Goal: Task Accomplishment & Management: Use online tool/utility

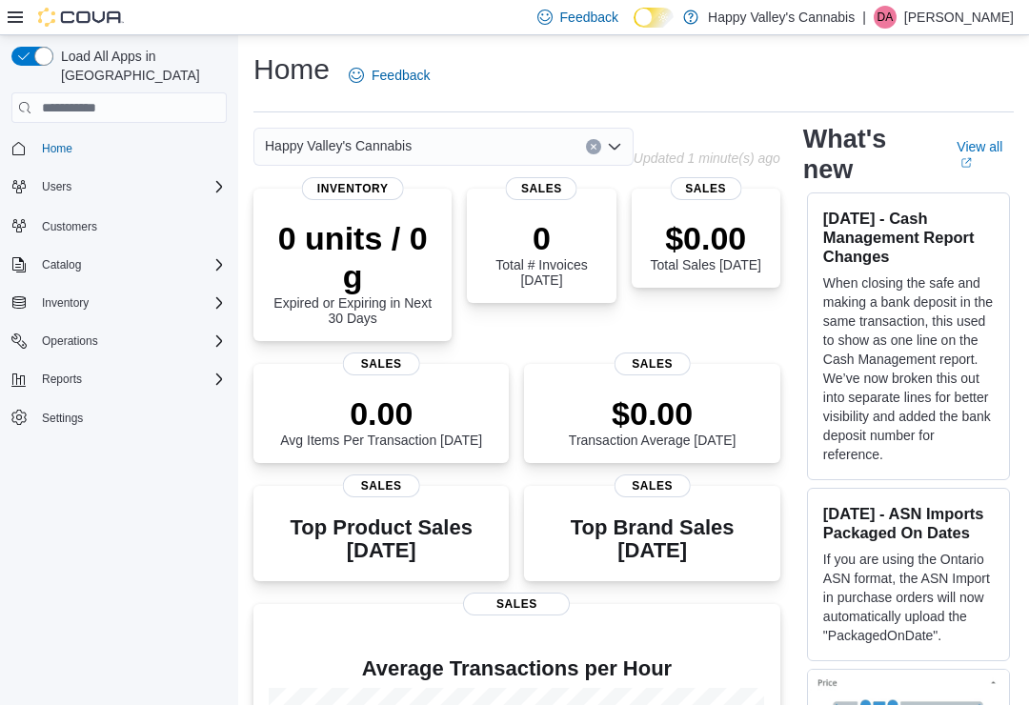
click at [212, 372] on icon "Complex example" at bounding box center [219, 379] width 15 height 15
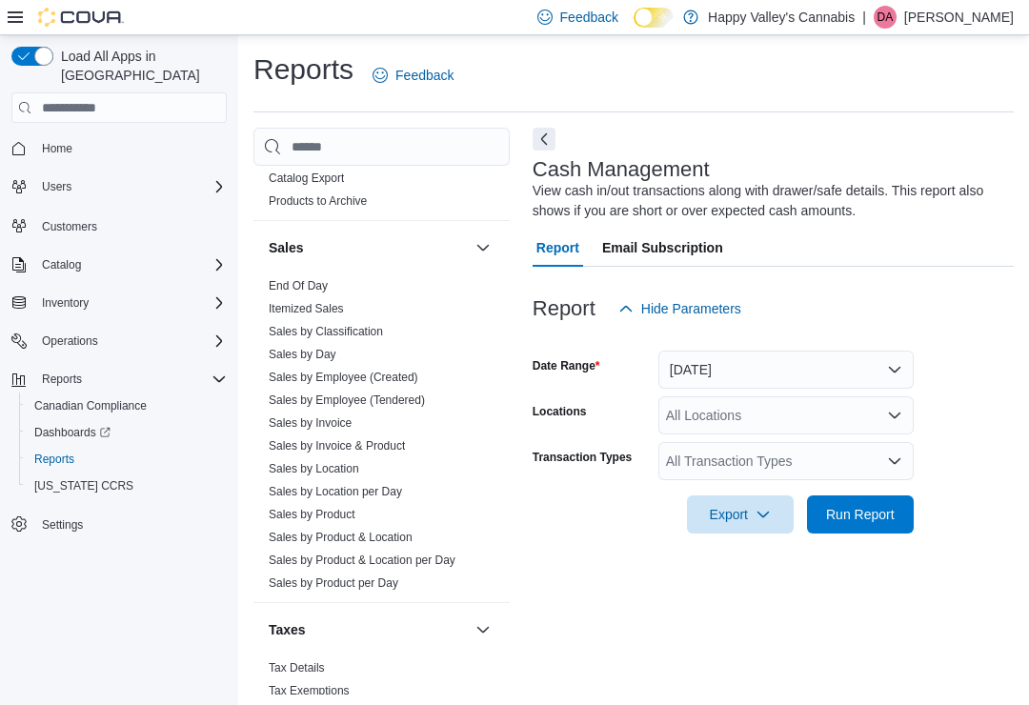
scroll to position [1593, 0]
click at [302, 464] on link "Sales by Location" at bounding box center [314, 470] width 91 height 13
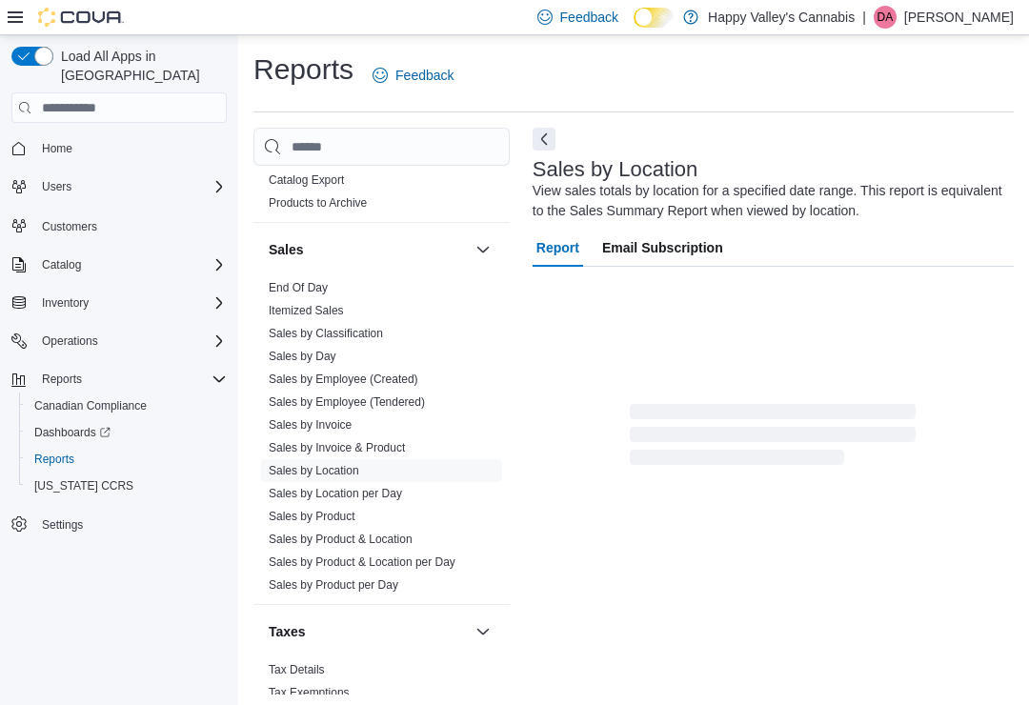
click at [10, 23] on icon at bounding box center [15, 16] width 15 height 11
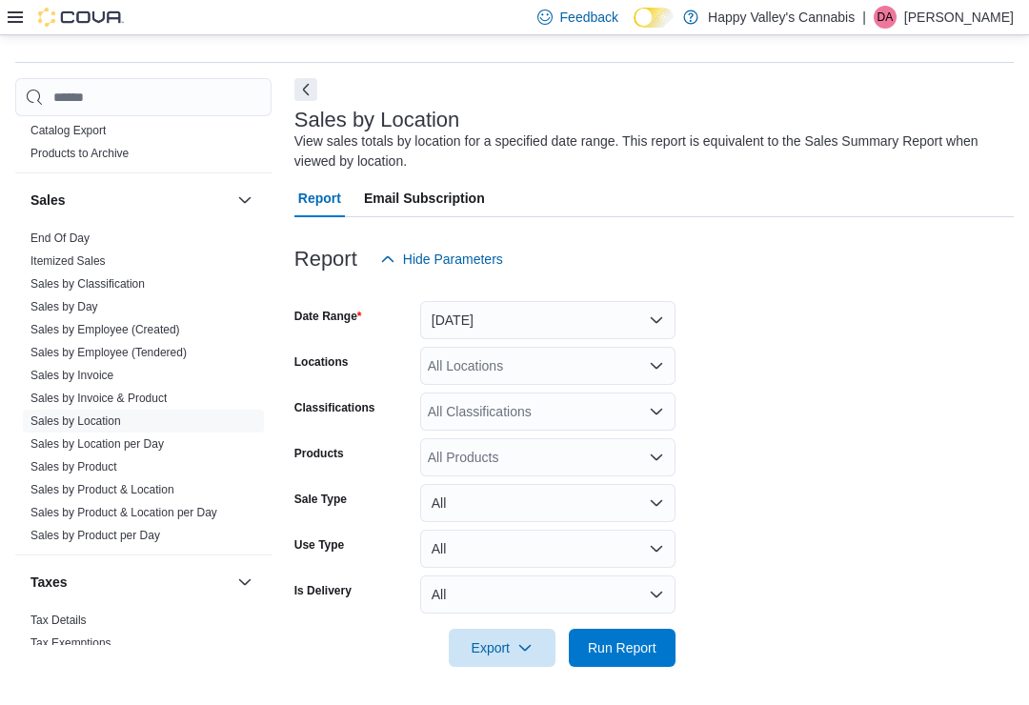
scroll to position [50, 0]
click at [308, 90] on button "Next" at bounding box center [305, 89] width 23 height 23
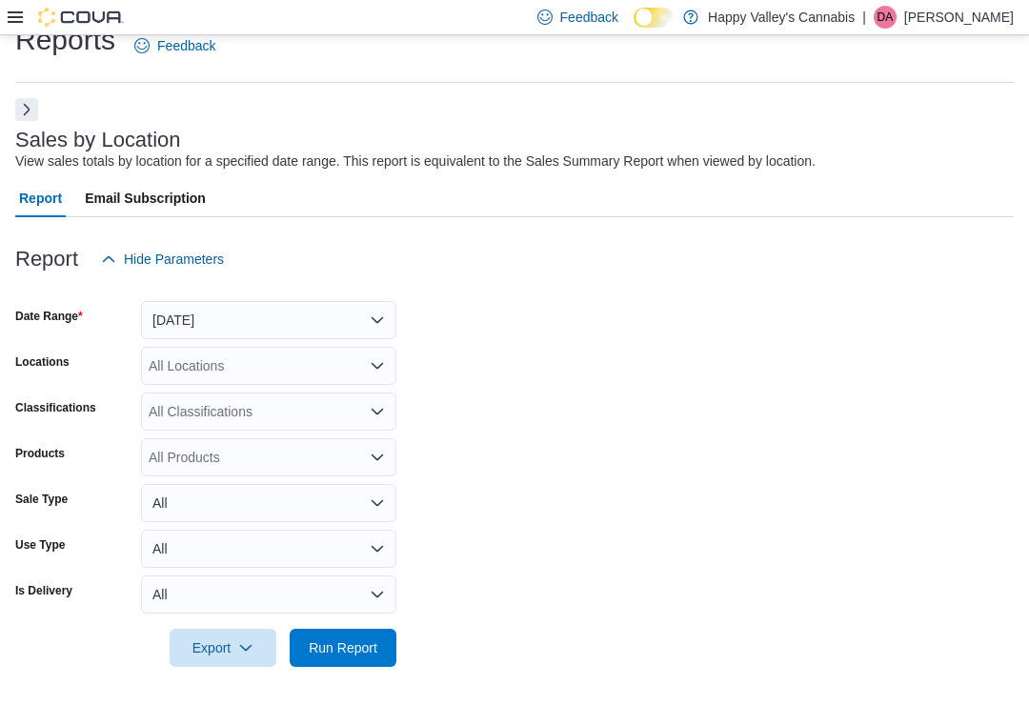
click at [328, 649] on span "Run Report" at bounding box center [343, 647] width 69 height 19
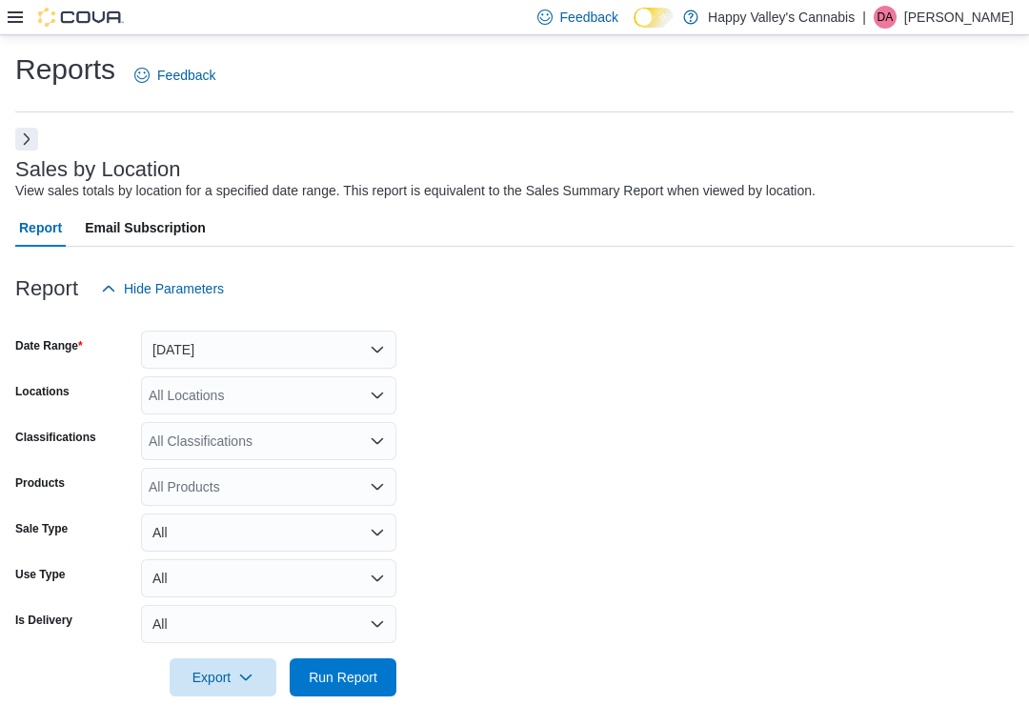
click at [17, 137] on button "Next" at bounding box center [26, 139] width 23 height 23
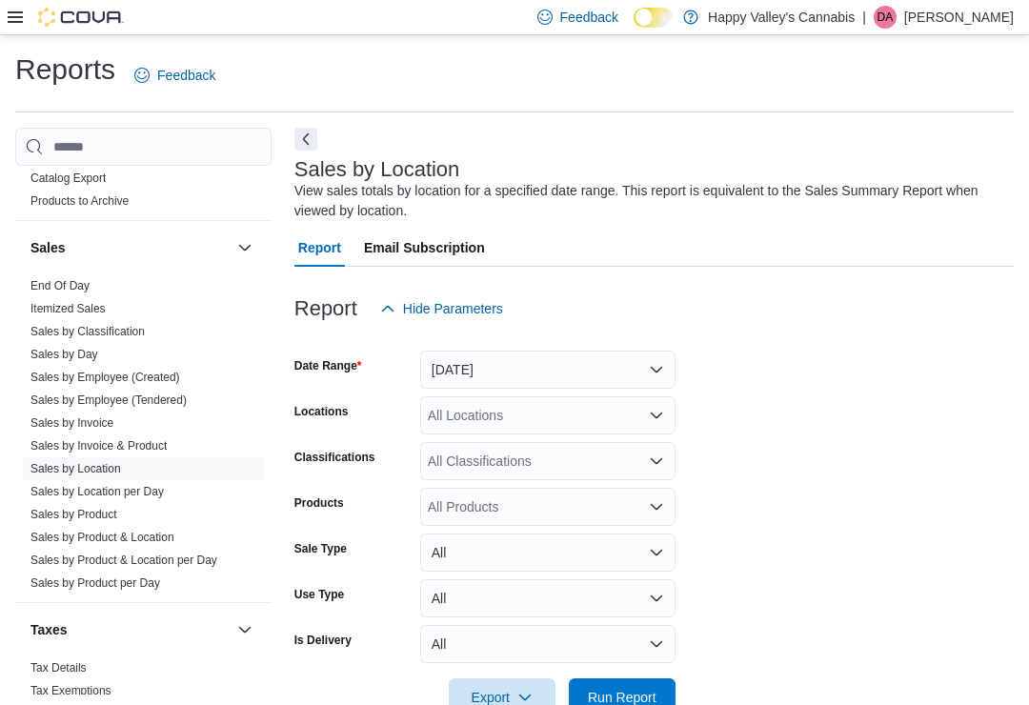
scroll to position [1593, 0]
click at [89, 395] on link "Sales by Employee (Tendered)" at bounding box center [108, 401] width 156 height 13
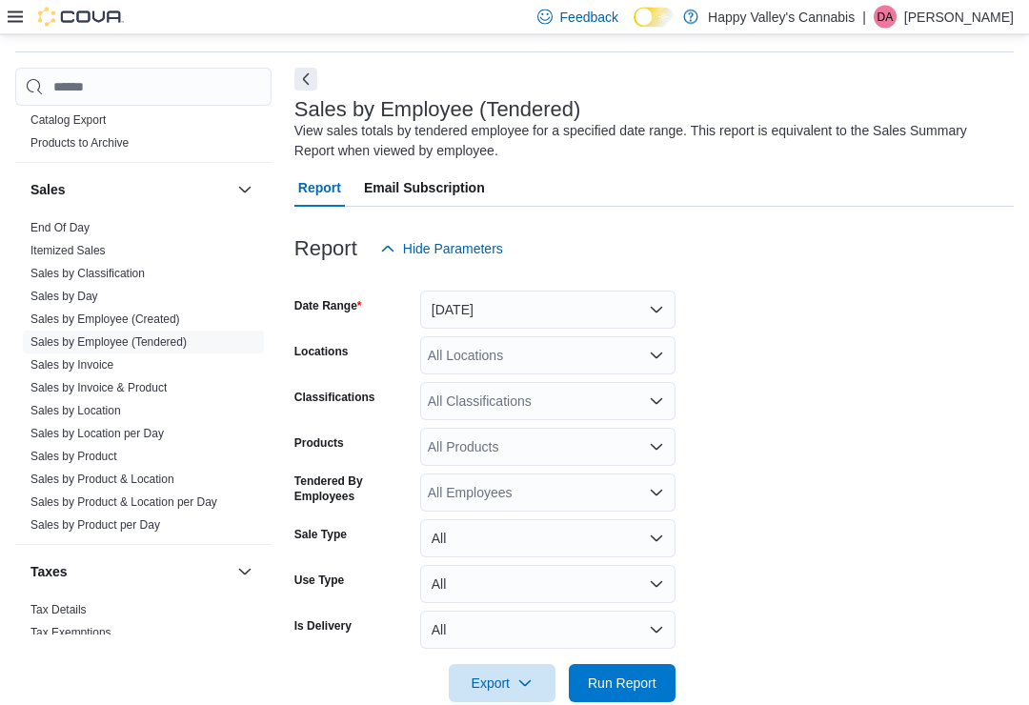
scroll to position [63, 0]
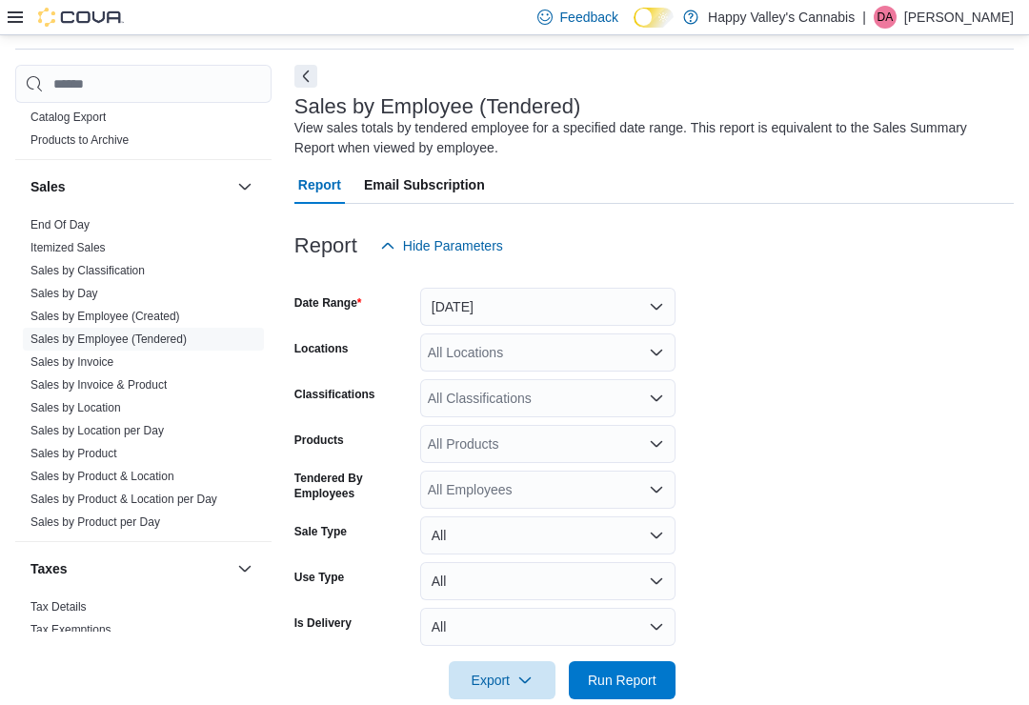
click at [298, 72] on button "Next" at bounding box center [305, 76] width 23 height 23
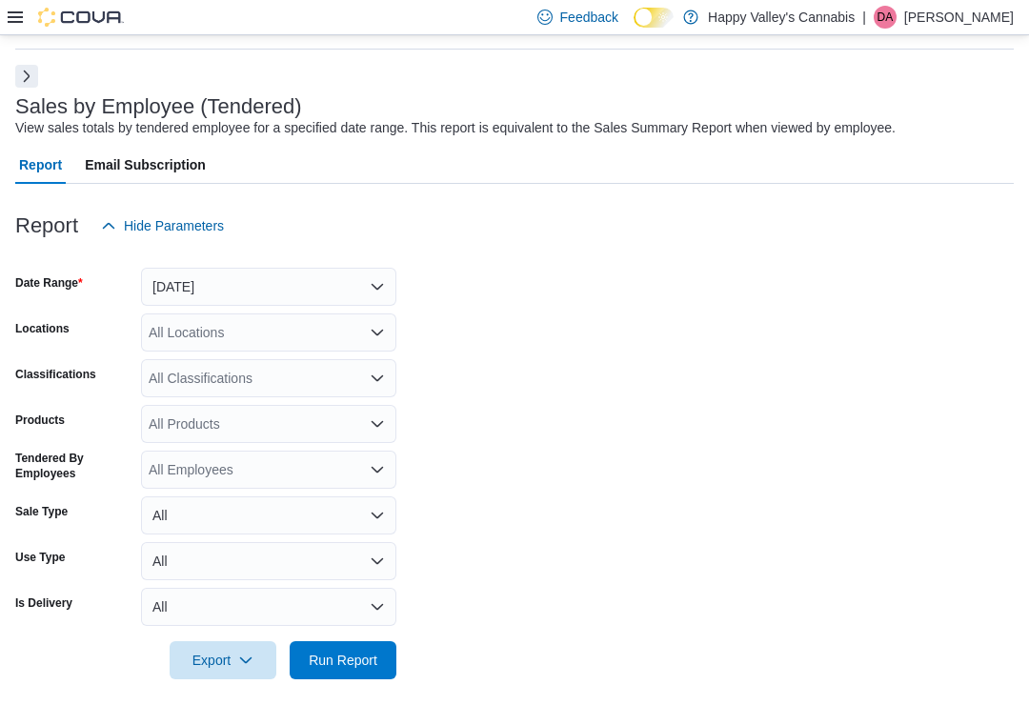
click at [353, 659] on span "Run Report" at bounding box center [343, 660] width 69 height 19
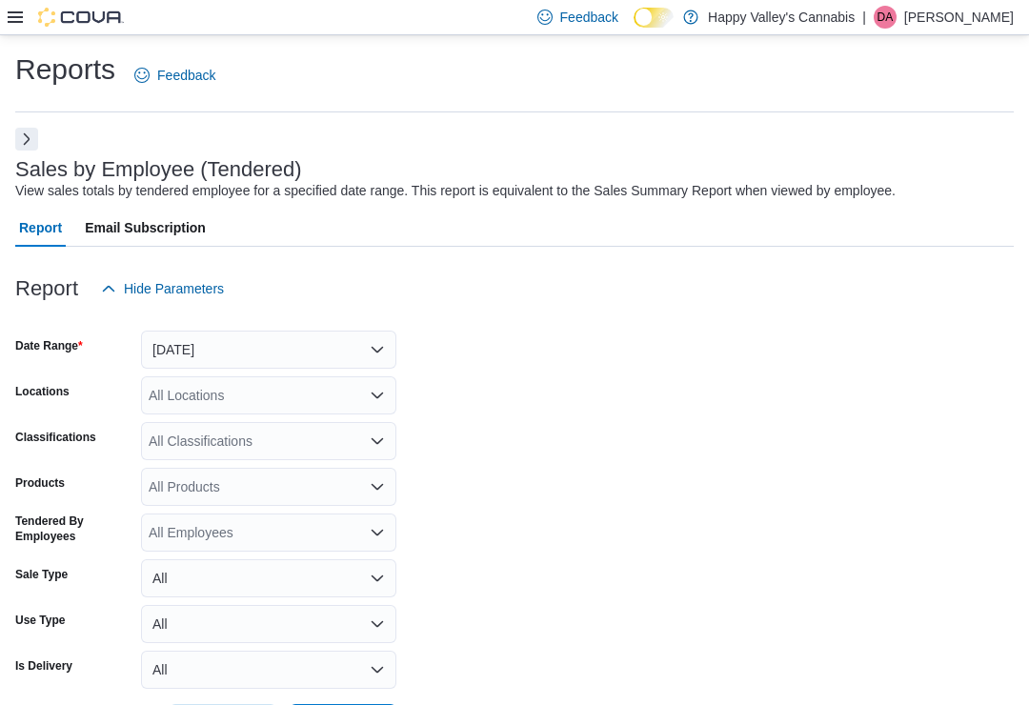
click at [16, 137] on button "Next" at bounding box center [26, 139] width 23 height 23
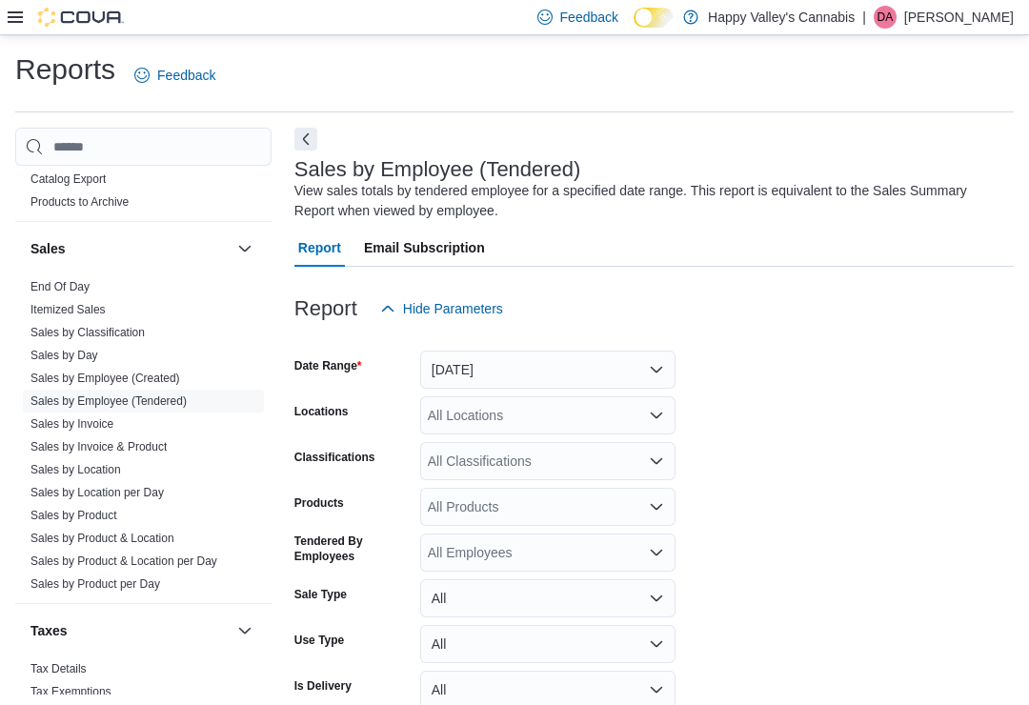
scroll to position [1593, 0]
click at [48, 418] on link "Sales by Invoice" at bounding box center [71, 424] width 83 height 13
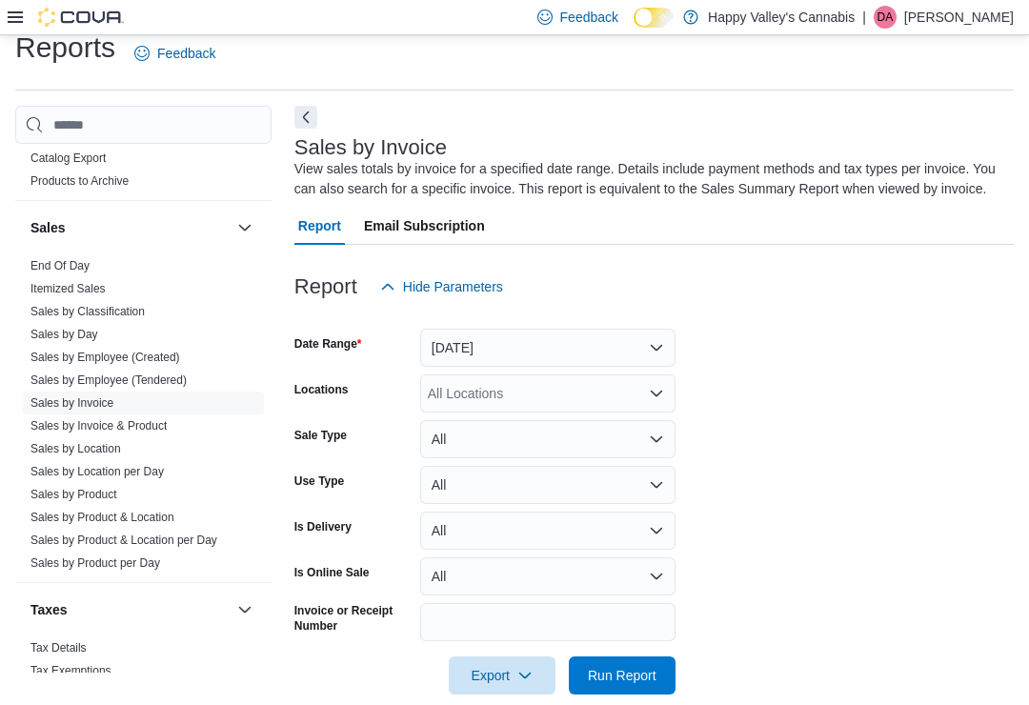
scroll to position [50, 0]
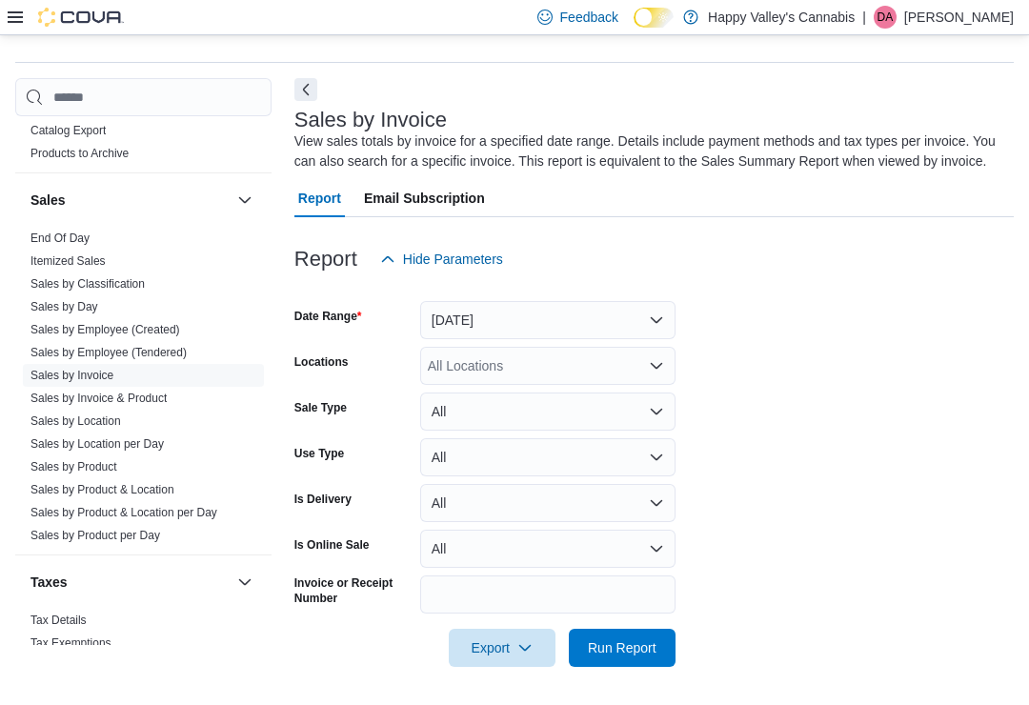
click at [300, 84] on button "Next" at bounding box center [305, 89] width 23 height 23
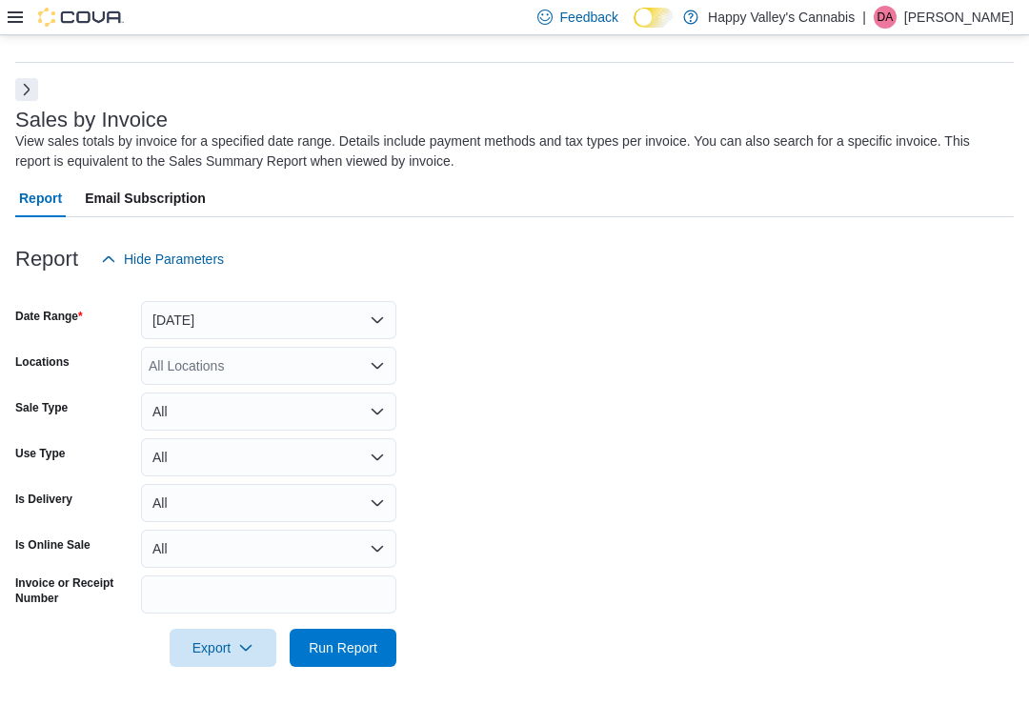
click at [184, 357] on div "All Locations" at bounding box center [268, 366] width 255 height 38
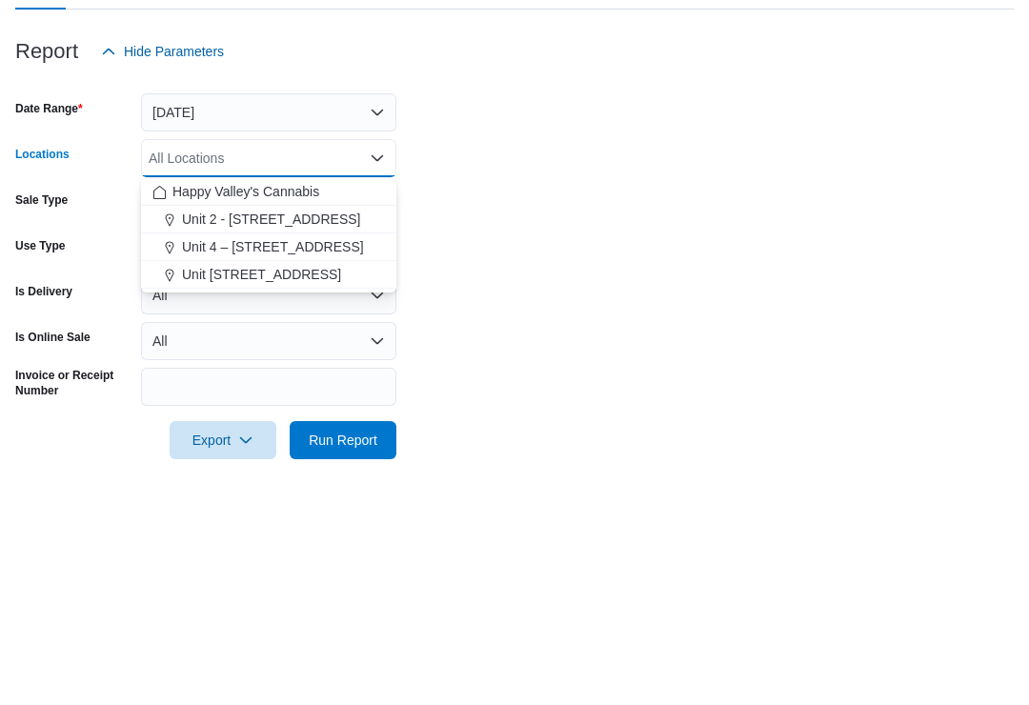
click at [238, 417] on span "Unit 2 - 1115 Gateway Rd." at bounding box center [271, 426] width 179 height 19
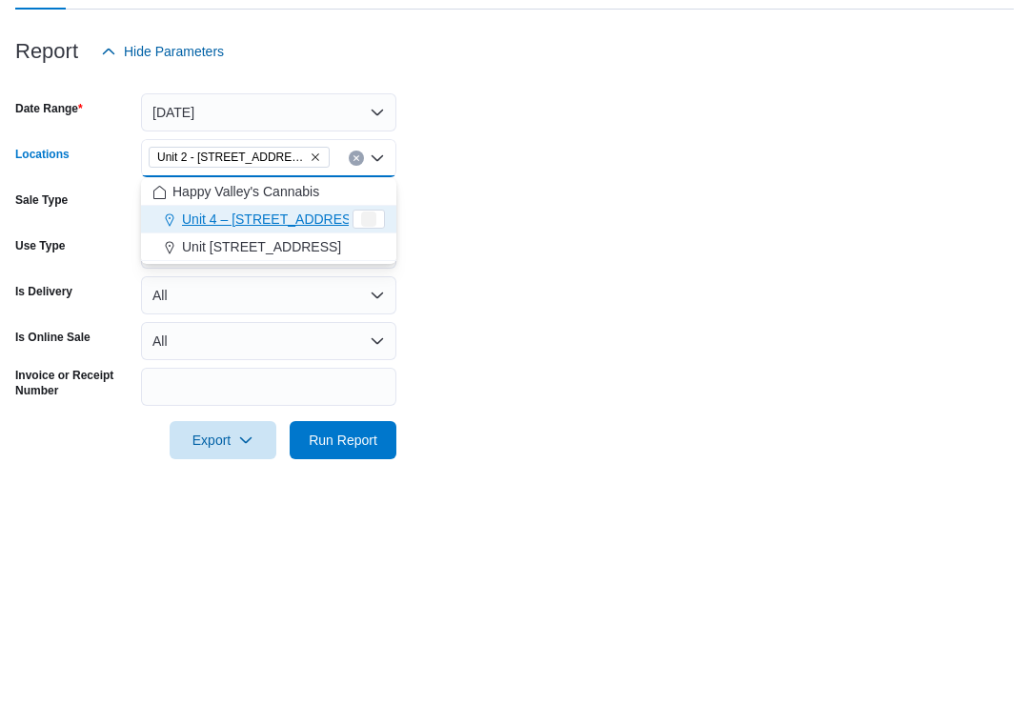
click at [442, 278] on form "Date Range Yesterday Locations Unit 2 - 1115 Gateway Rd. Combo box. Selected. U…" at bounding box center [514, 472] width 999 height 389
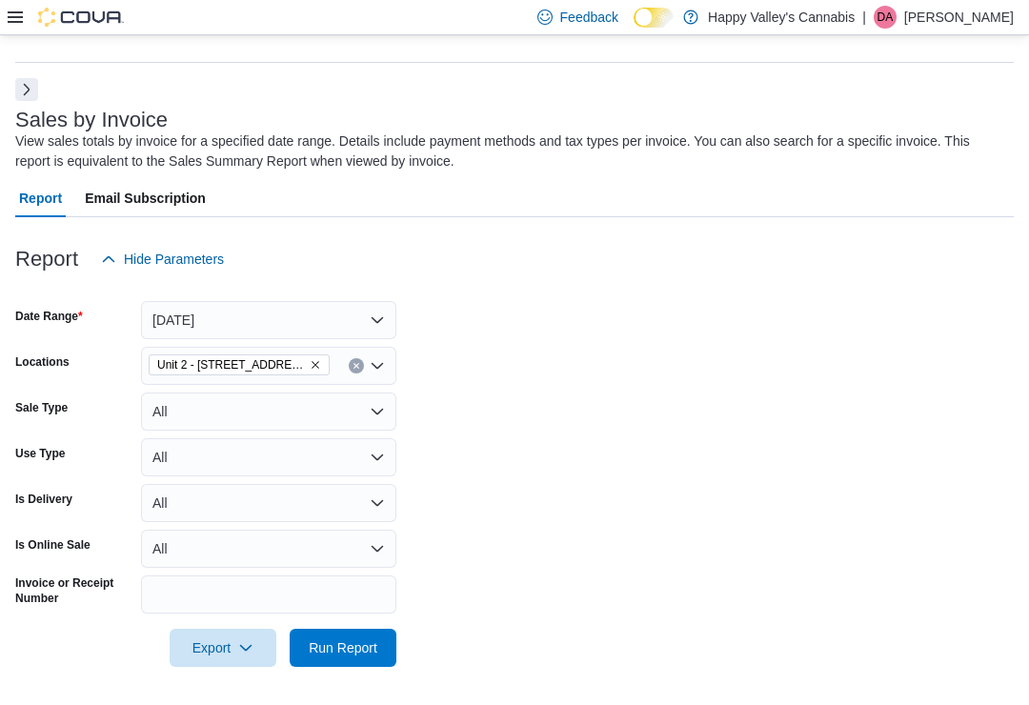
click at [335, 650] on span "Run Report" at bounding box center [343, 647] width 69 height 19
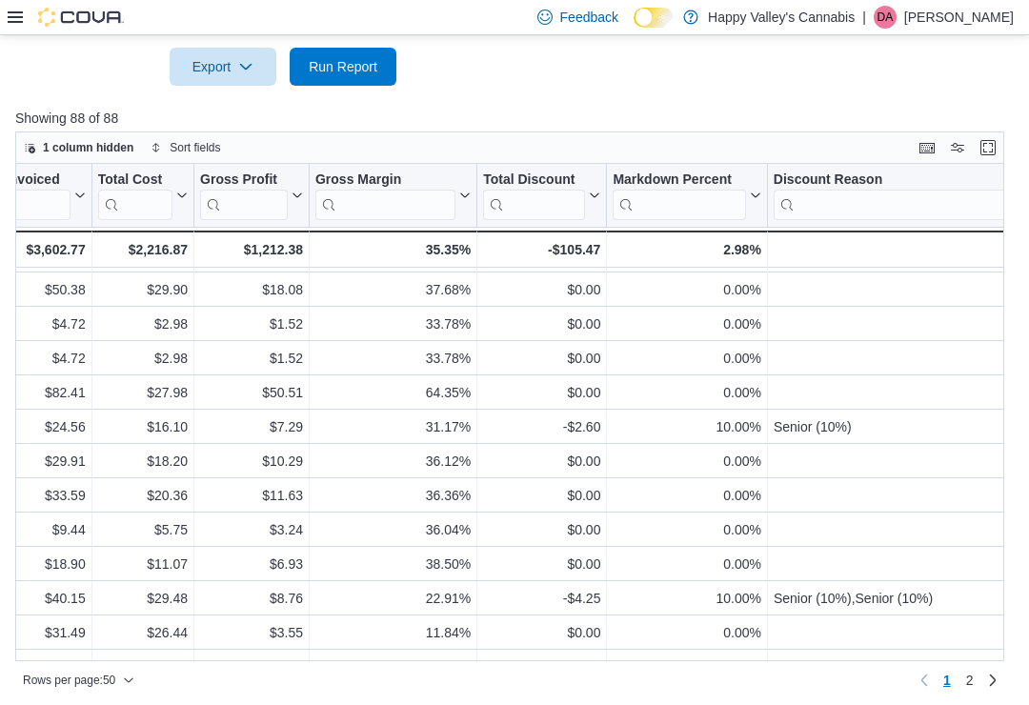
scroll to position [1299, 1513]
click at [977, 696] on link "2" at bounding box center [969, 680] width 23 height 30
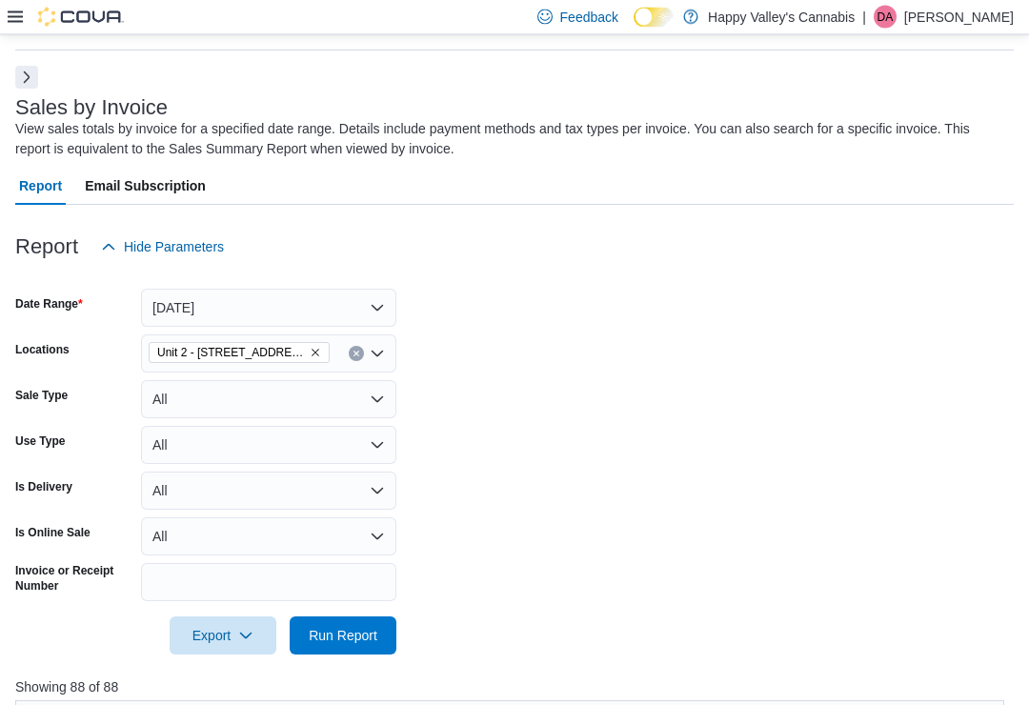
scroll to position [0, 0]
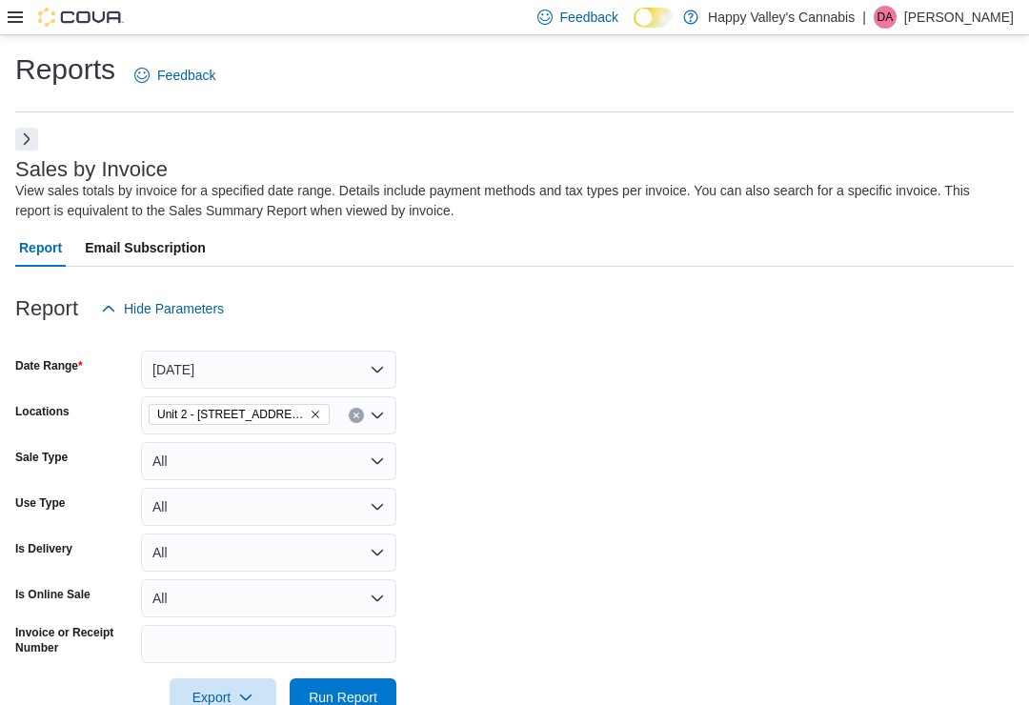
click at [17, 142] on button "Next" at bounding box center [26, 139] width 23 height 23
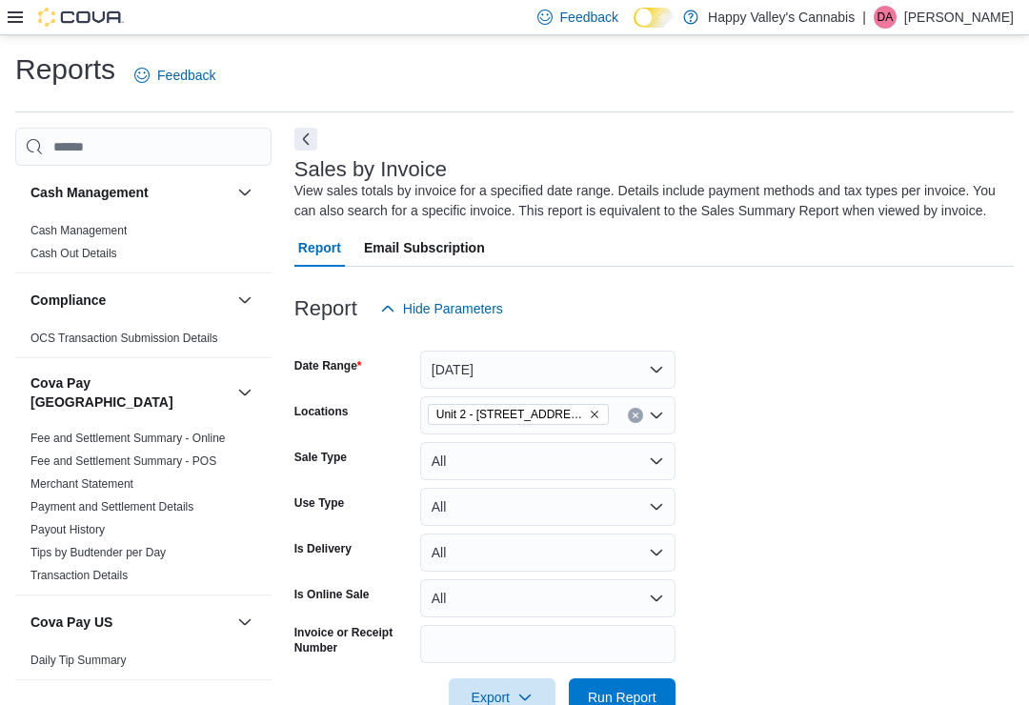
click at [298, 131] on button "Next" at bounding box center [305, 139] width 23 height 23
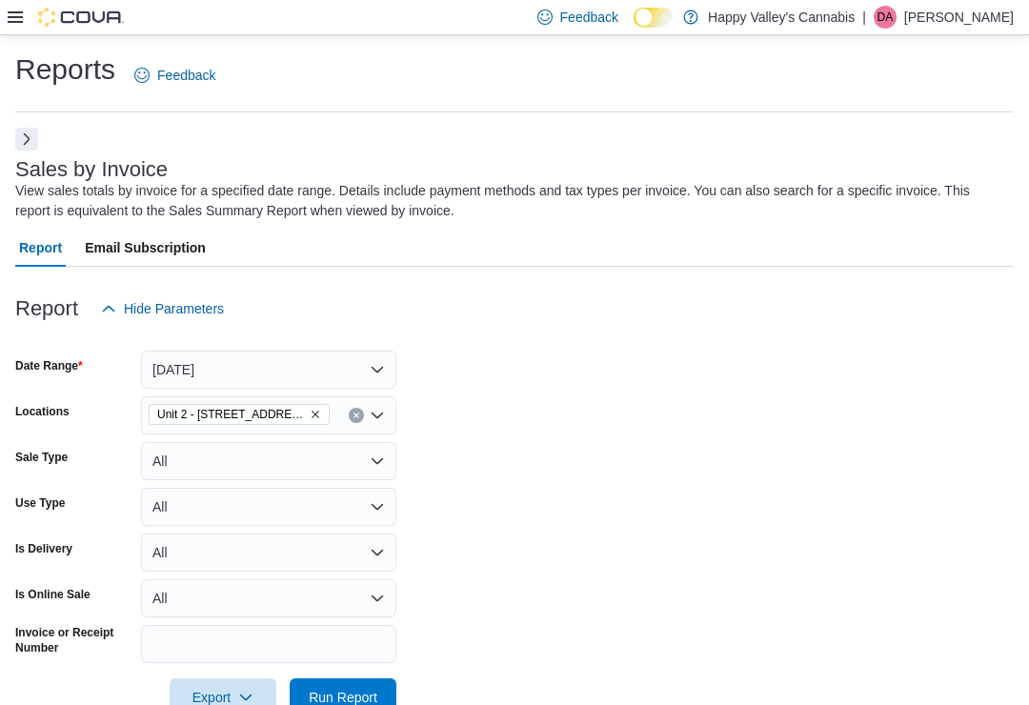
click at [310, 411] on icon "Remove Unit 2 - 1115 Gateway Rd. from selection in this group" at bounding box center [315, 414] width 11 height 11
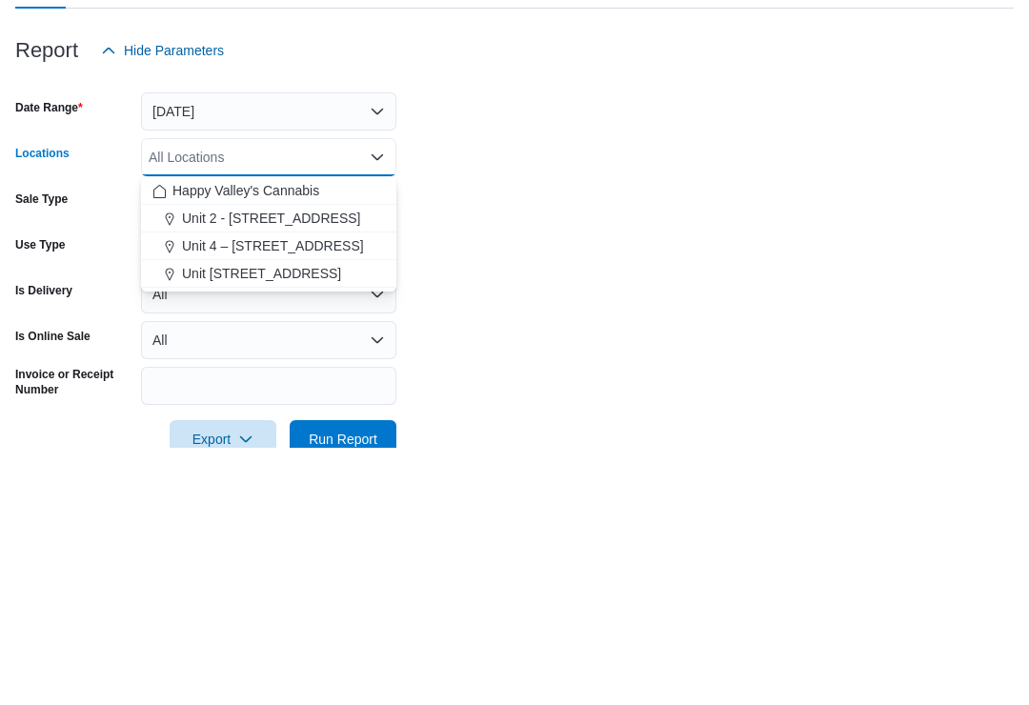
click at [241, 494] on span "Unit 4 – 597 Meadowlark Blvd." at bounding box center [273, 503] width 182 height 19
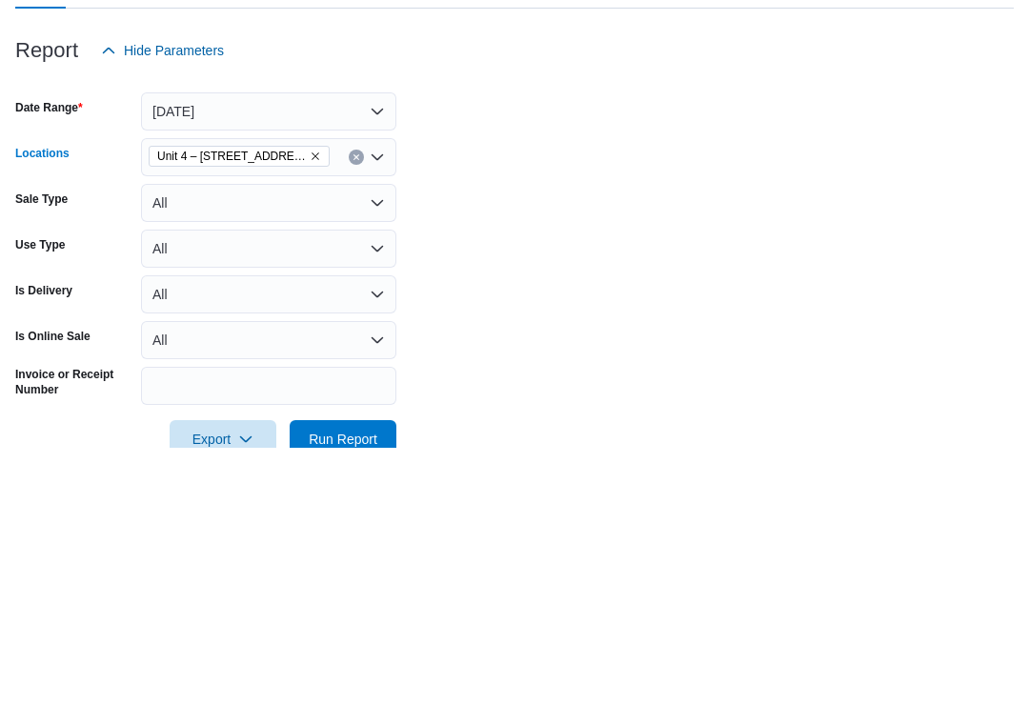
click at [438, 328] on form "Date Range Yesterday Locations Unit 4 – 597 Meadowlark Blvd. Combo box. Selecte…" at bounding box center [514, 522] width 999 height 389
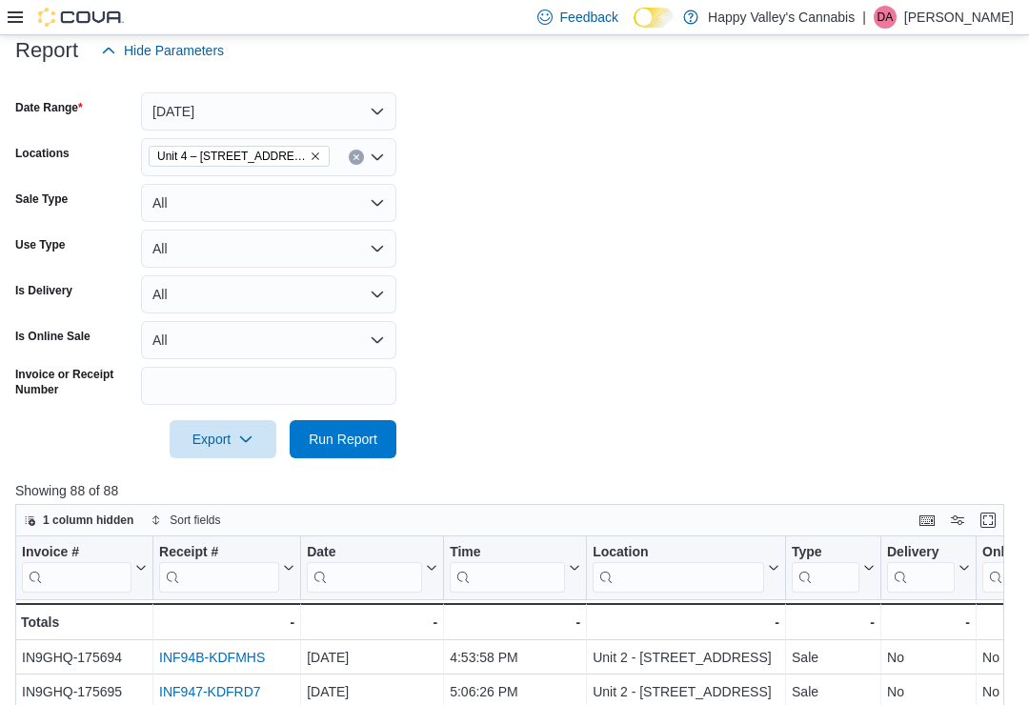
click at [336, 446] on span "Run Report" at bounding box center [343, 439] width 69 height 19
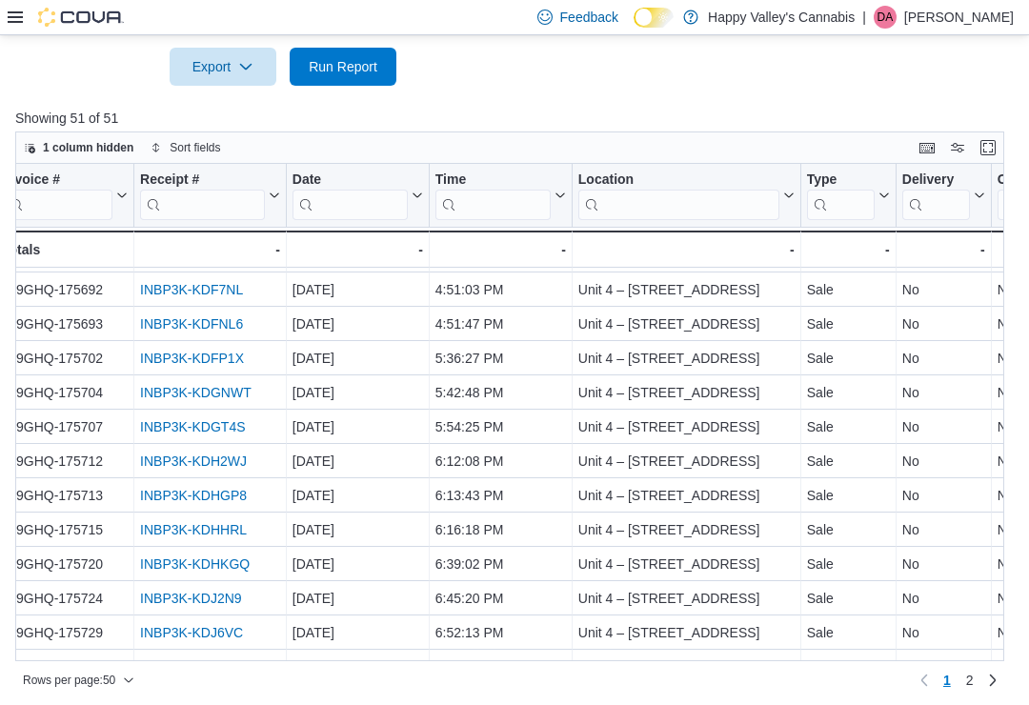
scroll to position [1299, 19]
click at [971, 690] on span "2" at bounding box center [970, 680] width 8 height 19
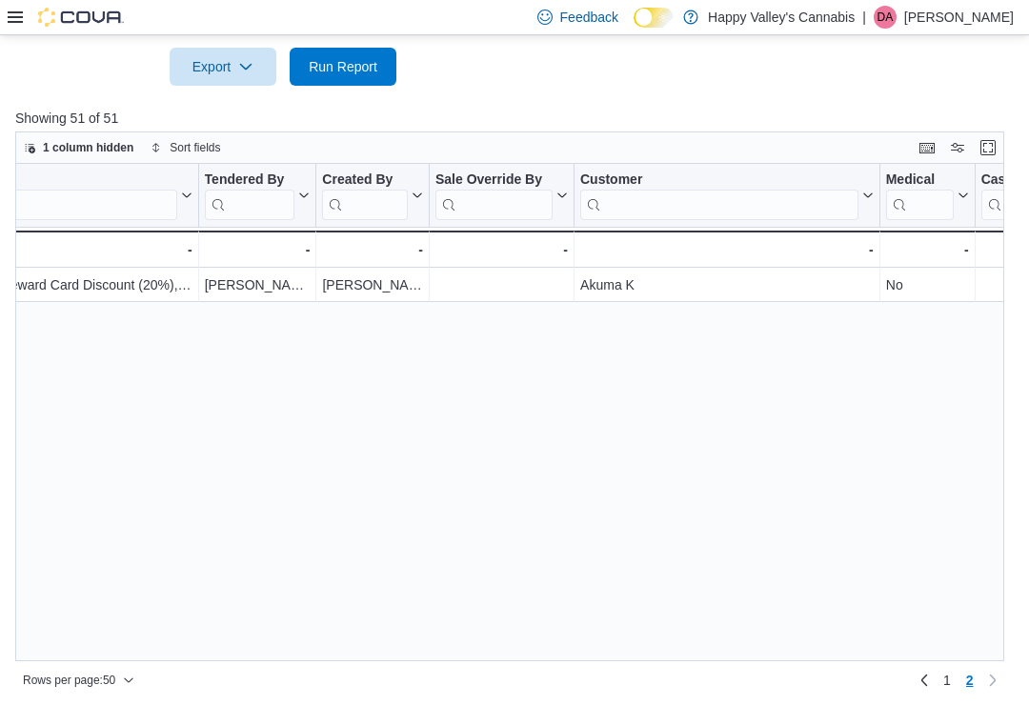
scroll to position [0, 2500]
click at [943, 690] on span "1" at bounding box center [947, 680] width 8 height 19
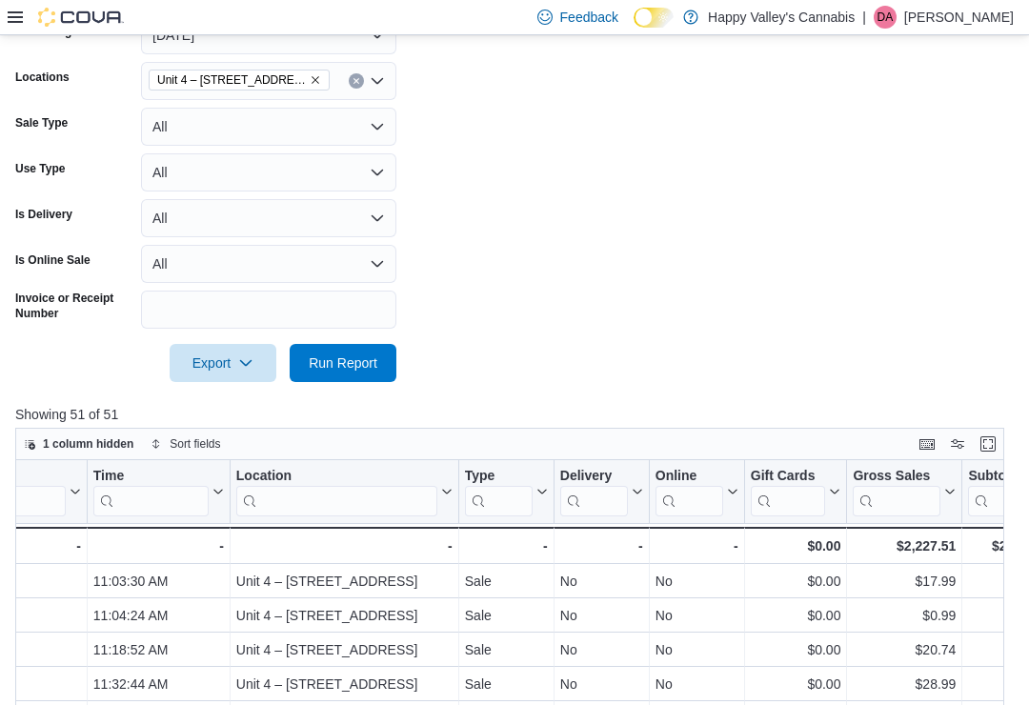
scroll to position [0, 0]
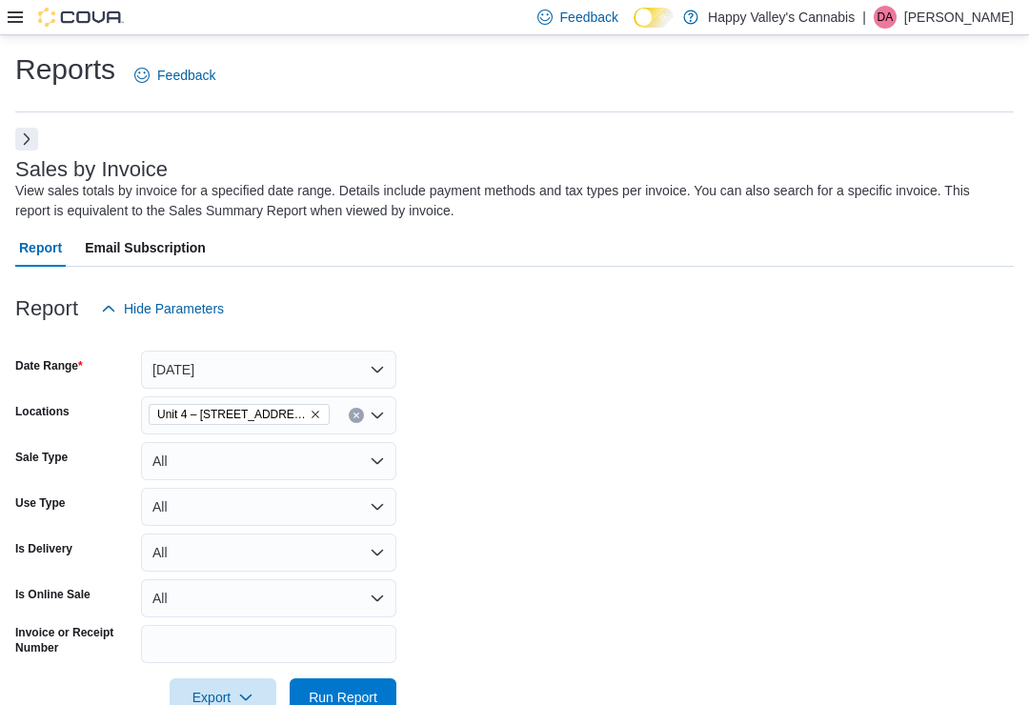
click at [312, 410] on icon "Remove Unit 4 – 597 Meadowlark Blvd. from selection in this group" at bounding box center [315, 414] width 11 height 11
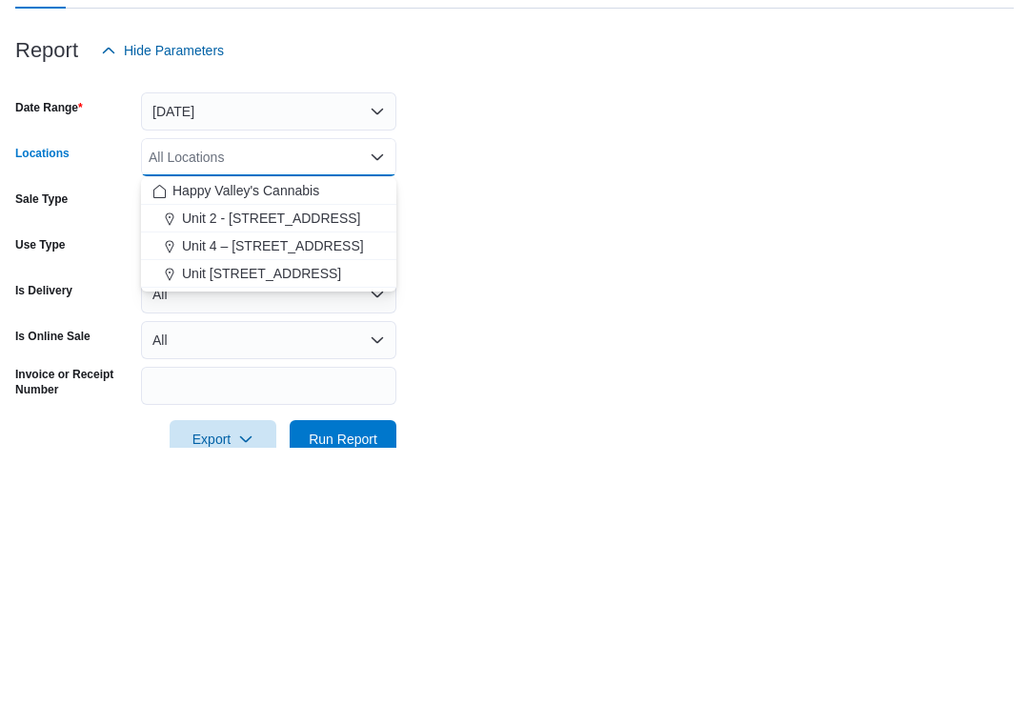
click at [267, 522] on span "Unit 4004-1530 Dakota Street" at bounding box center [261, 531] width 159 height 19
click at [450, 328] on form "Date Range Yesterday Locations Unit 4004-1530 Dakota Street Combo box. Selected…" at bounding box center [514, 522] width 999 height 389
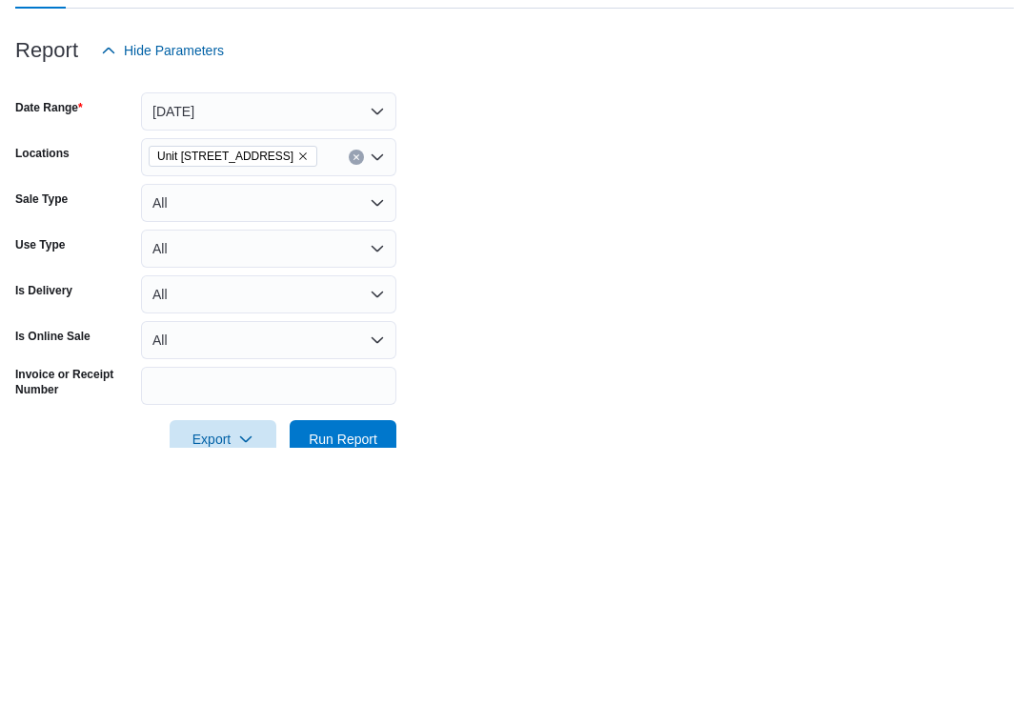
scroll to position [258, 0]
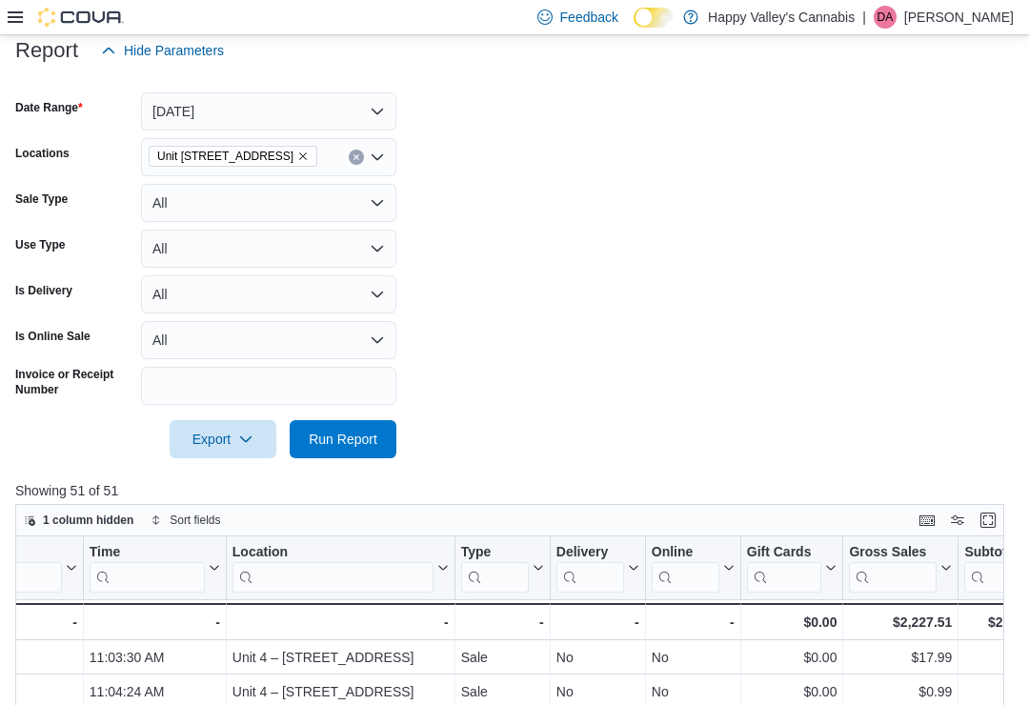
click at [346, 447] on span "Run Report" at bounding box center [343, 439] width 69 height 19
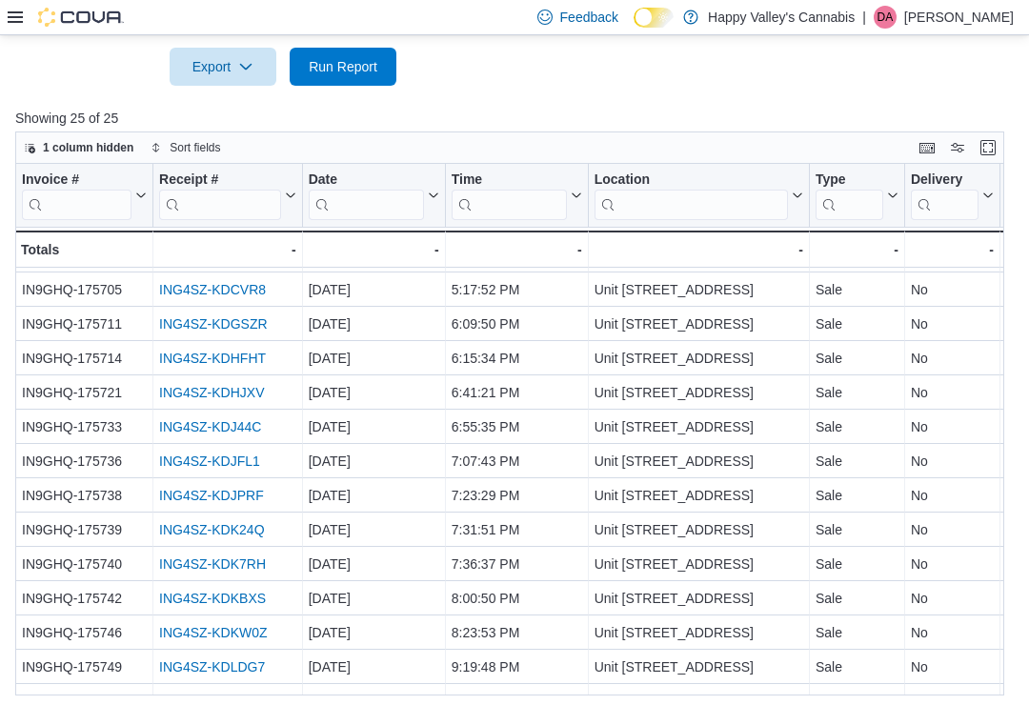
scroll to position [407, 0]
click at [212, 631] on link "ING4SZ-KDKW0Z" at bounding box center [213, 632] width 109 height 15
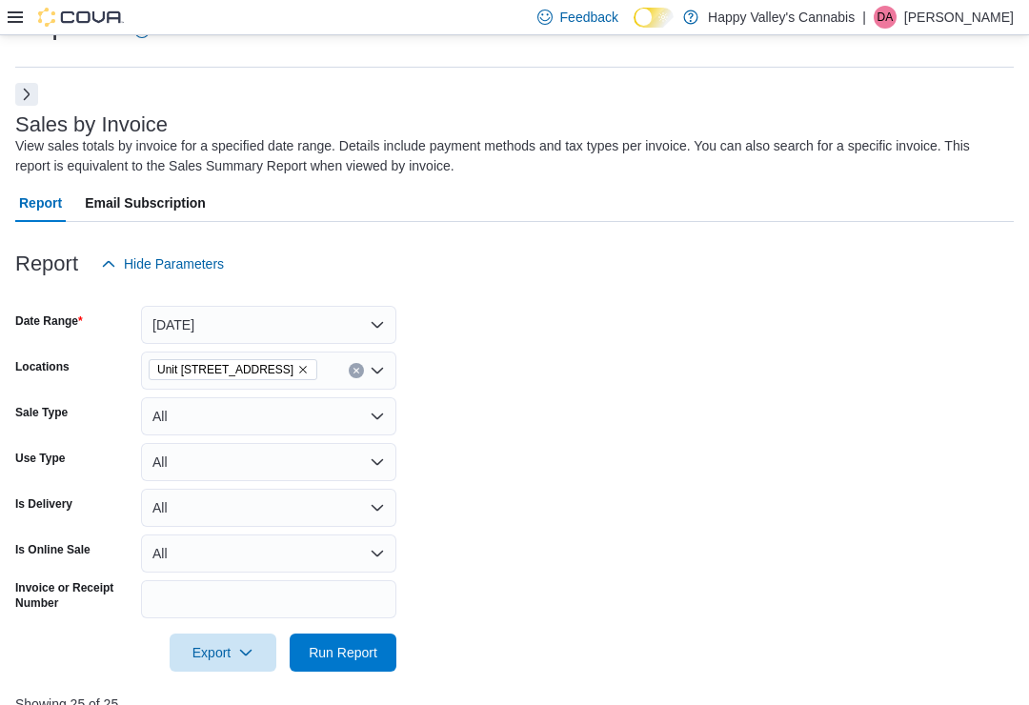
scroll to position [0, 0]
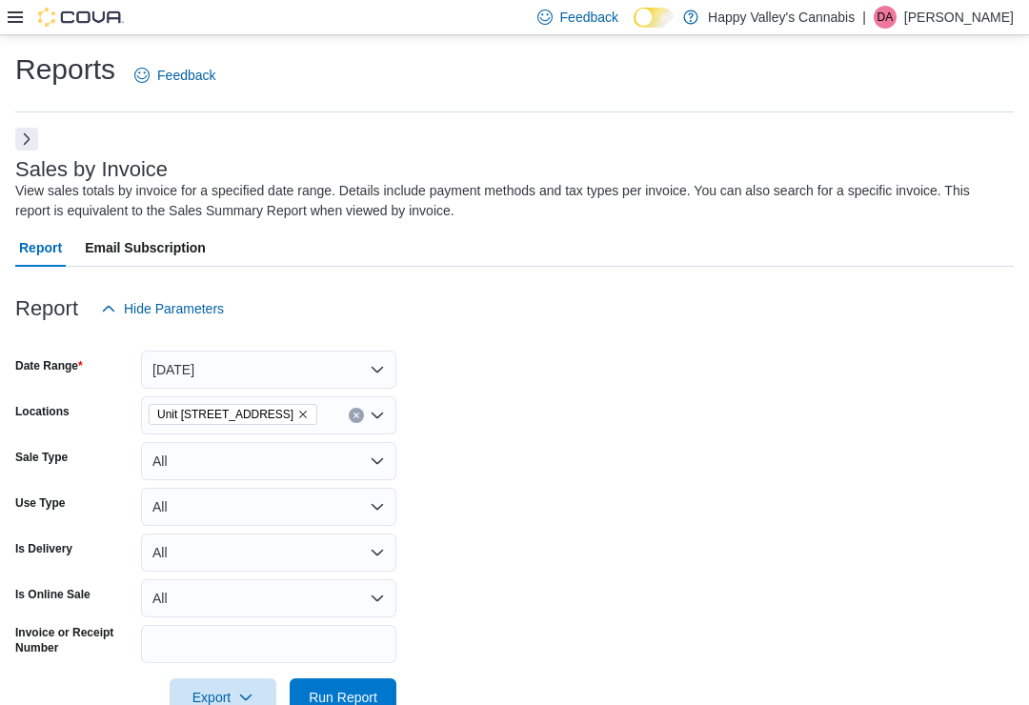
click at [16, 137] on button "Next" at bounding box center [26, 139] width 23 height 23
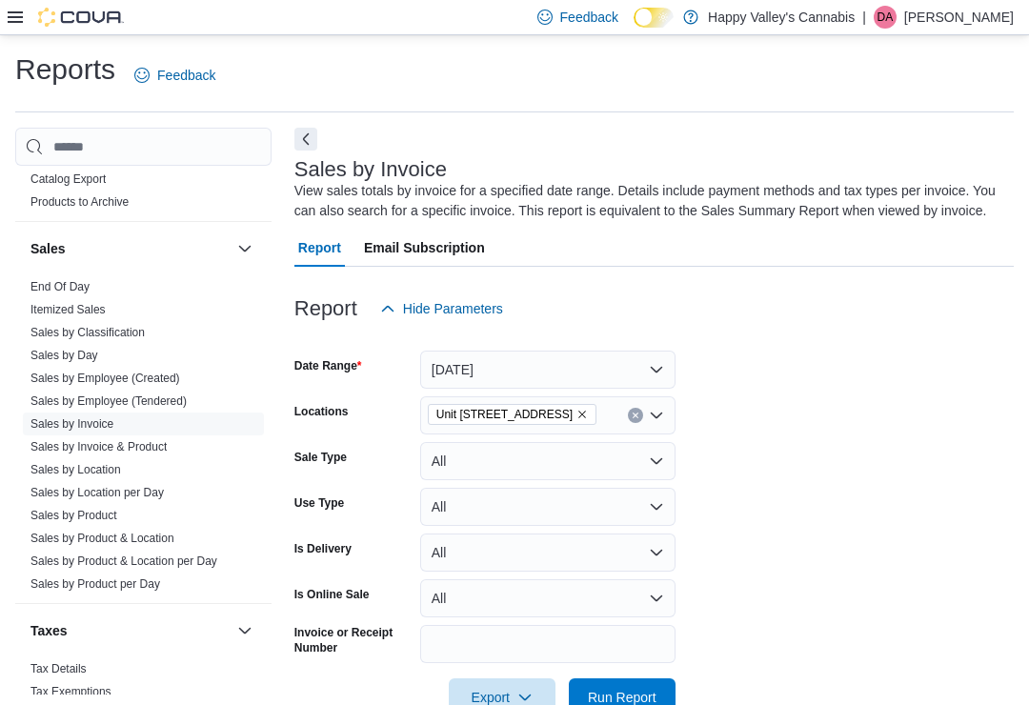
scroll to position [1593, 0]
click at [50, 464] on link "Sales by Location" at bounding box center [75, 470] width 91 height 13
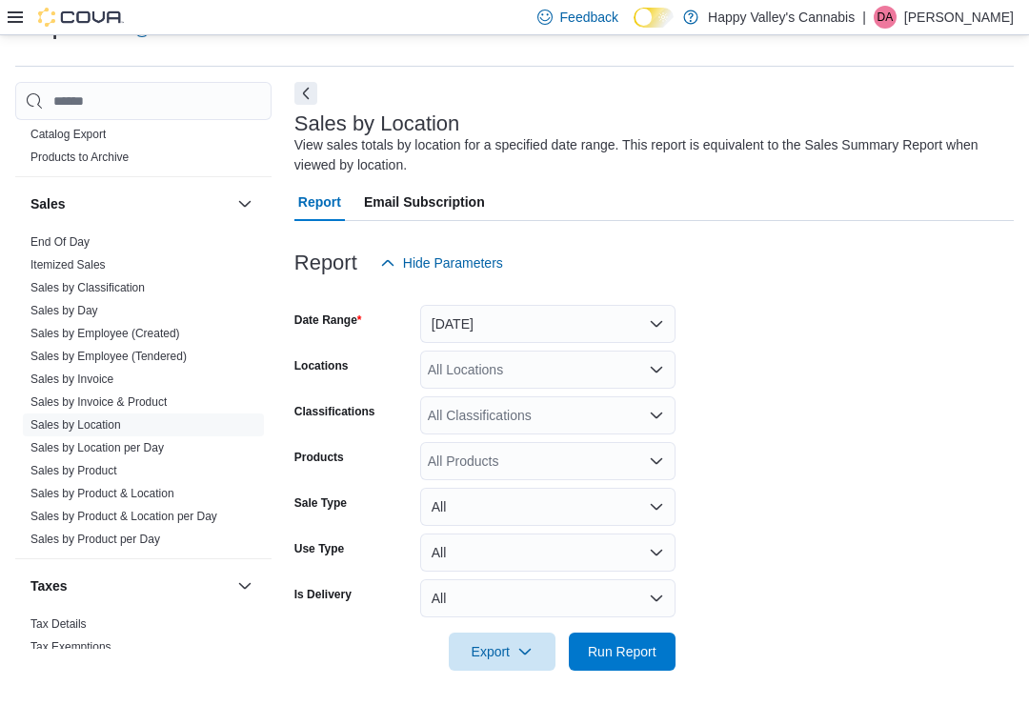
scroll to position [50, 0]
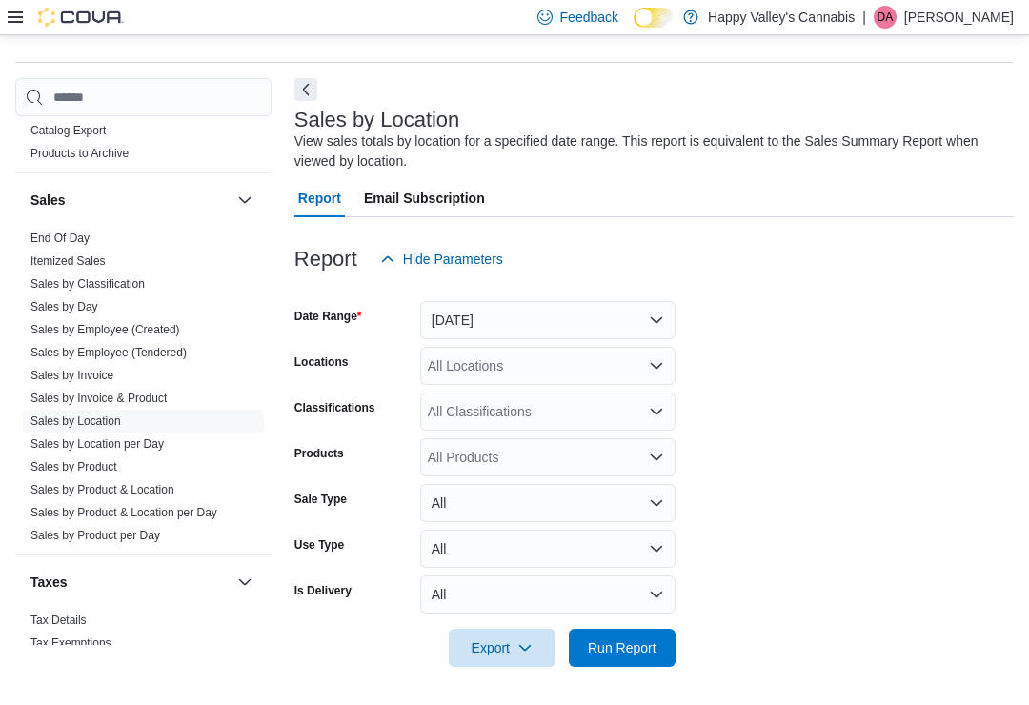
click at [70, 414] on link "Sales by Location" at bounding box center [75, 420] width 91 height 13
click at [615, 654] on span "Run Report" at bounding box center [622, 647] width 69 height 19
click at [304, 83] on button "Next" at bounding box center [305, 88] width 23 height 23
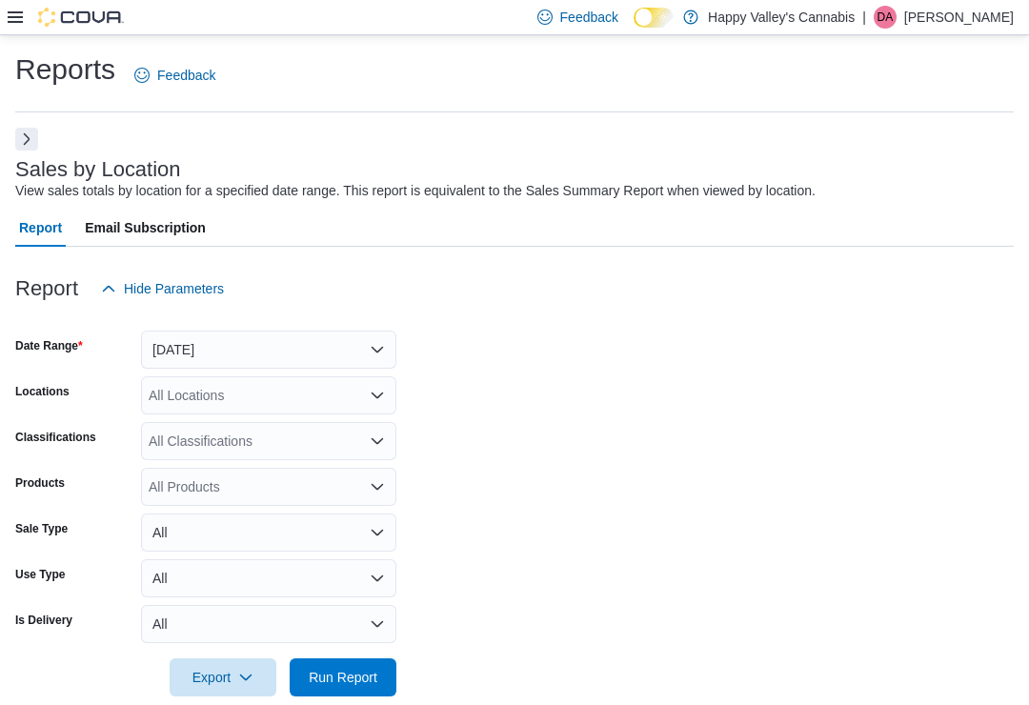
click at [28, 135] on button "Next" at bounding box center [26, 139] width 23 height 23
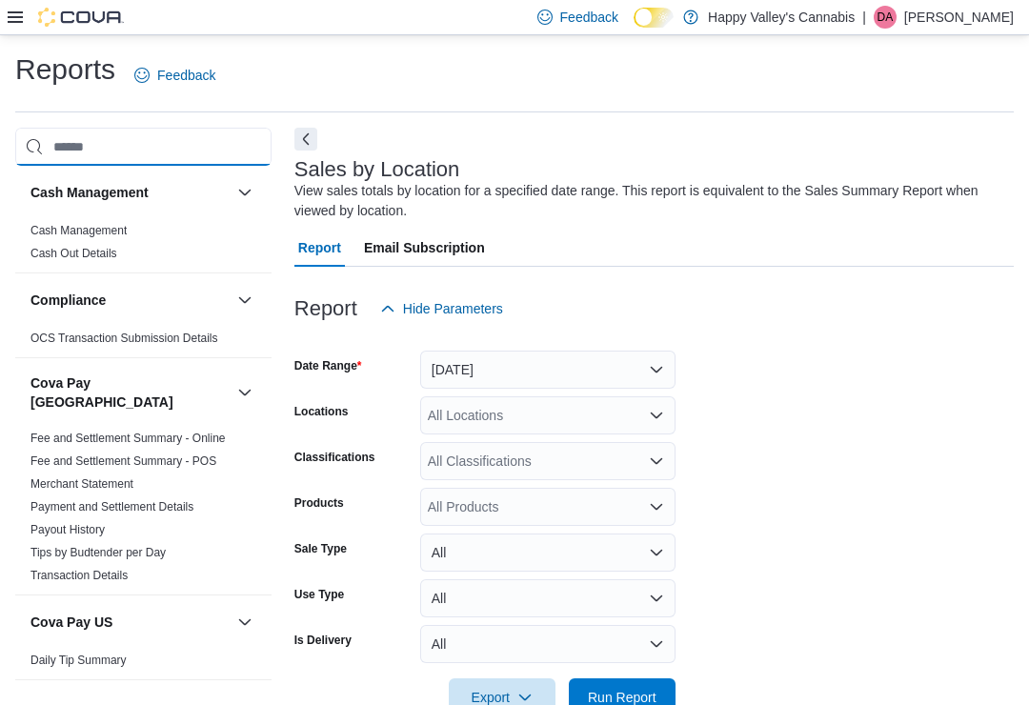
click at [28, 137] on input "search" at bounding box center [143, 147] width 256 height 38
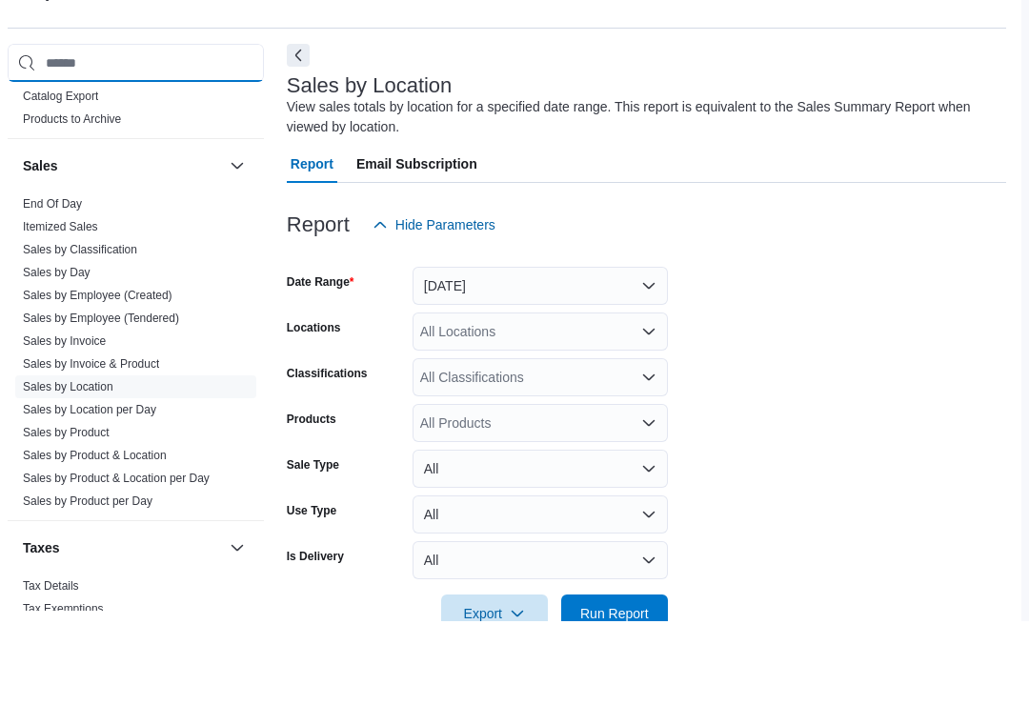
scroll to position [0, 4]
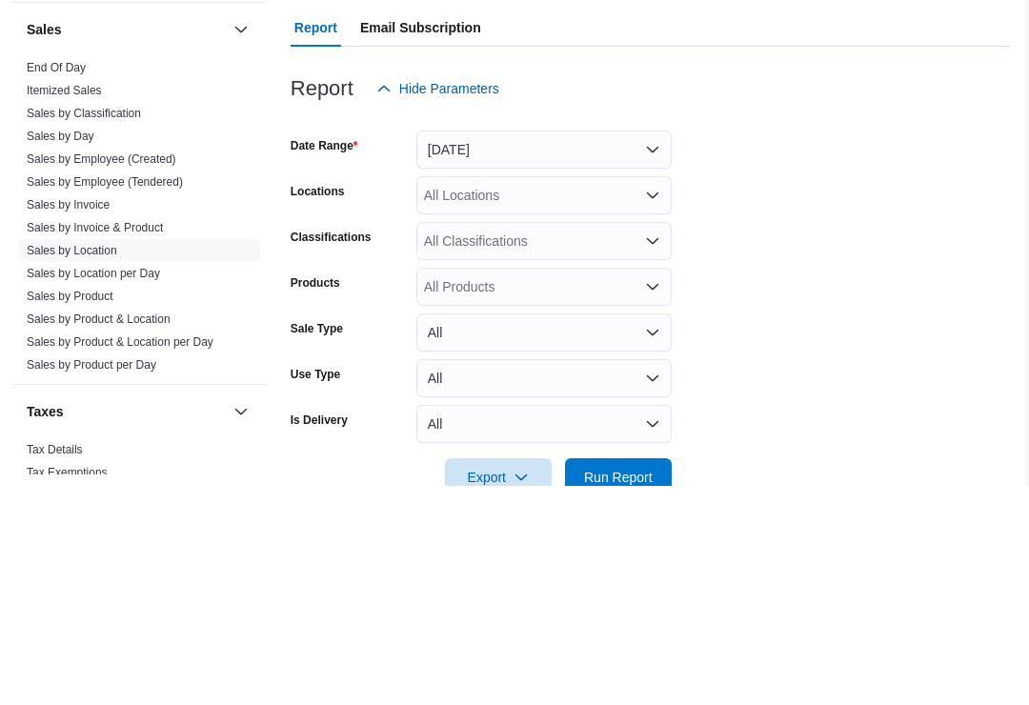
click at [69, 510] on link "Sales by Product" at bounding box center [70, 516] width 87 height 13
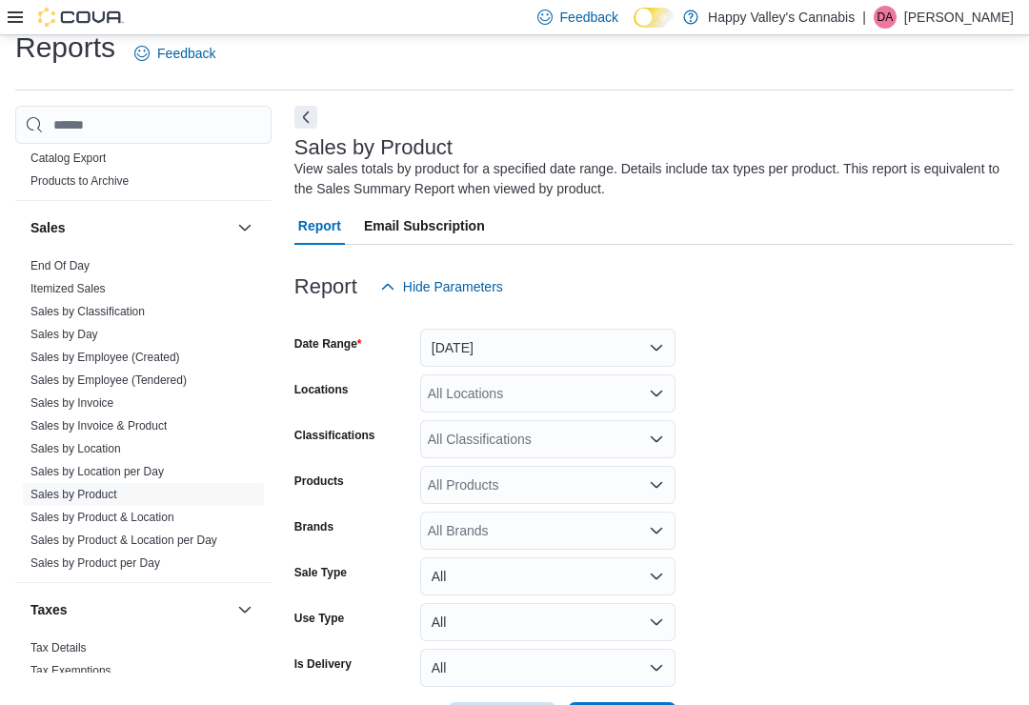
scroll to position [63, 0]
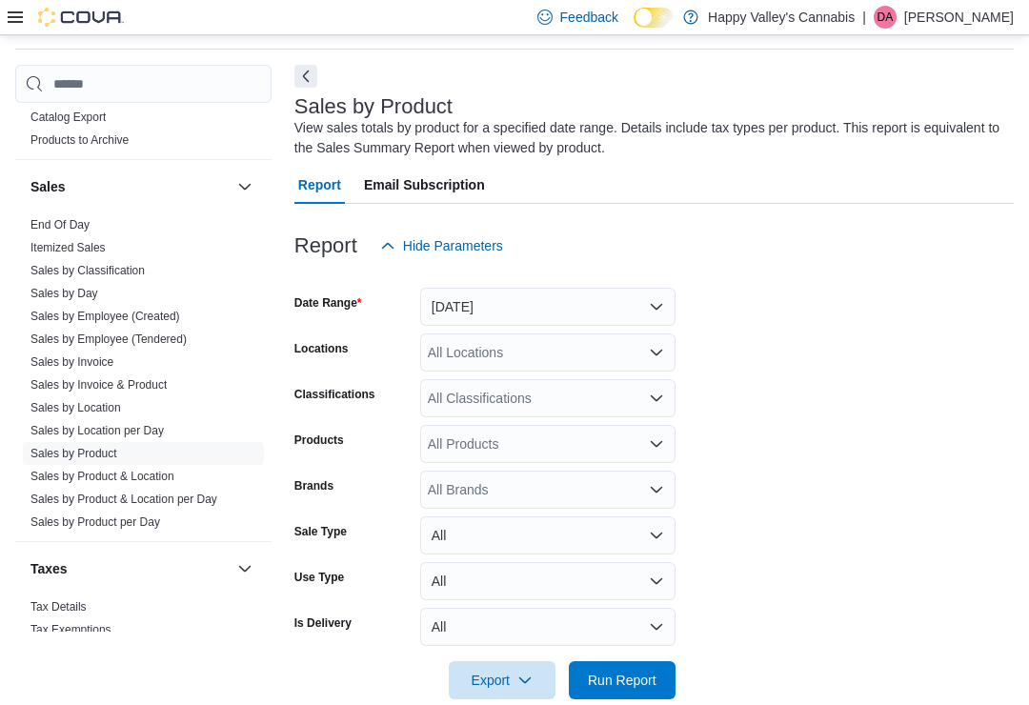
click at [300, 70] on button "Next" at bounding box center [305, 76] width 23 height 23
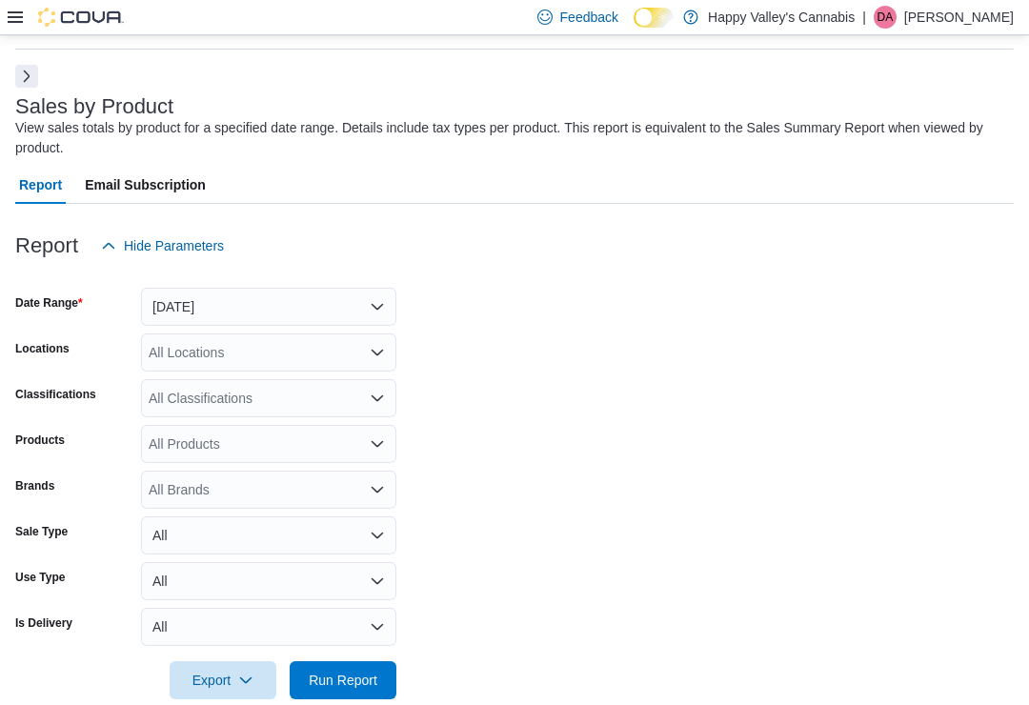
click at [188, 356] on div "All Locations" at bounding box center [268, 352] width 255 height 38
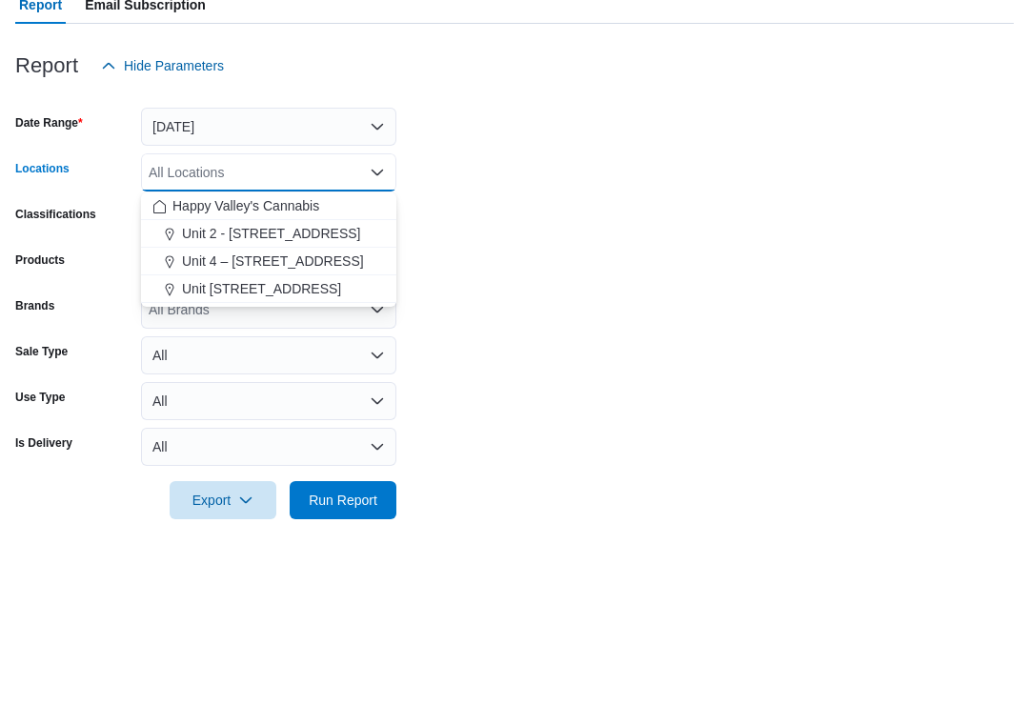
click at [232, 459] on span "Unit 4004-1530 Dakota Street" at bounding box center [261, 468] width 159 height 19
click at [472, 266] on form "Date Range Yesterday Locations Unit 4004-1530 Dakota Street Combo box. Selected…" at bounding box center [514, 482] width 999 height 434
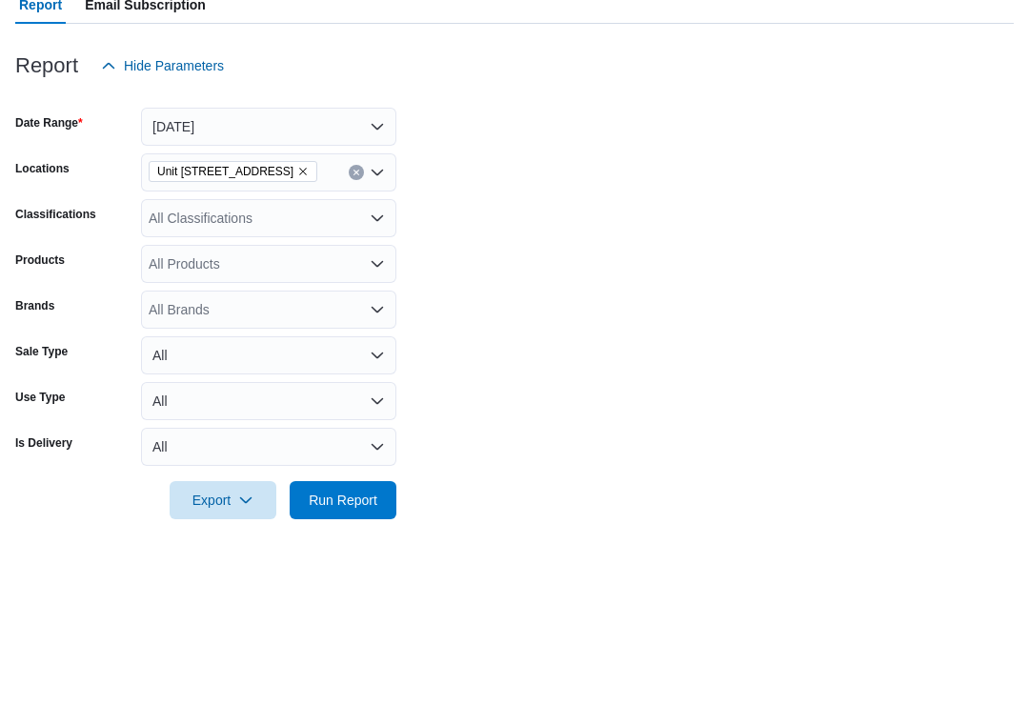
scroll to position [67, 0]
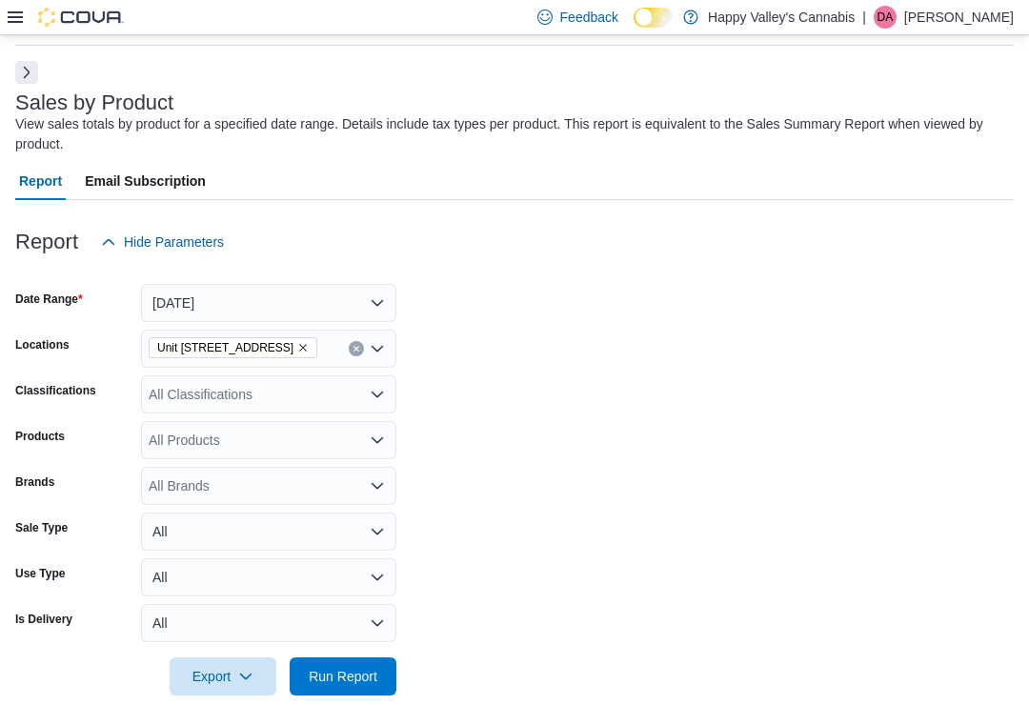
click at [344, 665] on span "Run Report" at bounding box center [343, 676] width 84 height 38
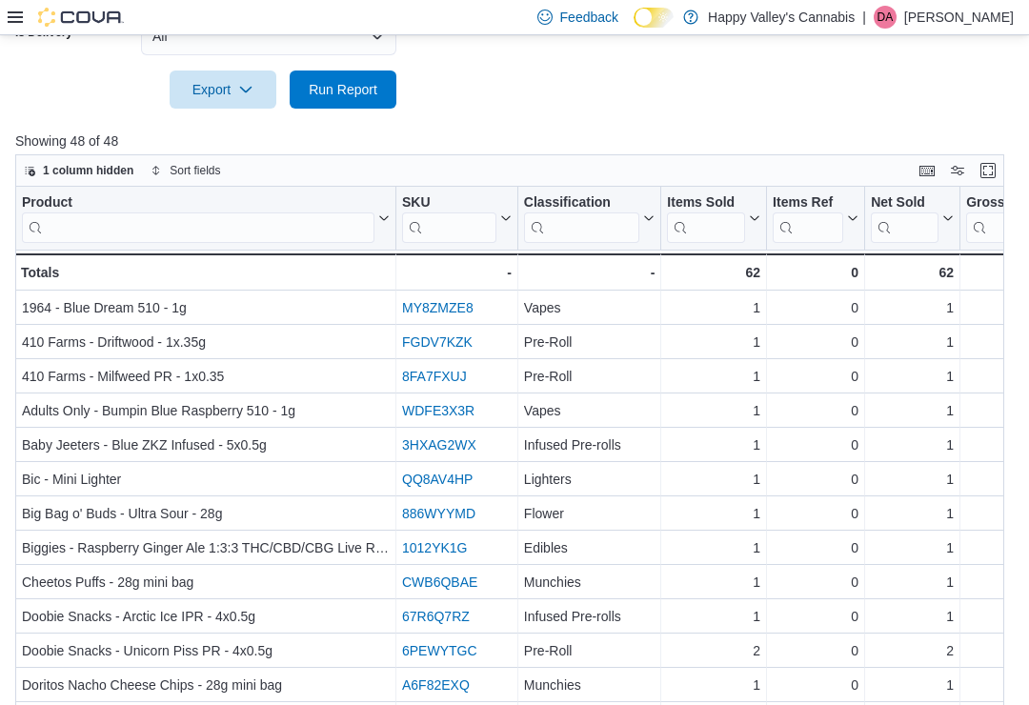
scroll to position [676, 0]
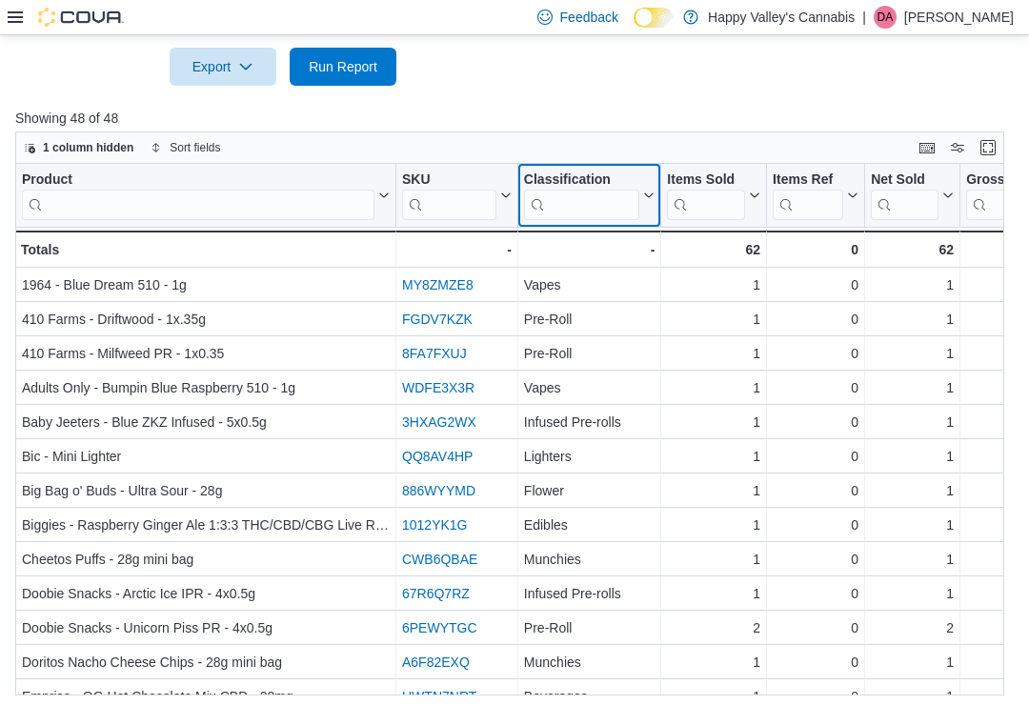
click at [645, 190] on button "Classification" at bounding box center [589, 196] width 131 height 49
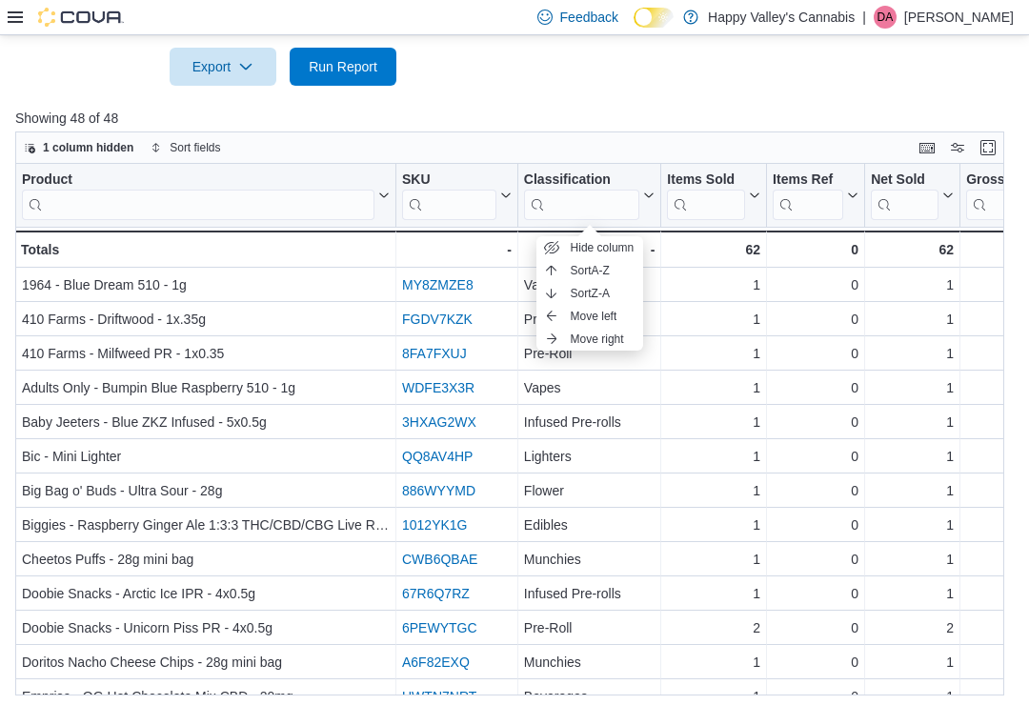
click at [586, 264] on span "Sort A-Z" at bounding box center [590, 270] width 39 height 15
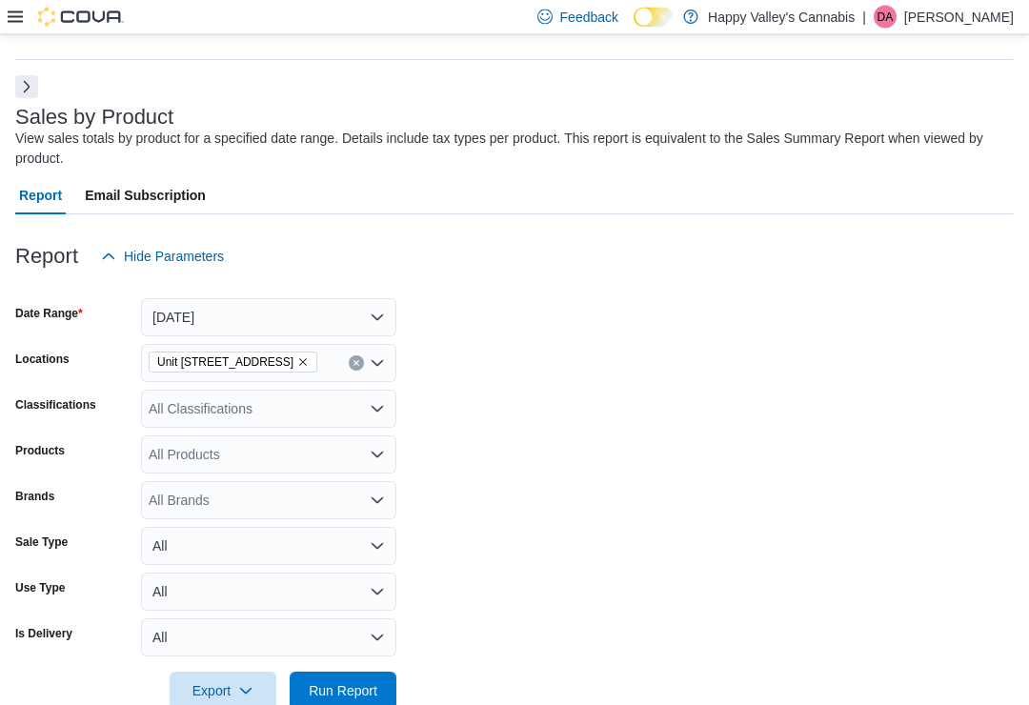
scroll to position [46, 0]
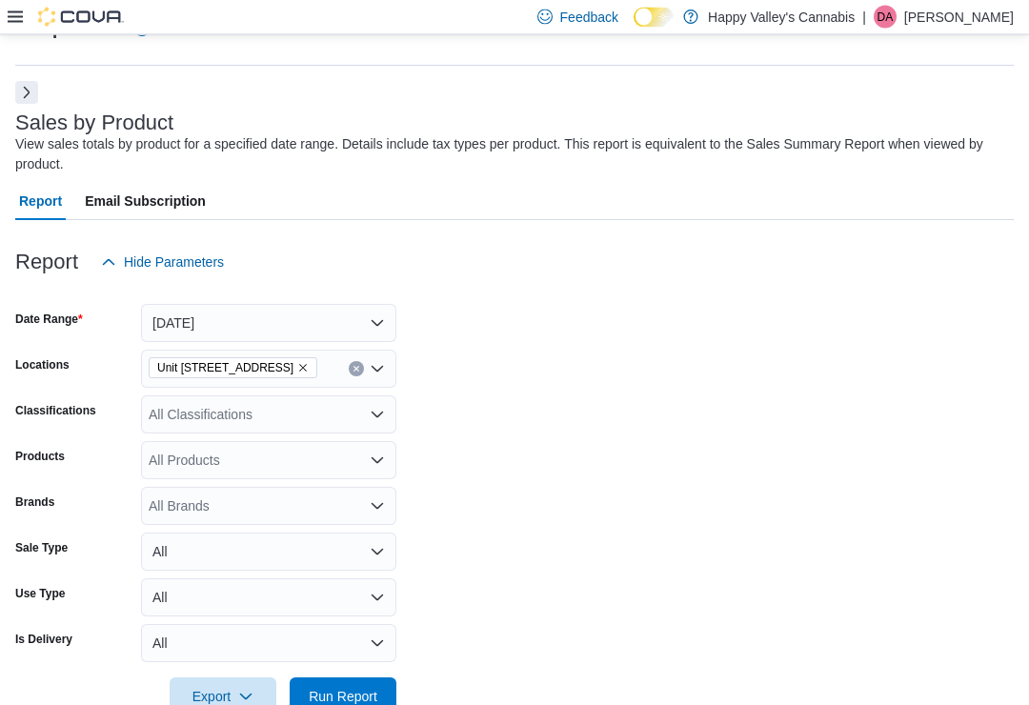
click at [309, 363] on icon "Remove Unit 4004-1530 Dakota Street from selection in this group" at bounding box center [302, 368] width 11 height 11
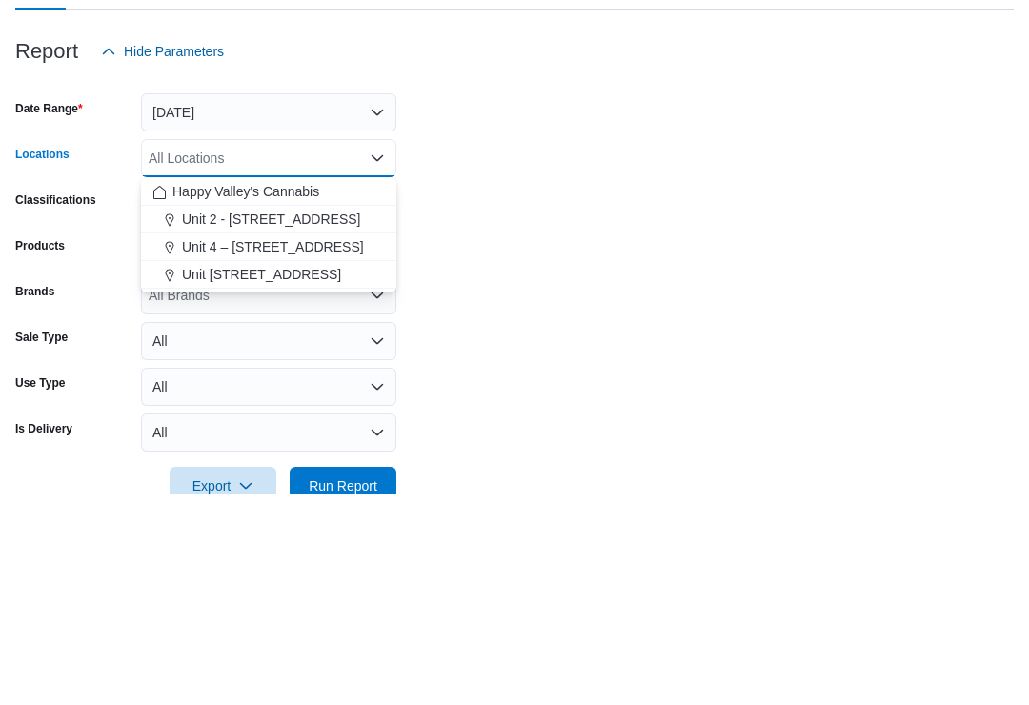
click at [231, 449] on span "Unit 4 – 597 Meadowlark Blvd." at bounding box center [273, 458] width 182 height 19
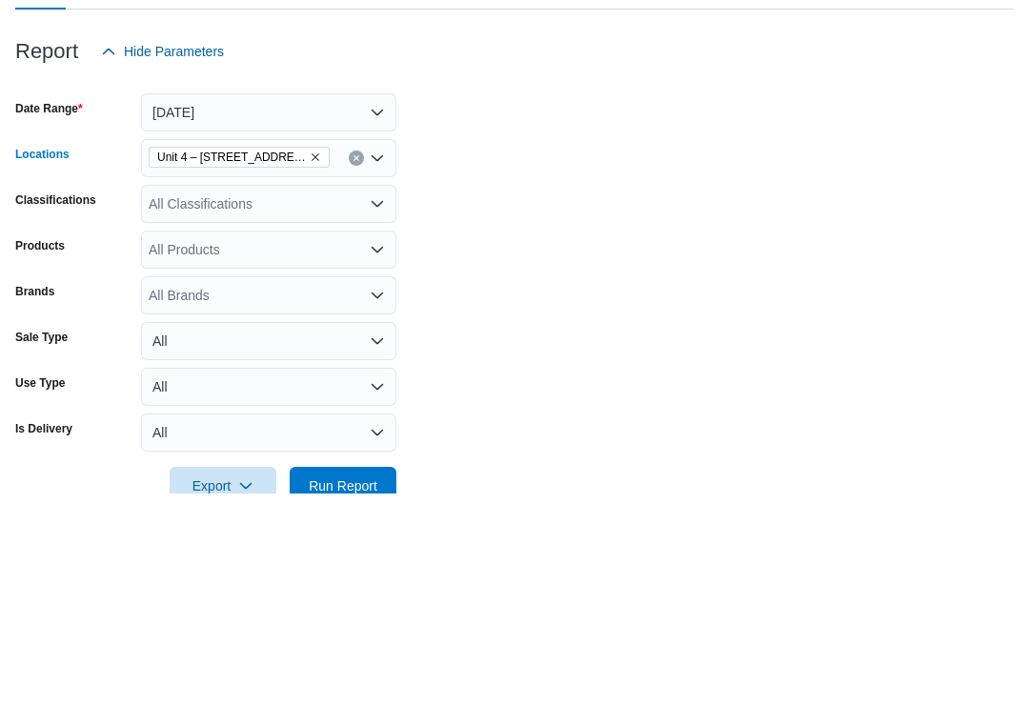
click at [442, 282] on form "Date Range Yesterday Locations Unit 4 – 597 Meadowlark Blvd. Combo box. Selecte…" at bounding box center [514, 499] width 999 height 434
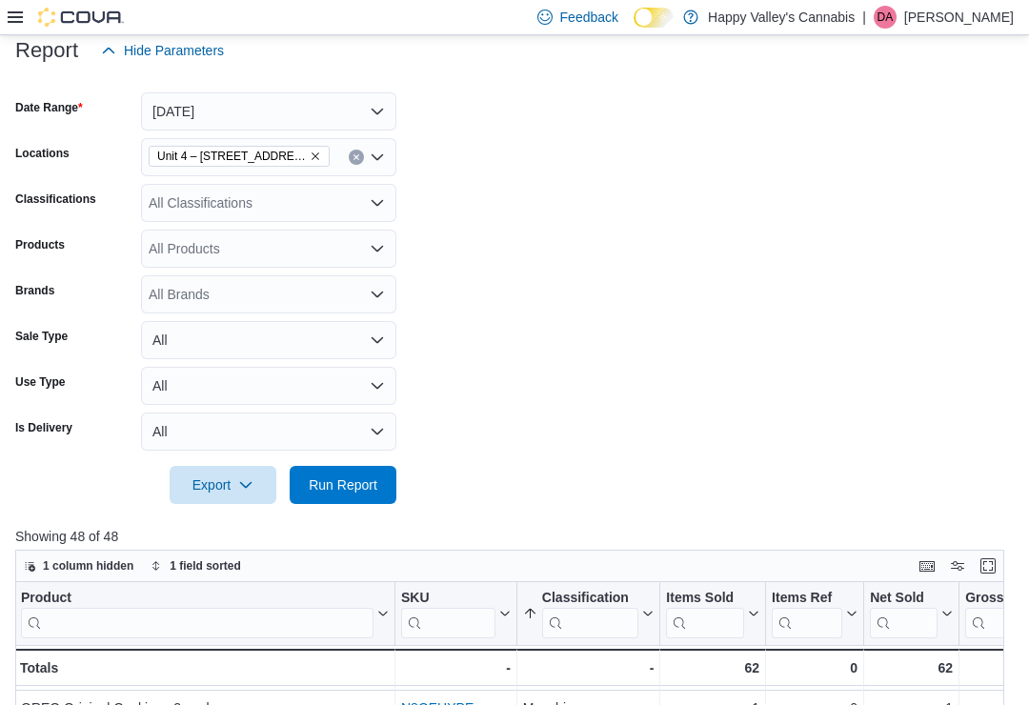
click at [341, 489] on span "Run Report" at bounding box center [343, 484] width 69 height 19
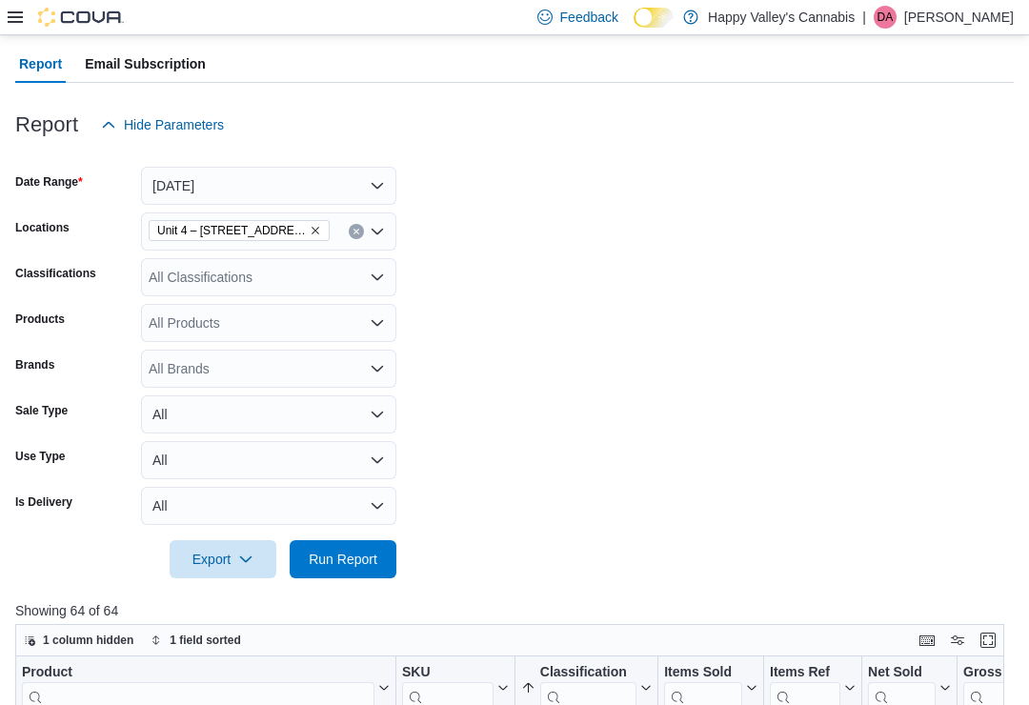
scroll to position [183, 0]
click at [310, 226] on button "Remove Unit 4 – 597 Meadowlark Blvd. from selection in this group" at bounding box center [315, 231] width 11 height 11
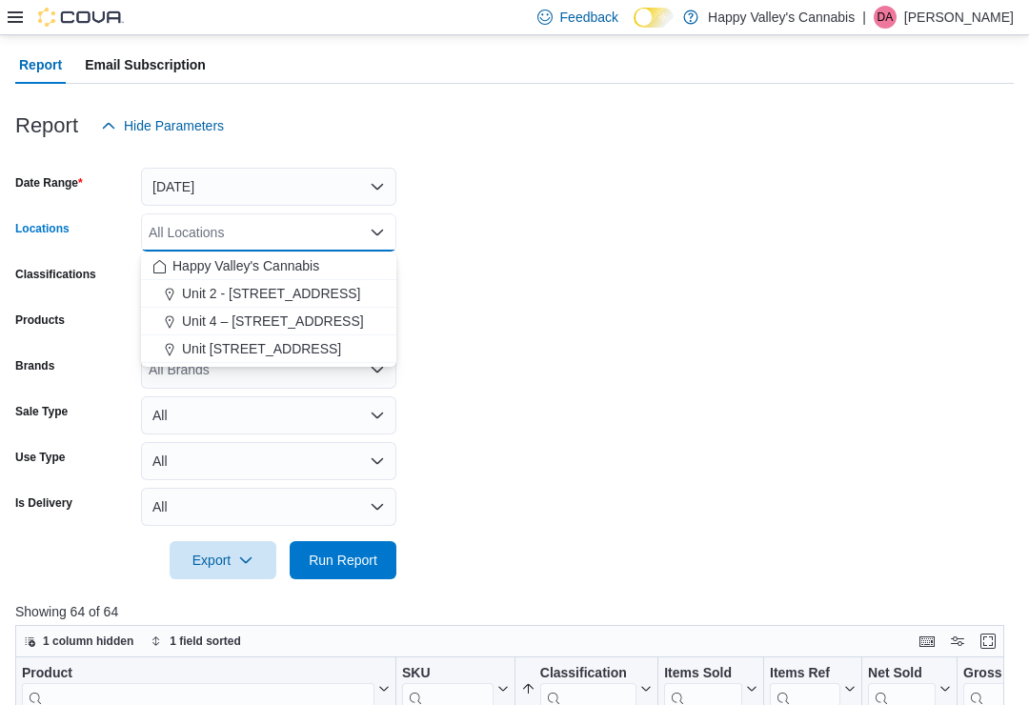
click at [255, 292] on span "Unit 2 - 1115 Gateway Rd." at bounding box center [271, 293] width 179 height 19
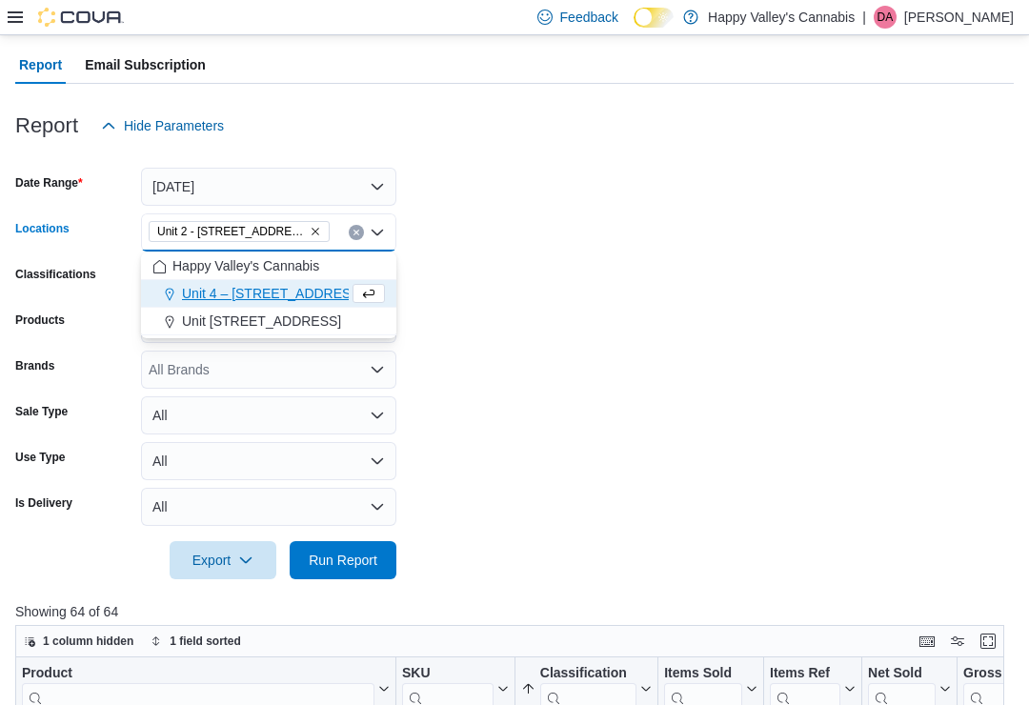
click at [433, 252] on form "Date Range Yesterday Locations Unit 2 - 1115 Gateway Rd. Combo box. Selected. U…" at bounding box center [514, 362] width 999 height 434
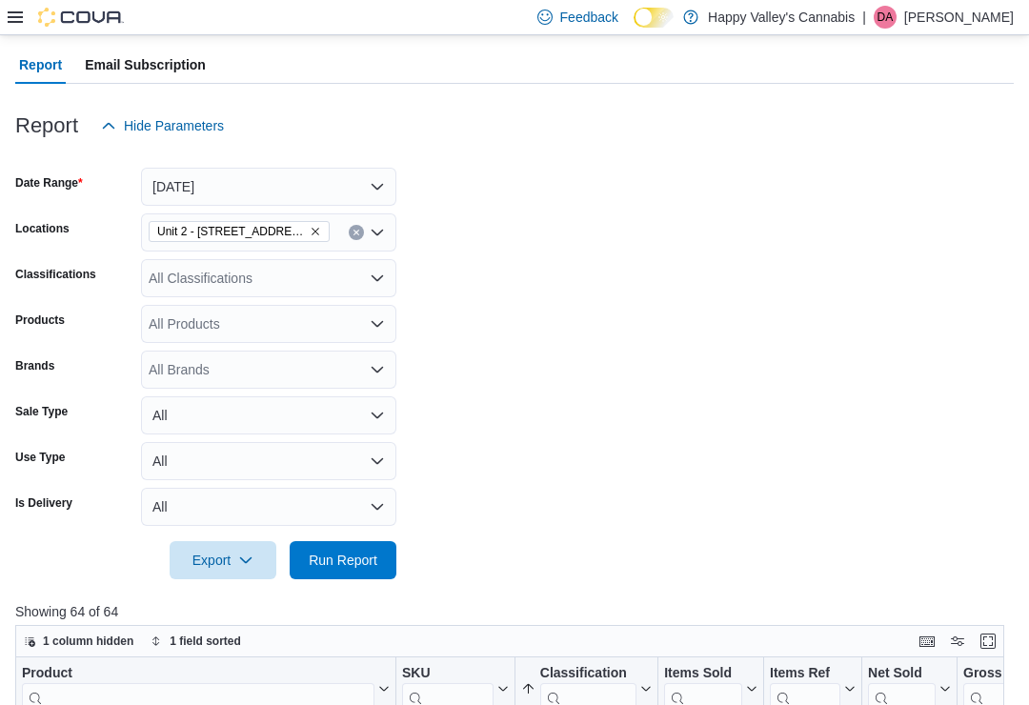
click at [336, 570] on span "Run Report" at bounding box center [343, 560] width 69 height 19
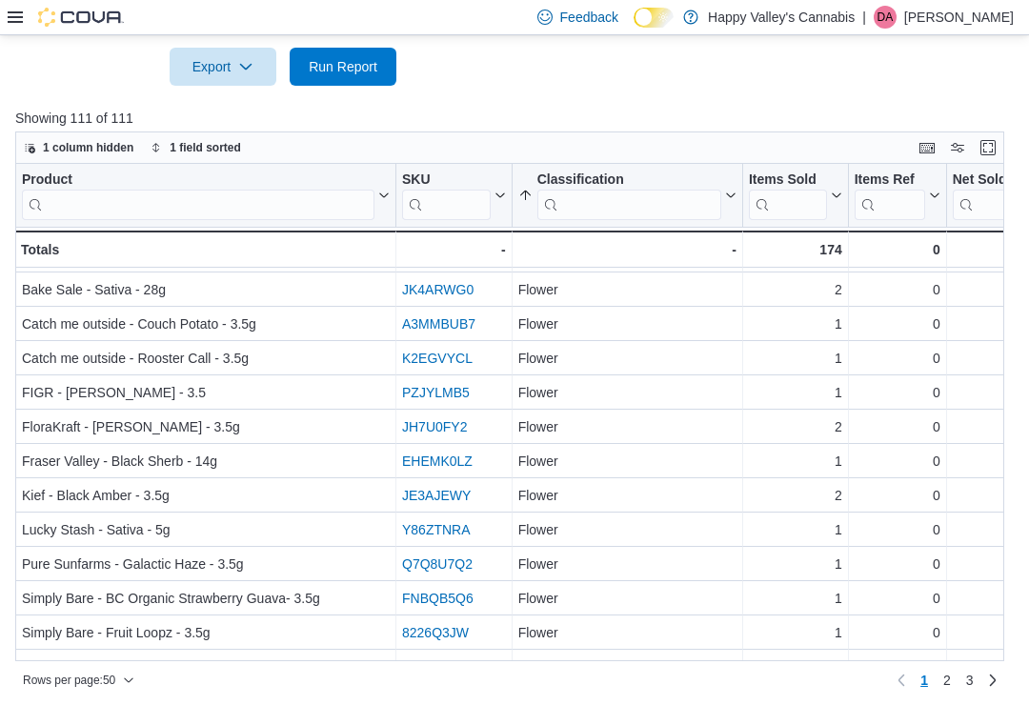
scroll to position [1299, 0]
click at [943, 690] on span "2" at bounding box center [947, 680] width 8 height 19
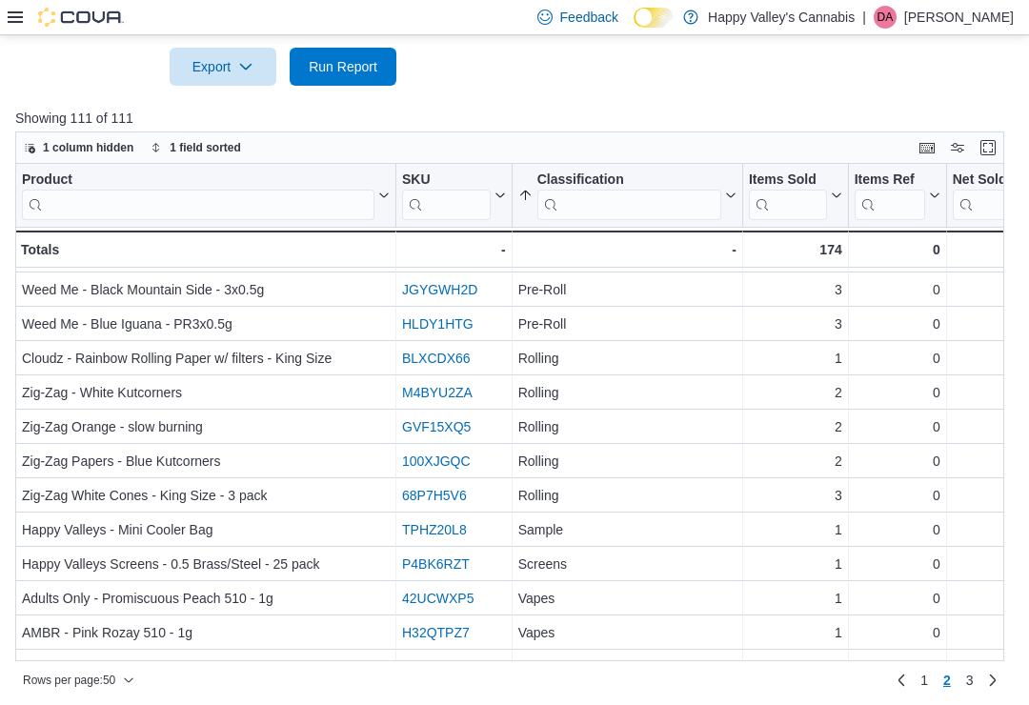
click at [970, 693] on span "3" at bounding box center [970, 680] width 8 height 30
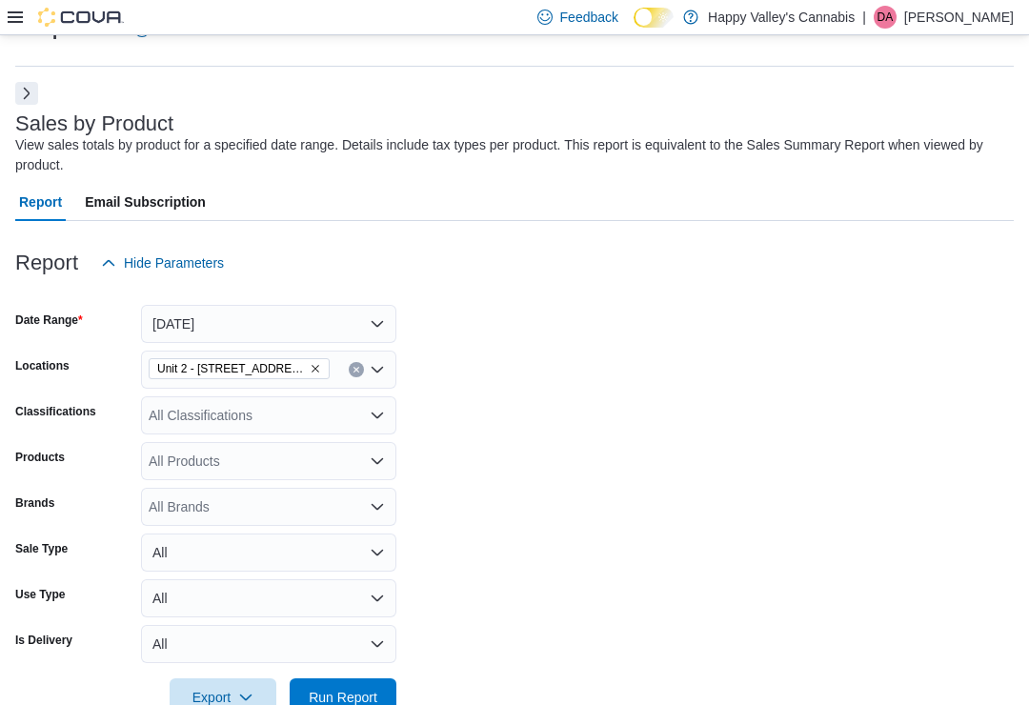
scroll to position [0, 0]
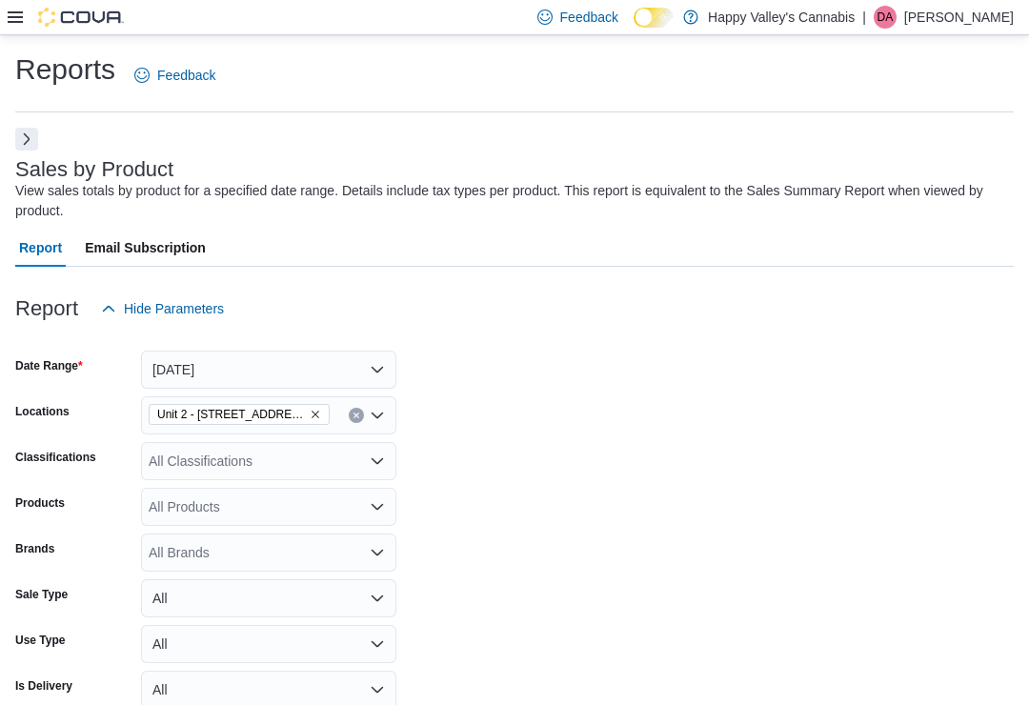
click at [27, 138] on button "Next" at bounding box center [26, 139] width 23 height 23
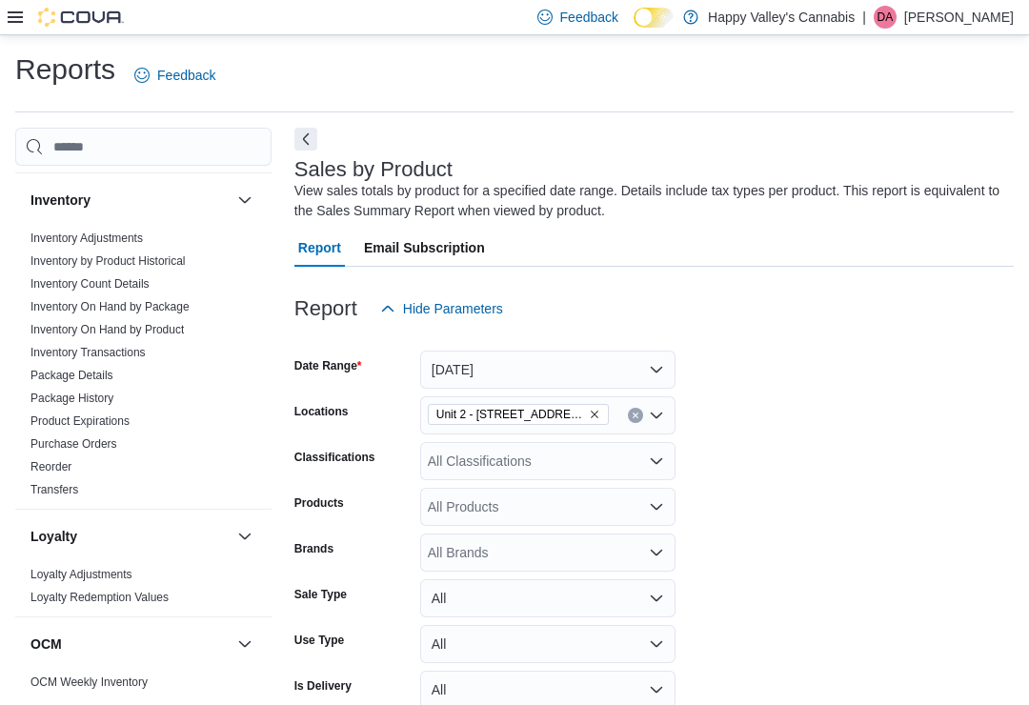
scroll to position [915, 0]
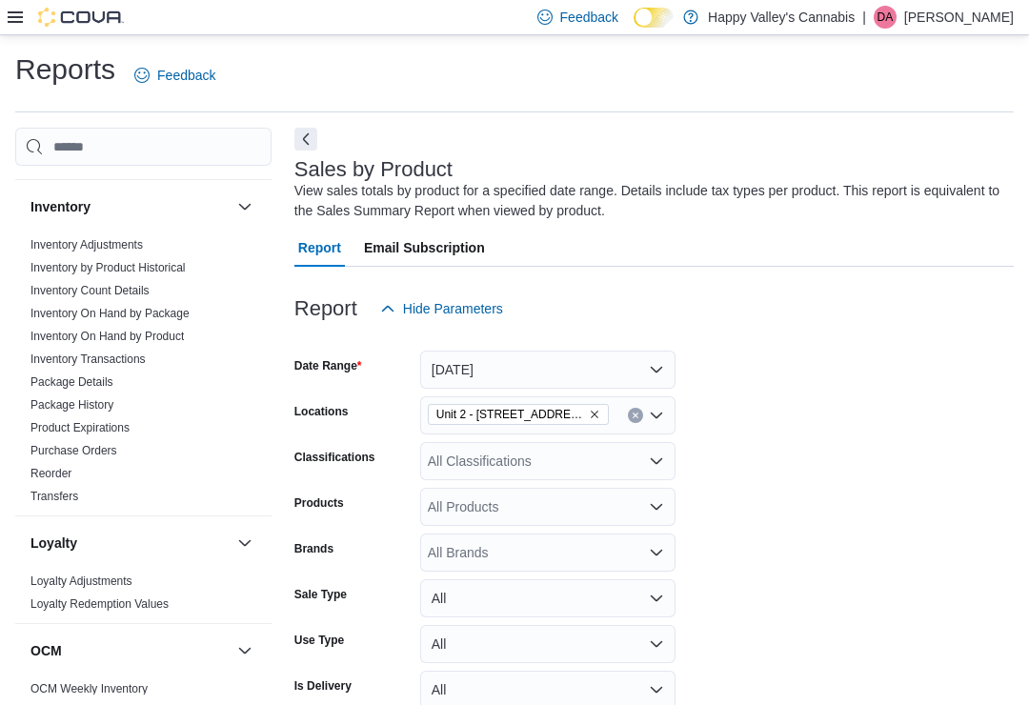
click at [95, 330] on link "Inventory On Hand by Product" at bounding box center [106, 336] width 153 height 13
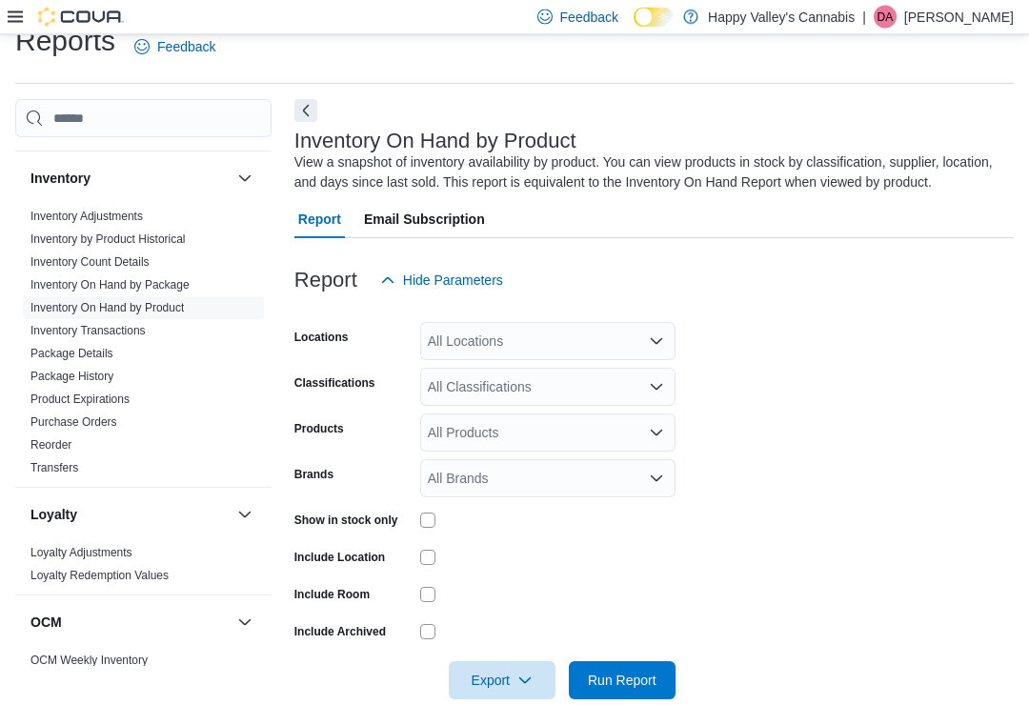
scroll to position [62, 0]
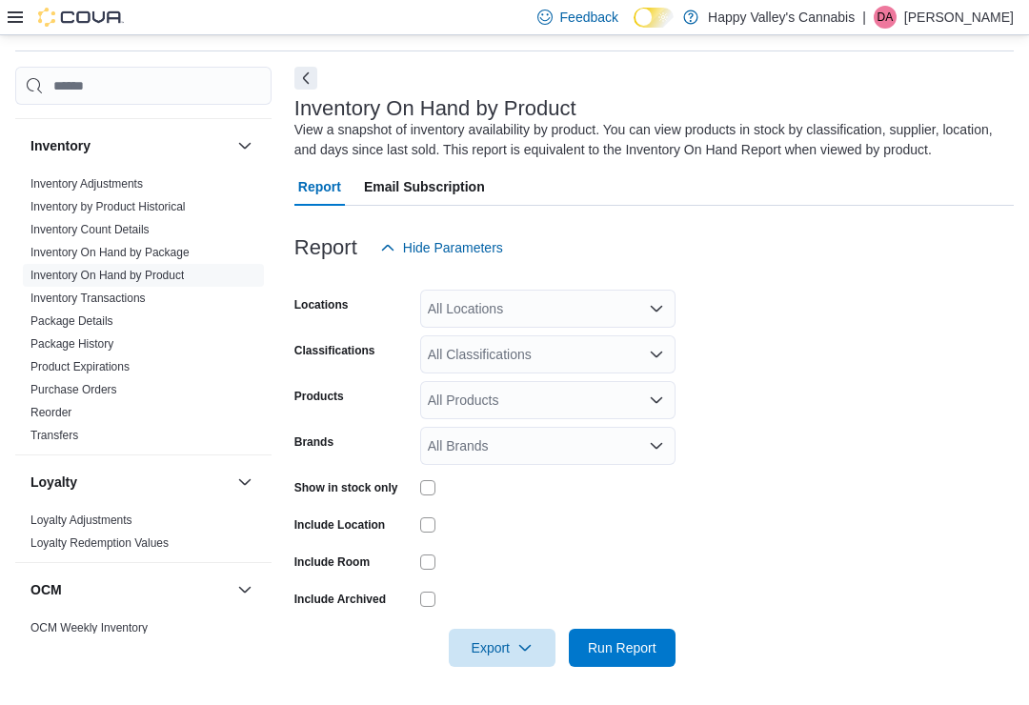
click at [302, 72] on button "Next" at bounding box center [305, 78] width 23 height 23
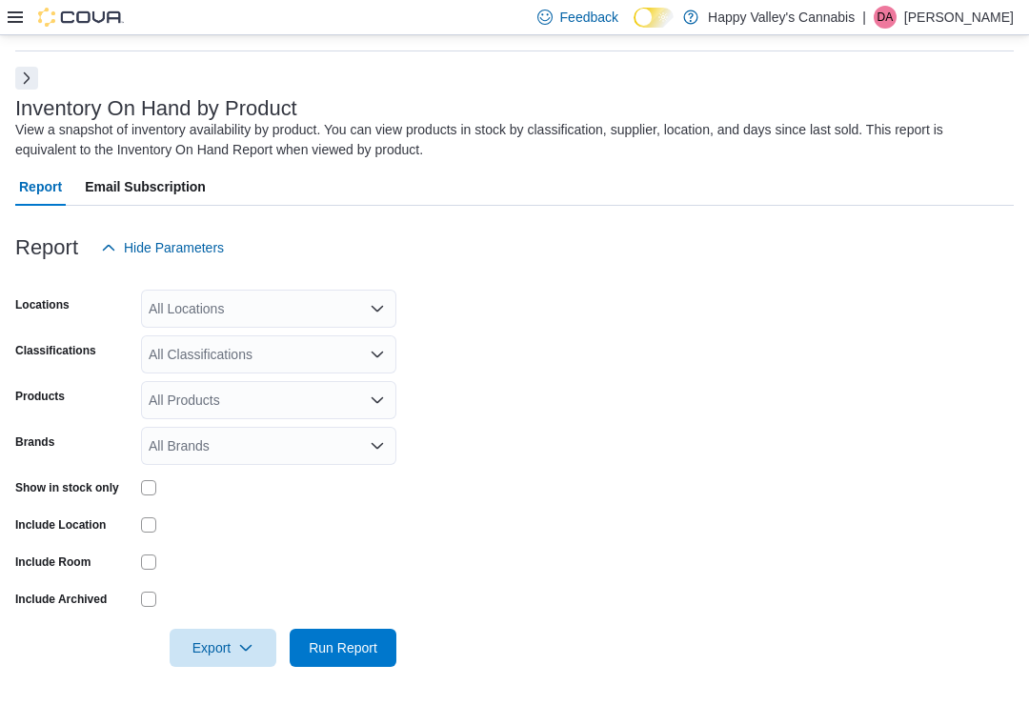
click at [193, 299] on div "All Locations" at bounding box center [268, 309] width 255 height 38
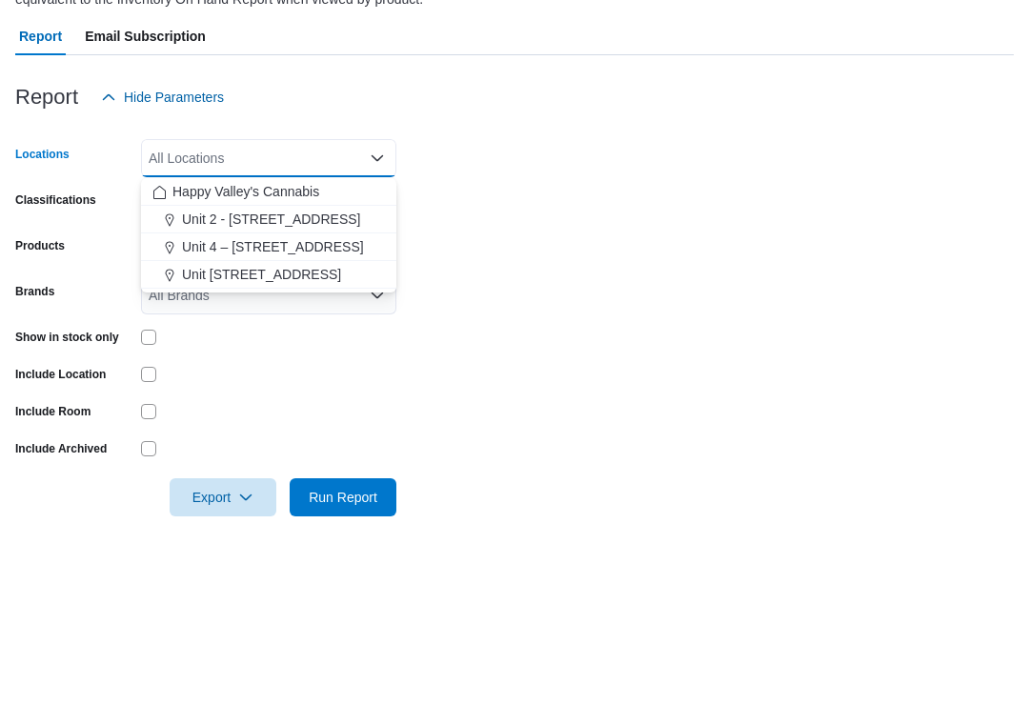
click at [232, 360] on span "Unit 2 - 1115 Gateway Rd." at bounding box center [271, 369] width 179 height 19
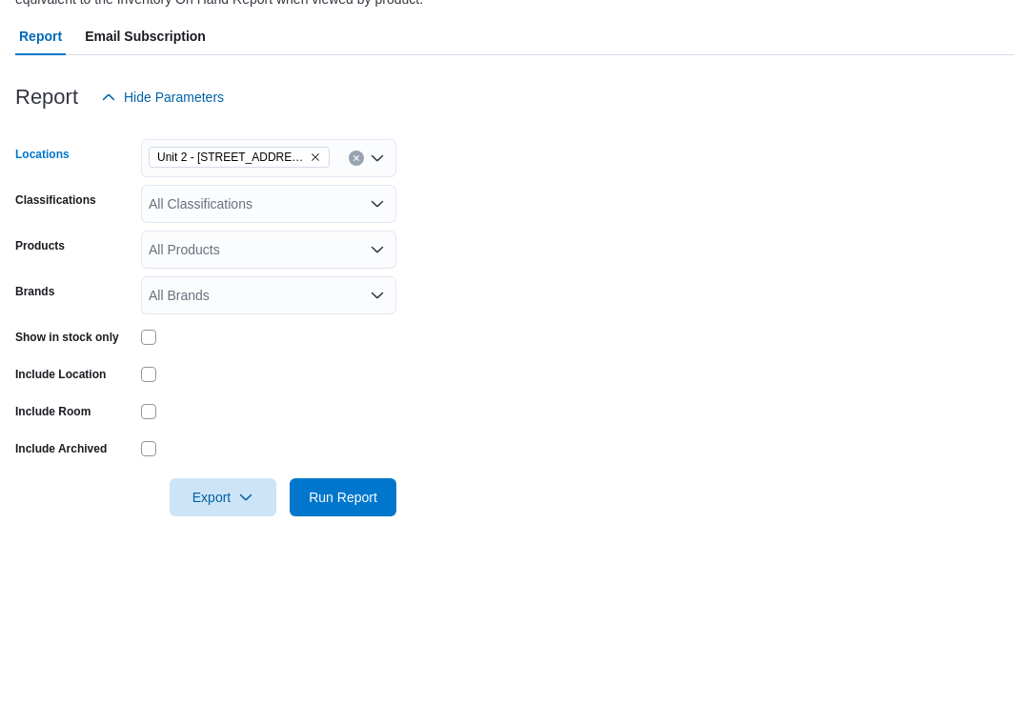
click at [447, 267] on form "Locations Unit 2 - 1115 Gateway Rd. Combo box. Selected. Unit 2 - 1115 Gateway …" at bounding box center [514, 467] width 999 height 400
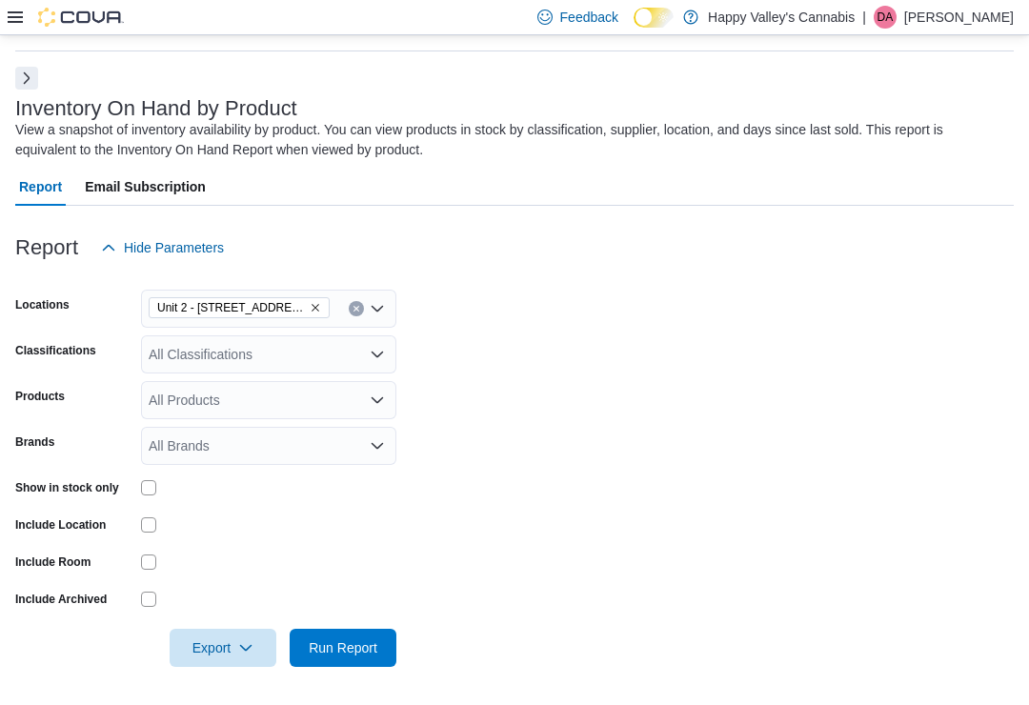
click at [165, 350] on div "All Classifications" at bounding box center [268, 354] width 255 height 38
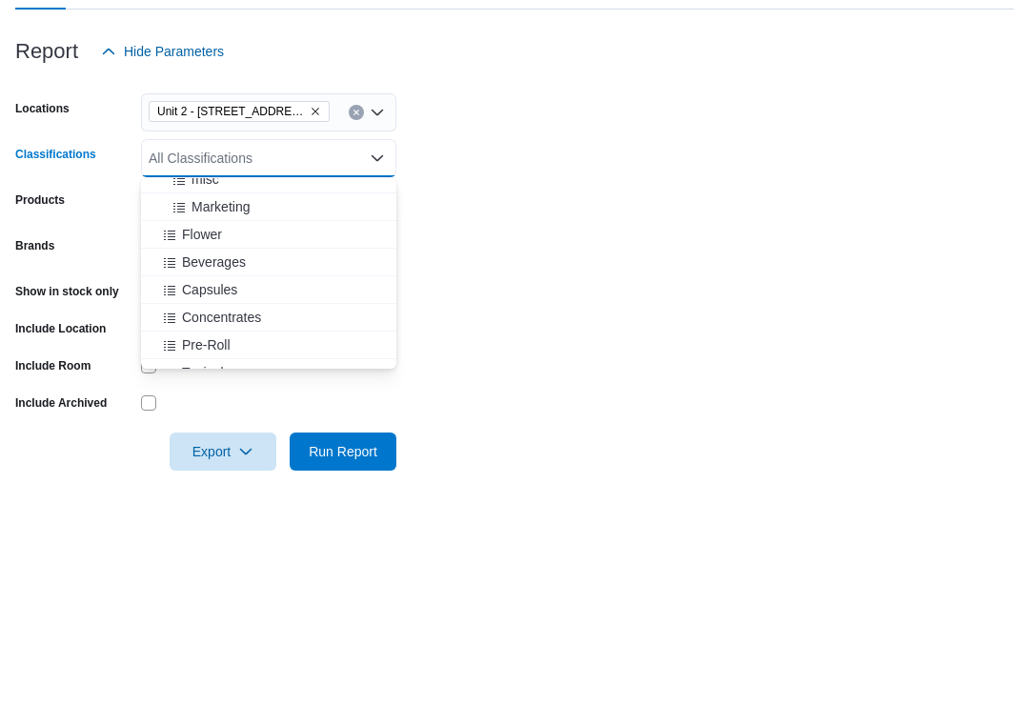
scroll to position [645, 0]
click at [185, 424] on span "Flower" at bounding box center [202, 433] width 40 height 19
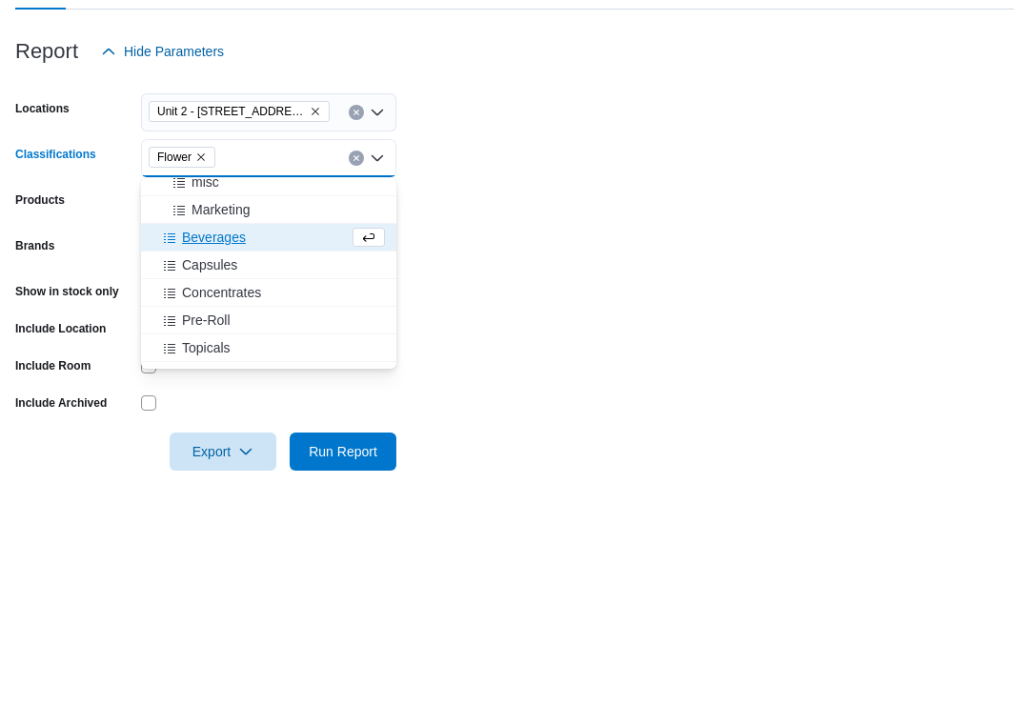
click at [473, 267] on form "Locations Unit 2 - 1115 Gateway Rd. Classifications Flower Combo box. Selected.…" at bounding box center [514, 467] width 999 height 400
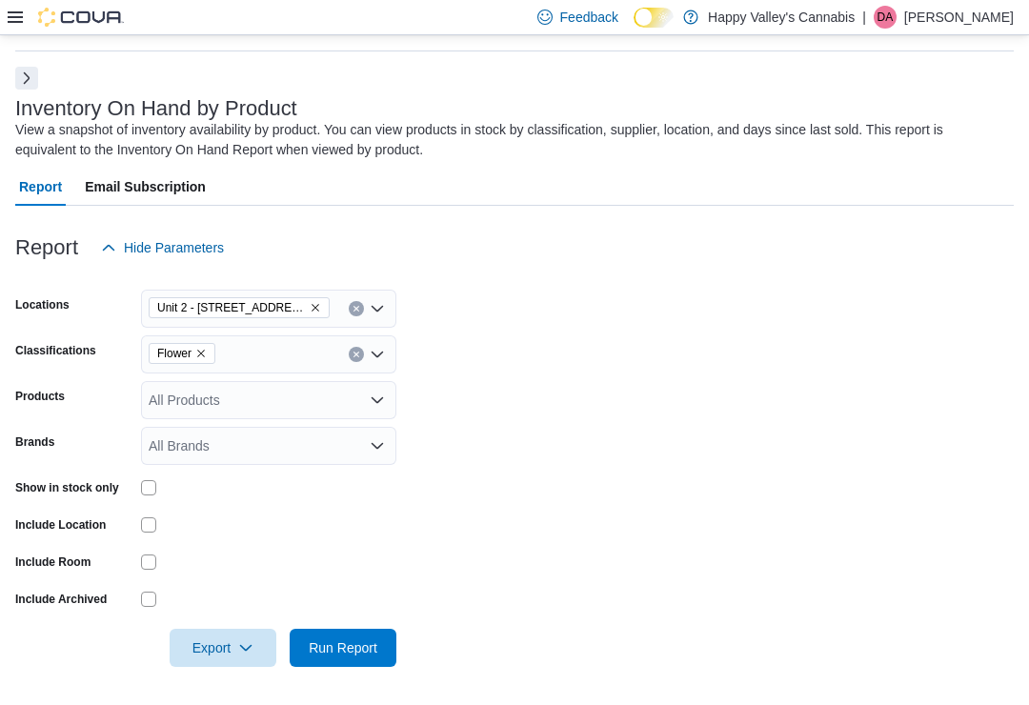
click at [335, 654] on span "Run Report" at bounding box center [343, 647] width 69 height 19
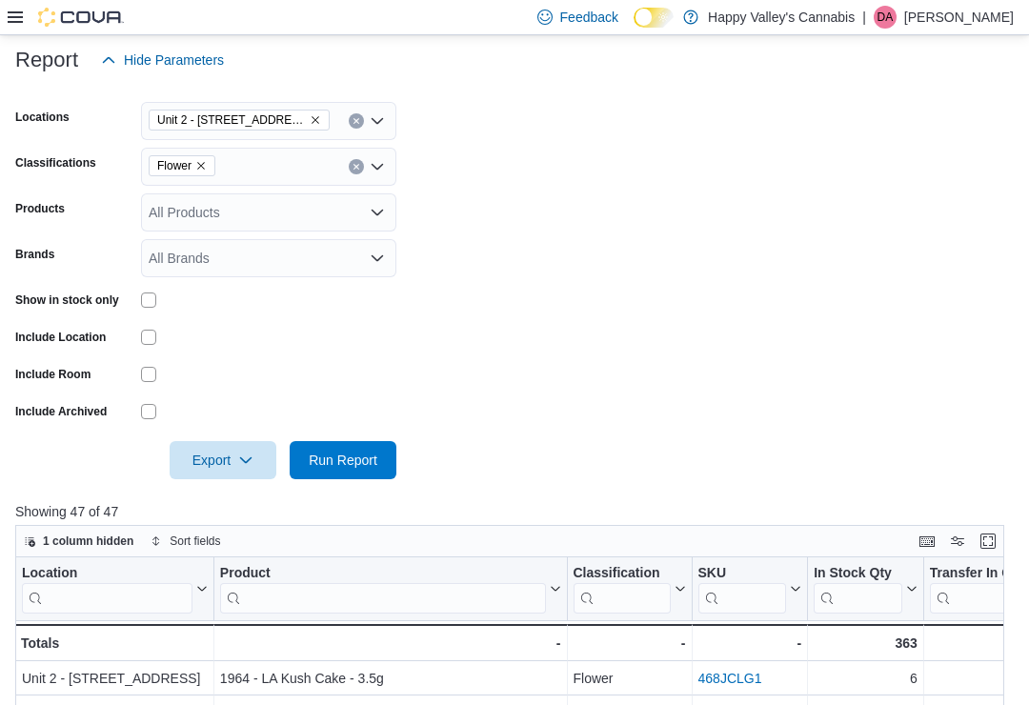
scroll to position [248, 0]
click at [299, 111] on span "Unit 2 - 1115 Gateway Rd." at bounding box center [239, 120] width 164 height 19
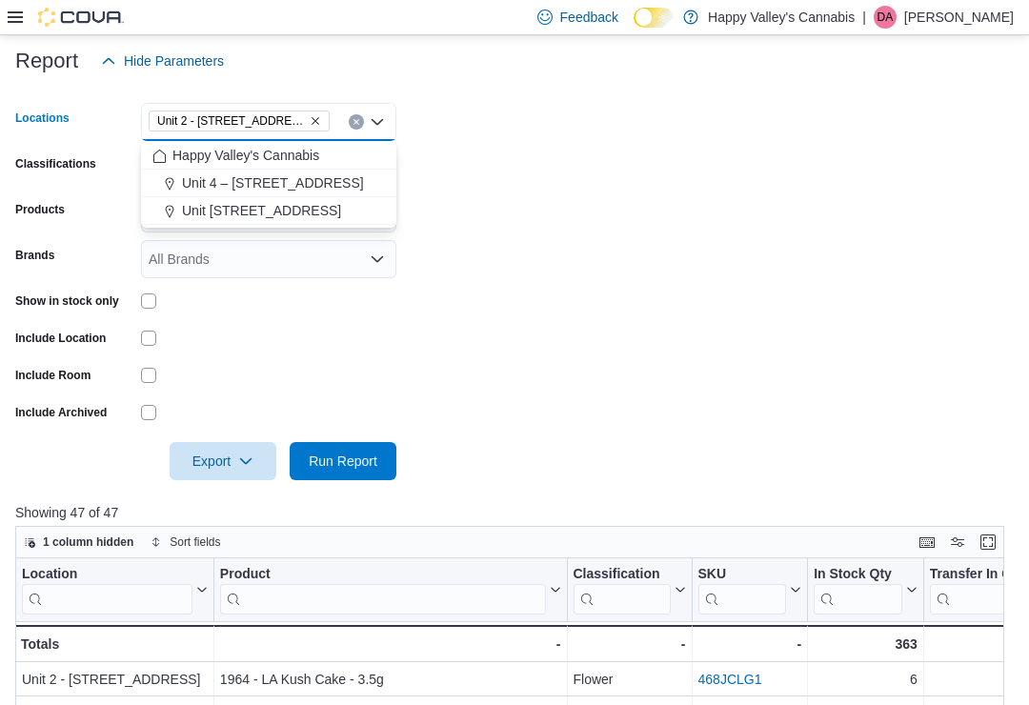
click at [274, 204] on span "Unit 4004-1530 Dakota Street" at bounding box center [261, 210] width 159 height 19
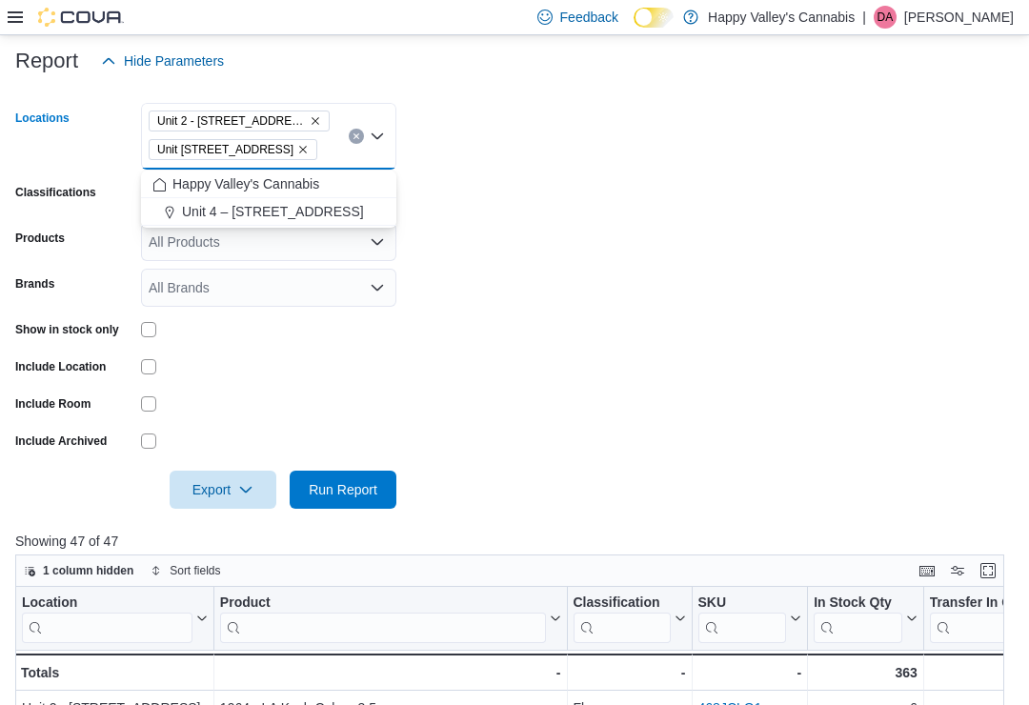
click at [461, 207] on form "Locations Unit 2 - 1115 Gateway Rd. Unit 4004-1530 Dakota Street Combo box. Sel…" at bounding box center [514, 294] width 999 height 429
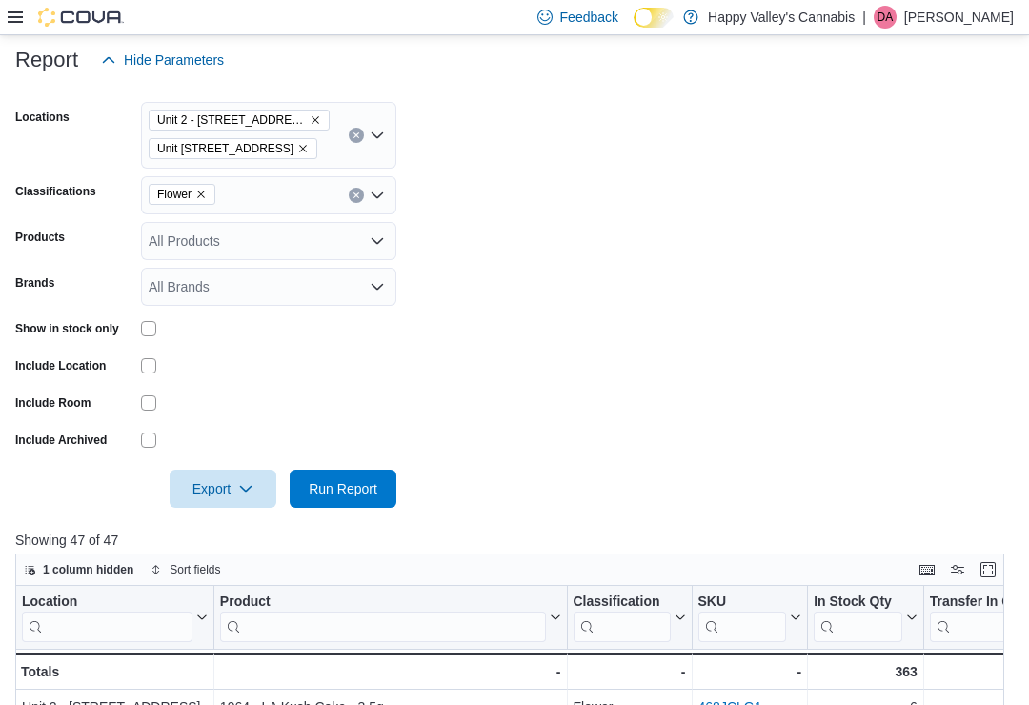
click at [310, 116] on icon "Remove Unit 2 - 1115 Gateway Rd. from selection in this group" at bounding box center [315, 119] width 11 height 11
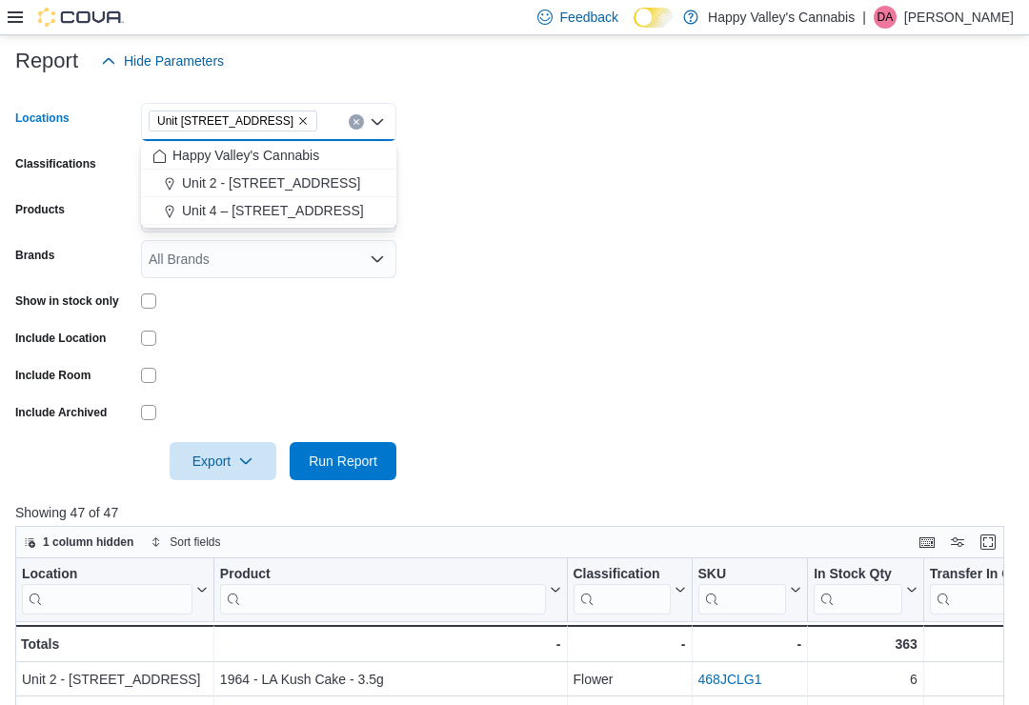
click at [484, 219] on form "Locations Unit 4004-1530 Dakota Street Combo box. Selected. Unit 4004-1530 Dako…" at bounding box center [514, 280] width 999 height 400
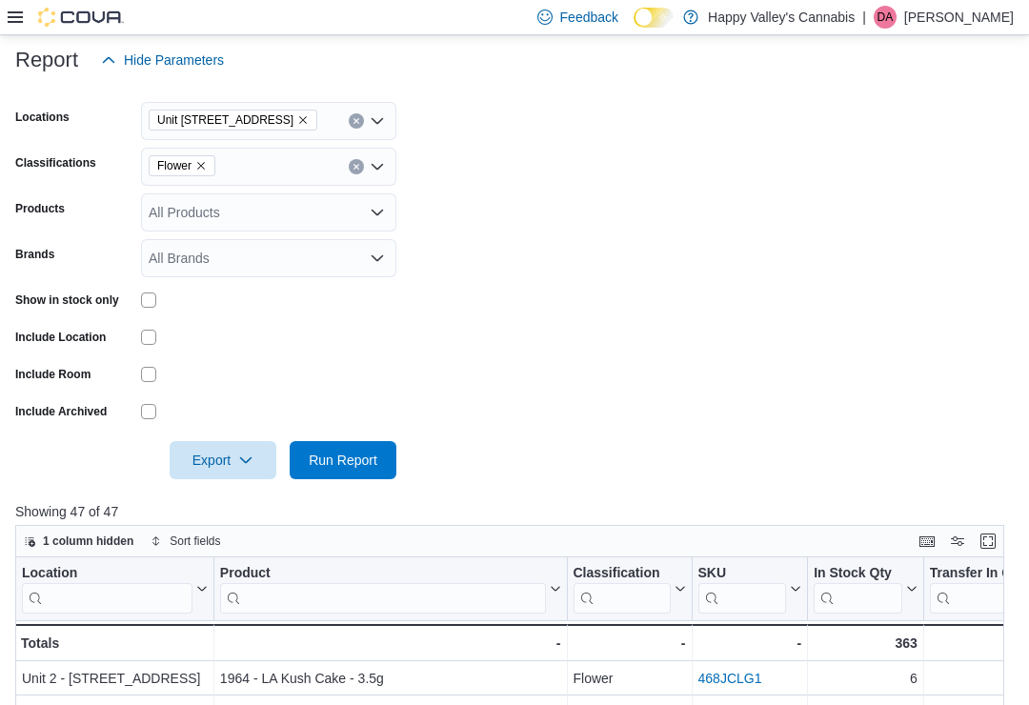
click at [330, 467] on span "Run Report" at bounding box center [343, 460] width 69 height 19
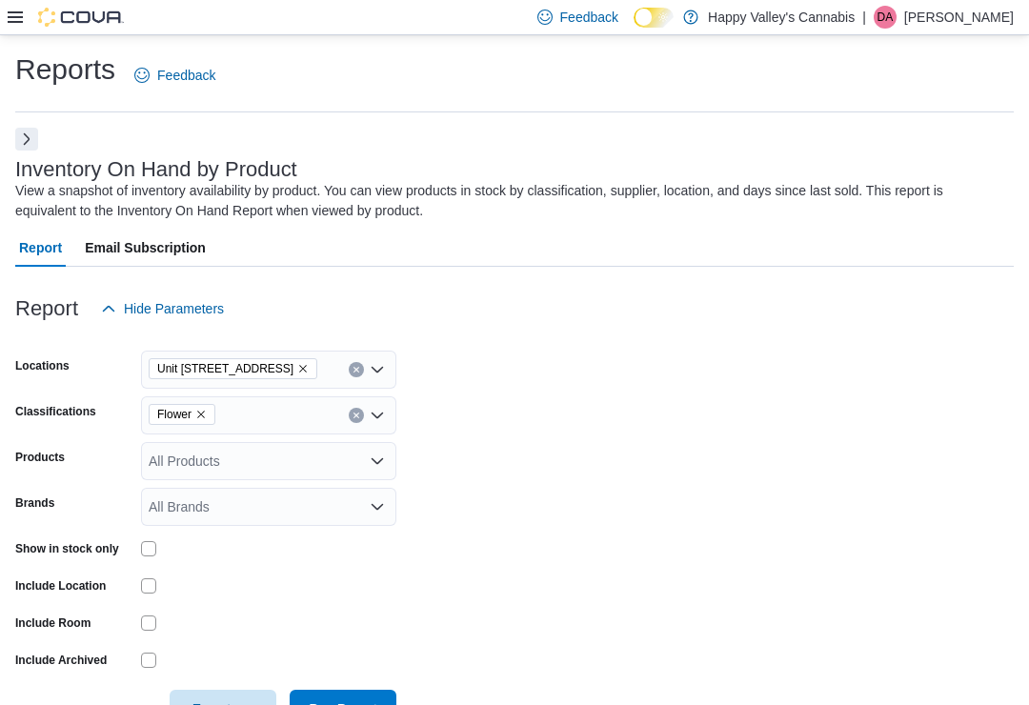
click at [1026, 331] on div "Reports Feedback Inventory On Hand by Product View a snapshot of inventory avai…" at bounding box center [514, 694] width 1029 height 1318
click at [20, 137] on button "Next" at bounding box center [26, 139] width 23 height 23
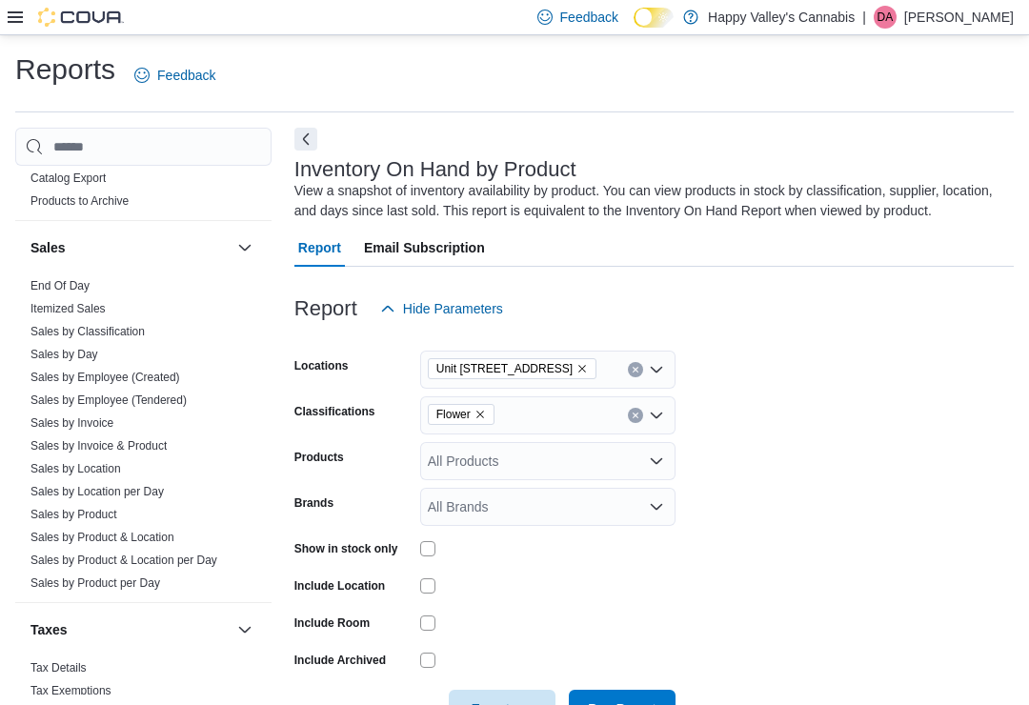
scroll to position [1593, 0]
click at [60, 464] on link "Sales by Location" at bounding box center [75, 470] width 91 height 13
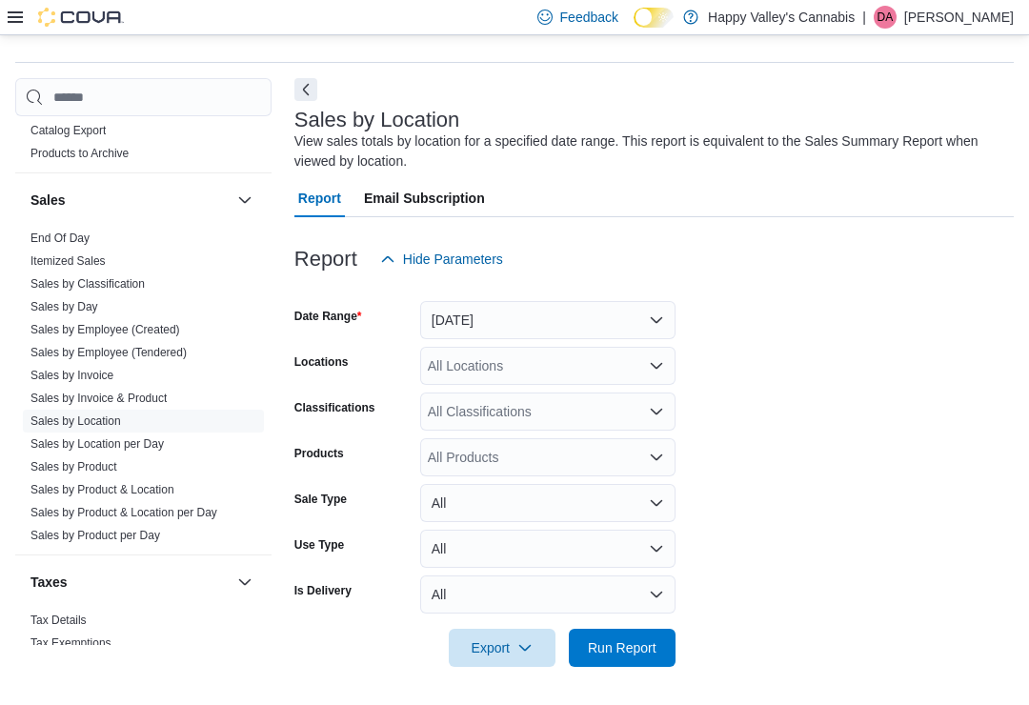
click at [302, 84] on button "Next" at bounding box center [305, 89] width 23 height 23
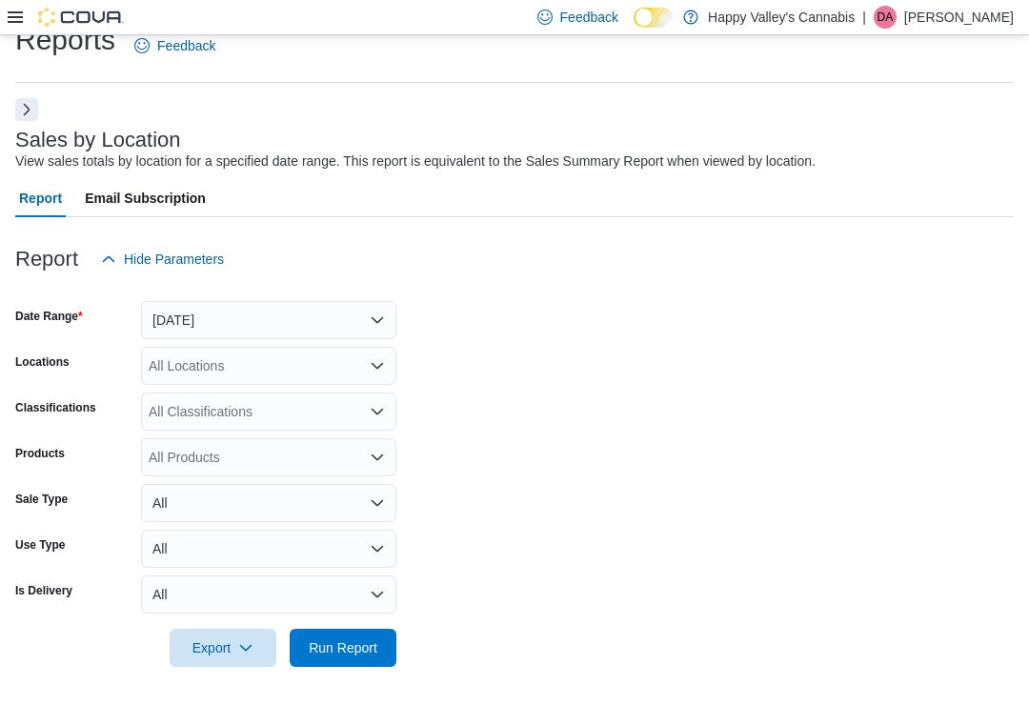
click at [330, 652] on span "Run Report" at bounding box center [343, 647] width 69 height 19
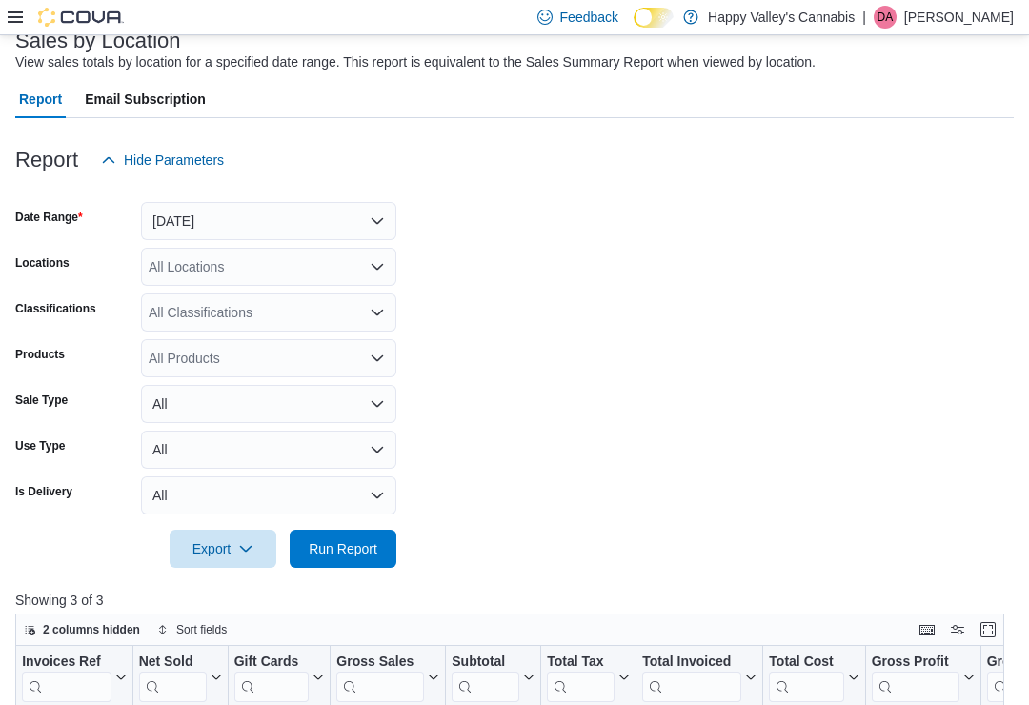
scroll to position [68, 0]
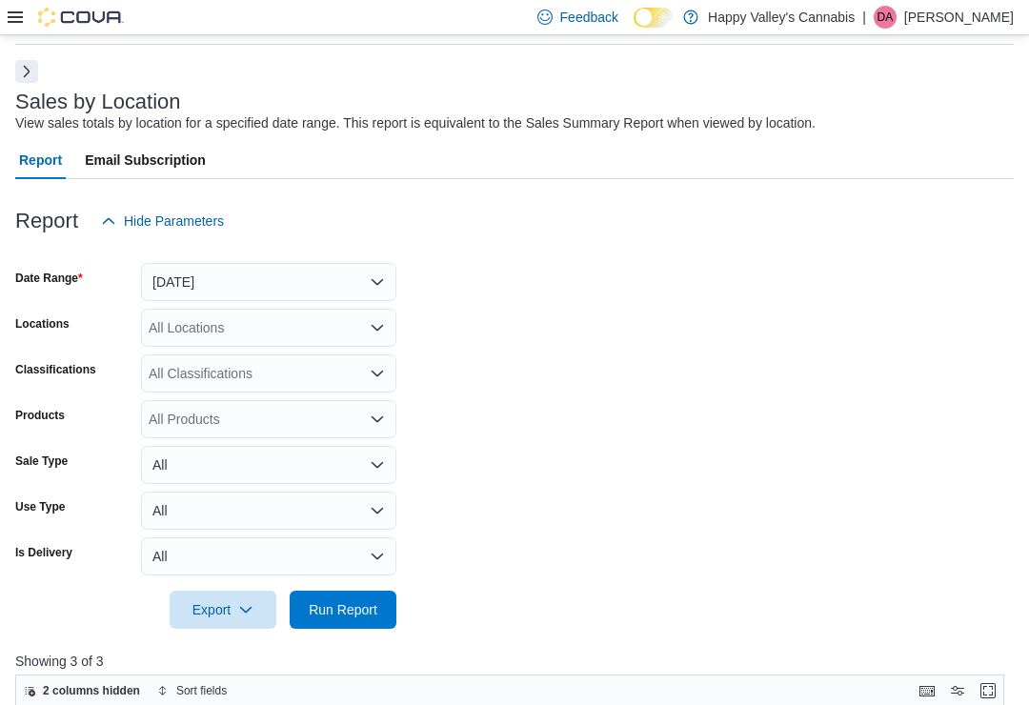
click at [252, 274] on button "Yesterday" at bounding box center [268, 282] width 255 height 38
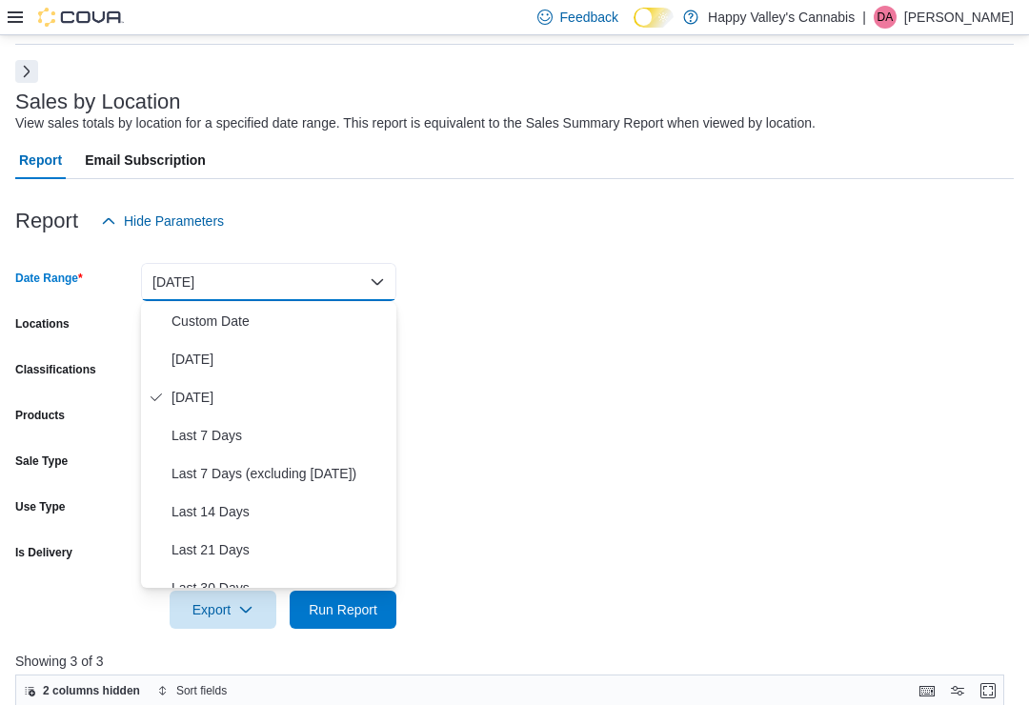
click at [197, 310] on span "Custom Date" at bounding box center [280, 321] width 217 height 23
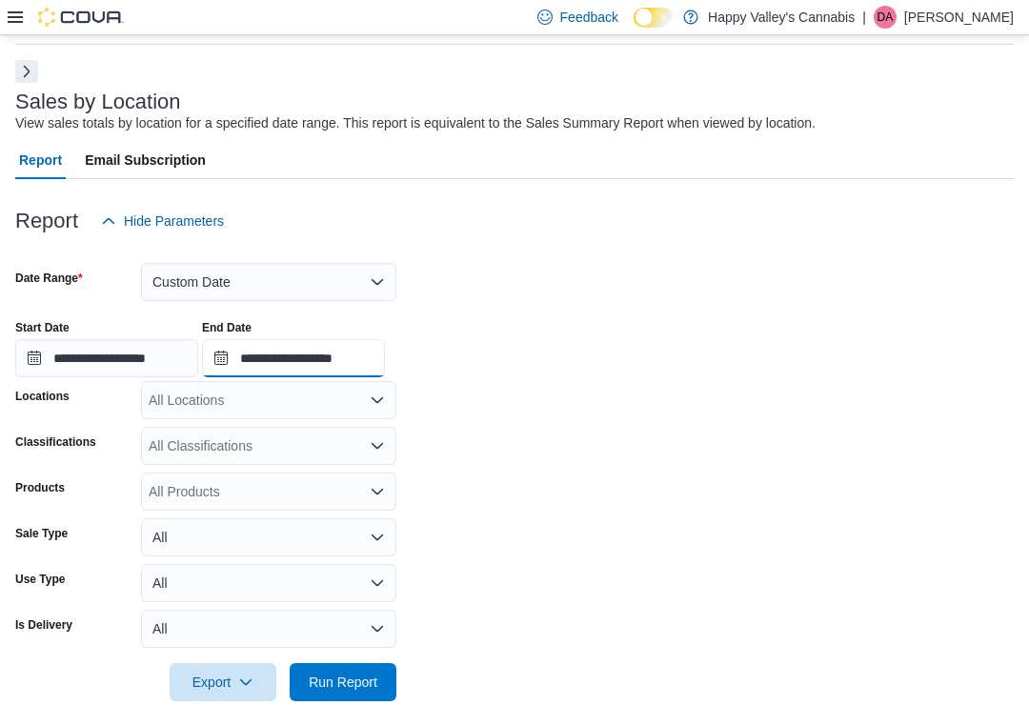
click at [312, 357] on input "**********" at bounding box center [293, 358] width 183 height 38
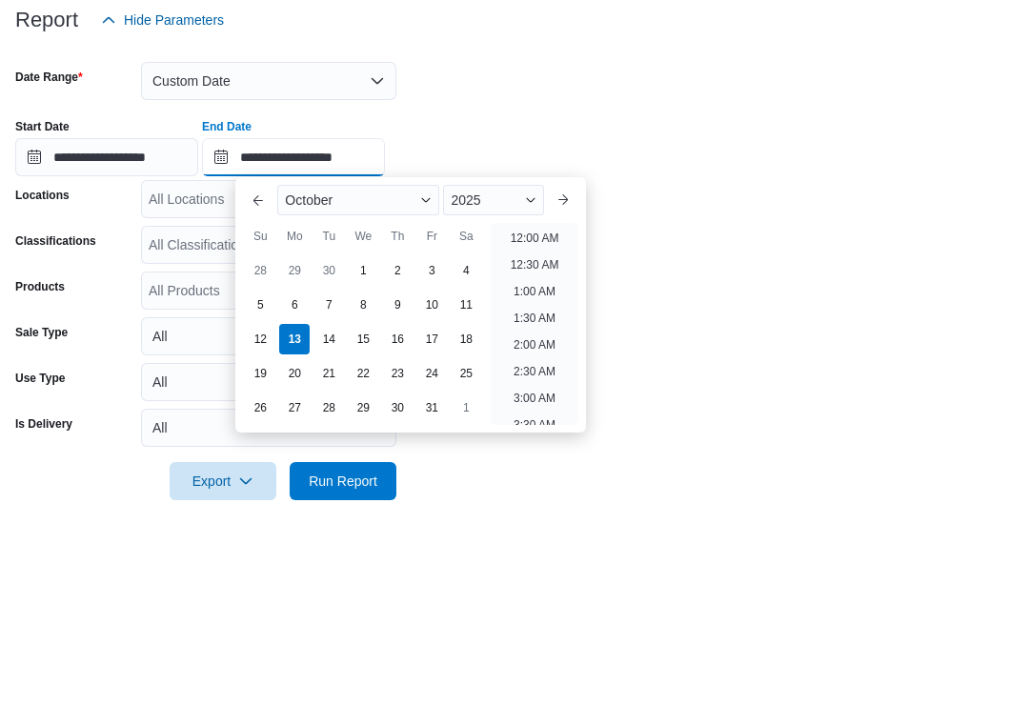
scroll to position [1082, 0]
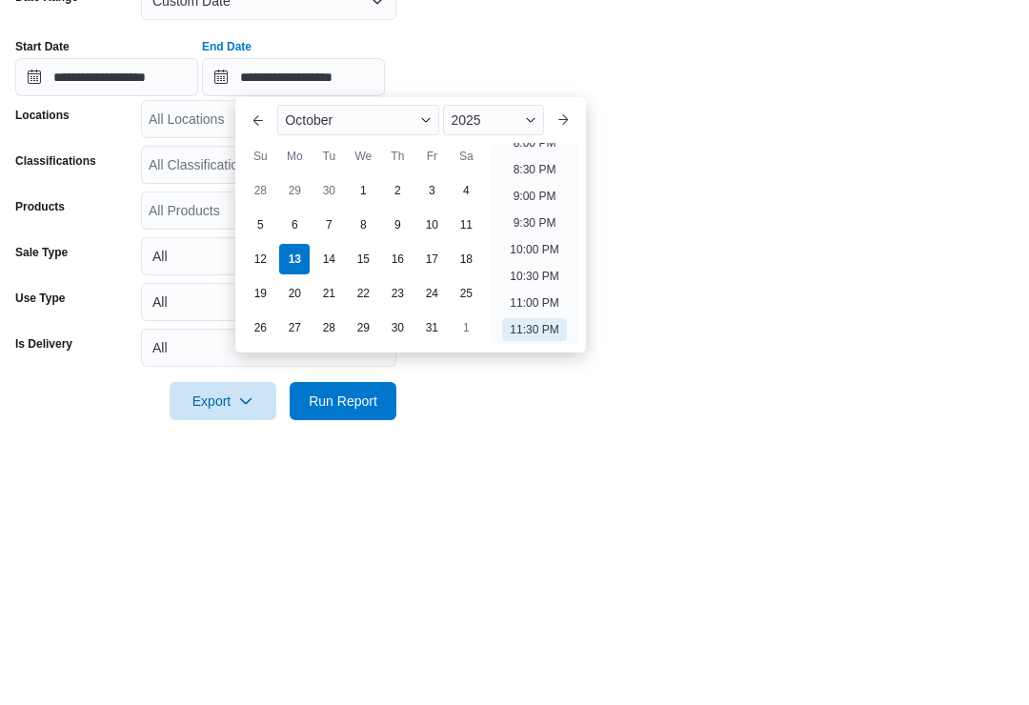
click at [260, 491] on div "5" at bounding box center [260, 506] width 30 height 30
type input "**********"
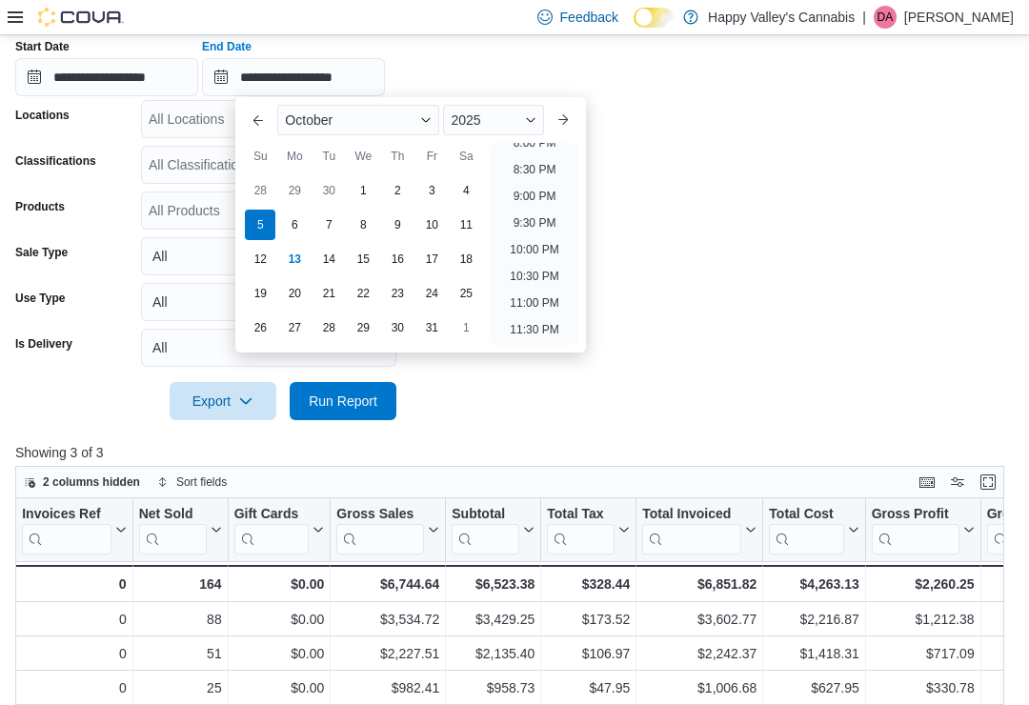
click at [334, 405] on span "Run Report" at bounding box center [343, 401] width 69 height 19
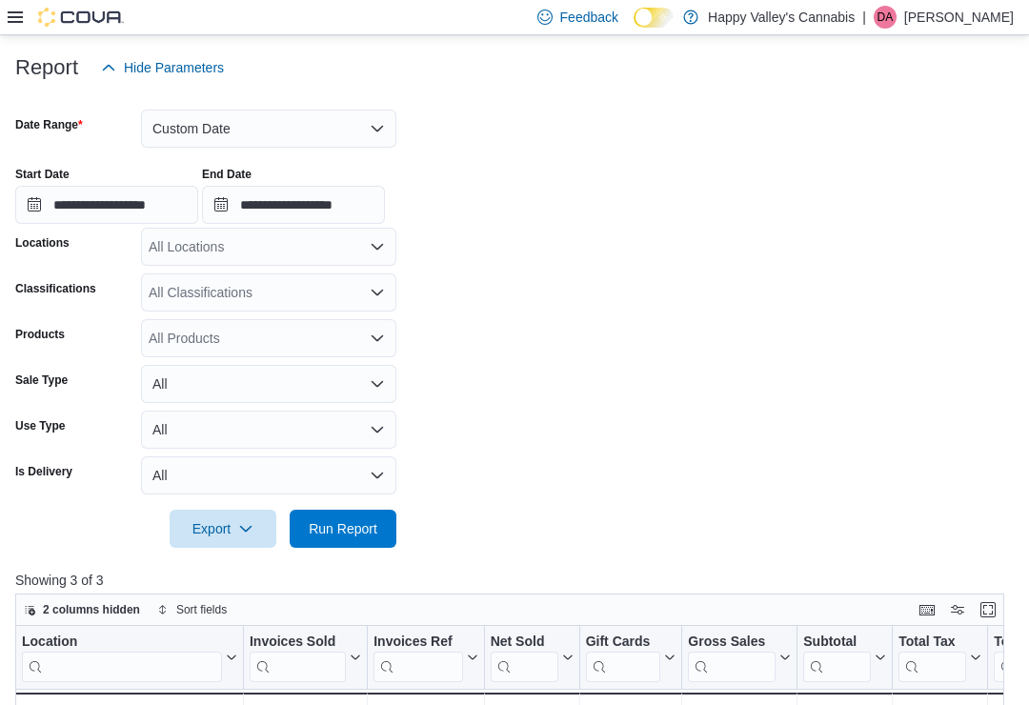
scroll to position [215, 0]
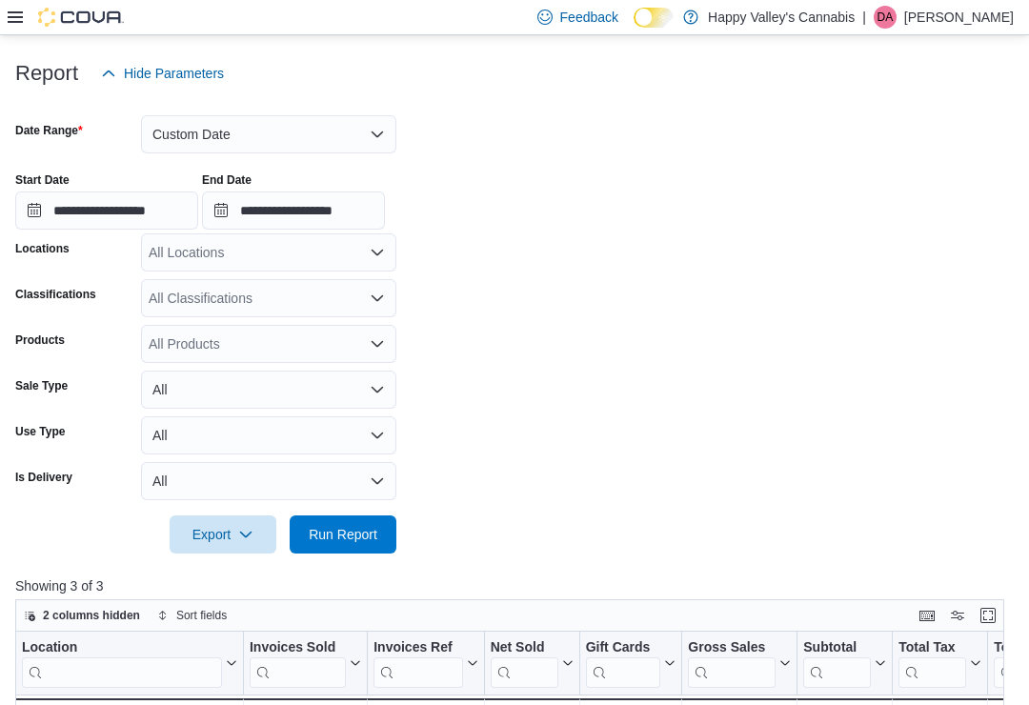
click at [220, 131] on button "Custom Date" at bounding box center [268, 134] width 255 height 38
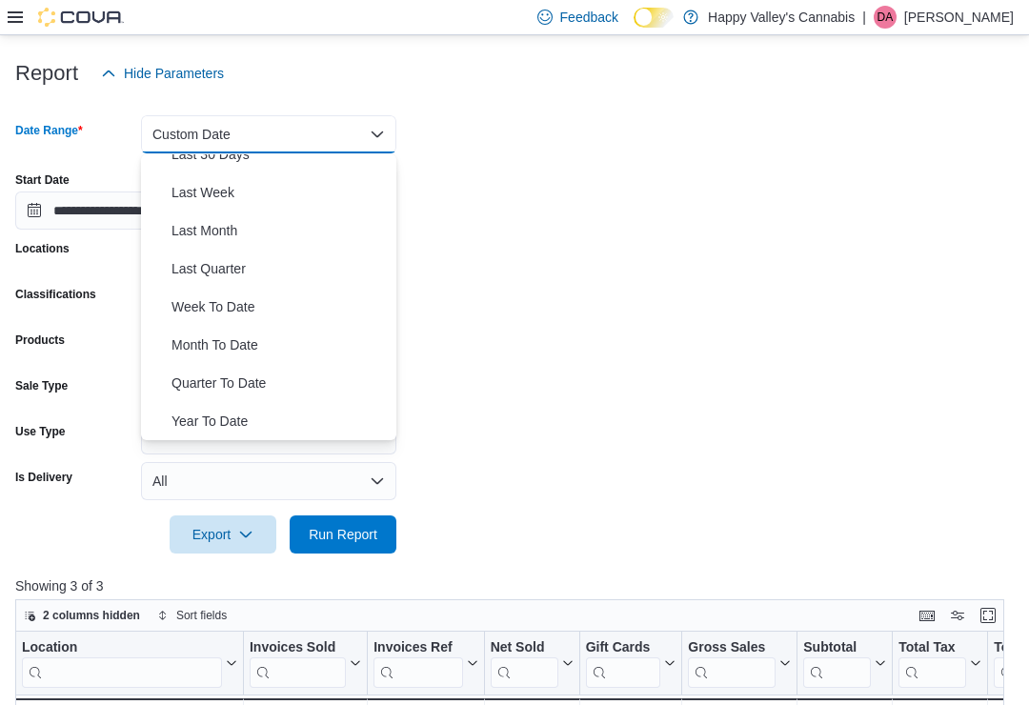
scroll to position [286, 0]
click at [199, 341] on span "Month To Date" at bounding box center [280, 344] width 217 height 23
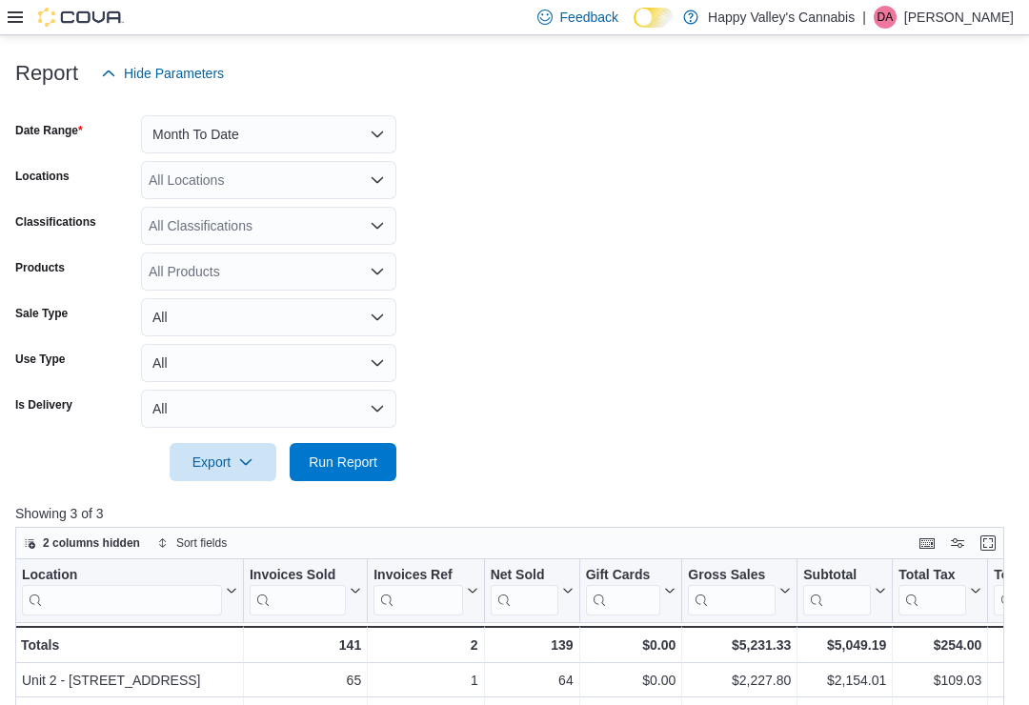
click at [323, 471] on span "Run Report" at bounding box center [343, 462] width 69 height 19
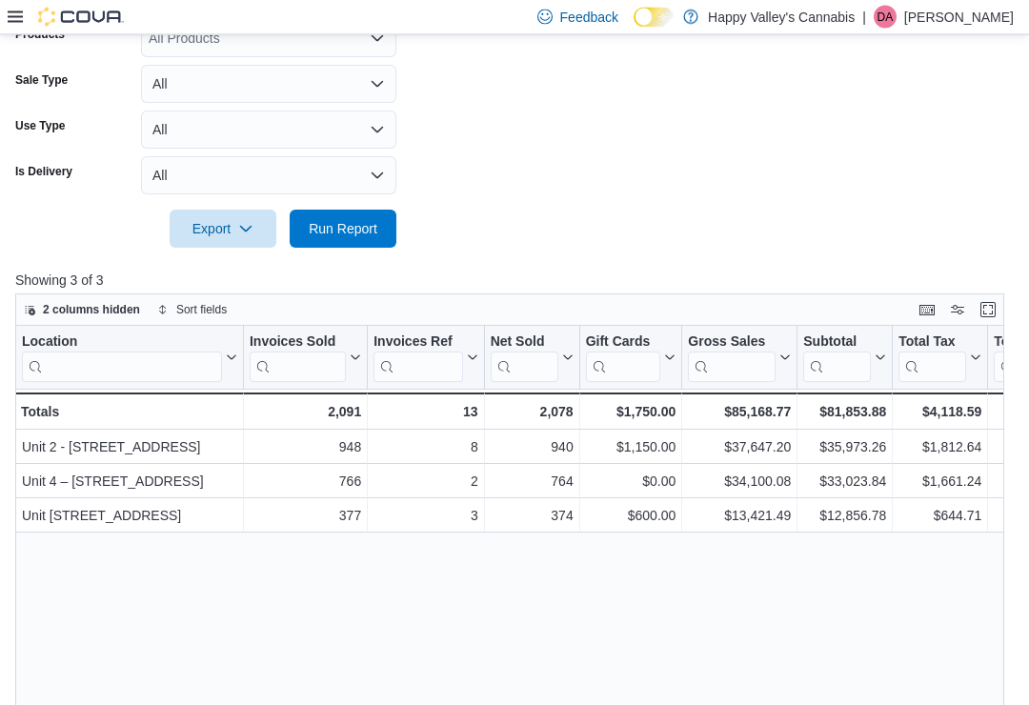
scroll to position [448, 0]
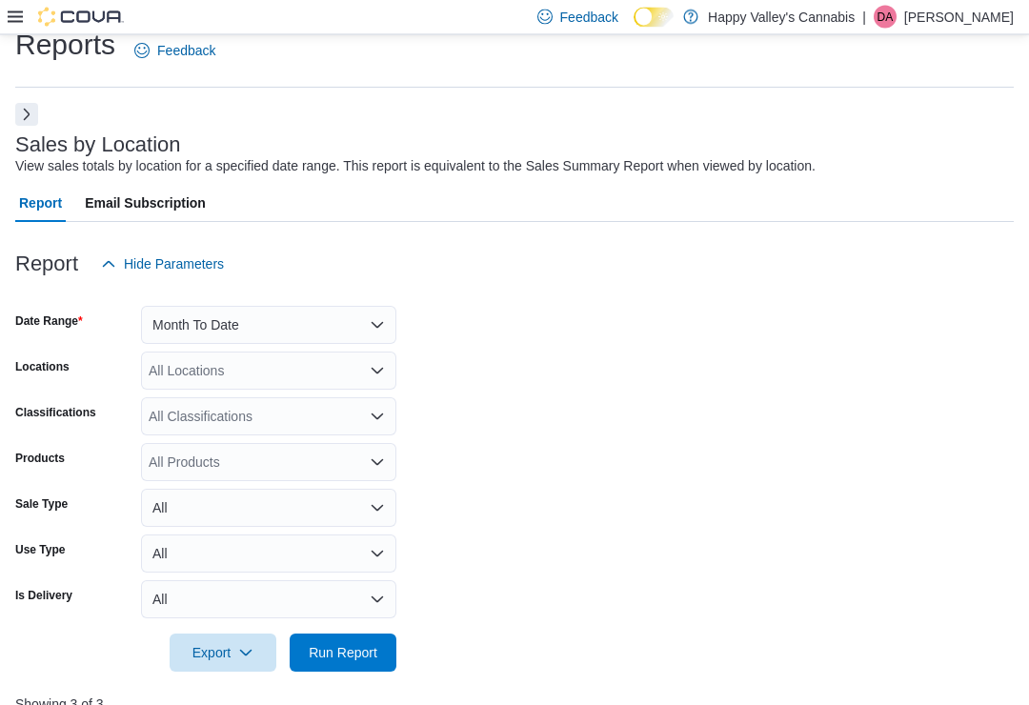
click at [194, 317] on button "Month To Date" at bounding box center [268, 326] width 255 height 38
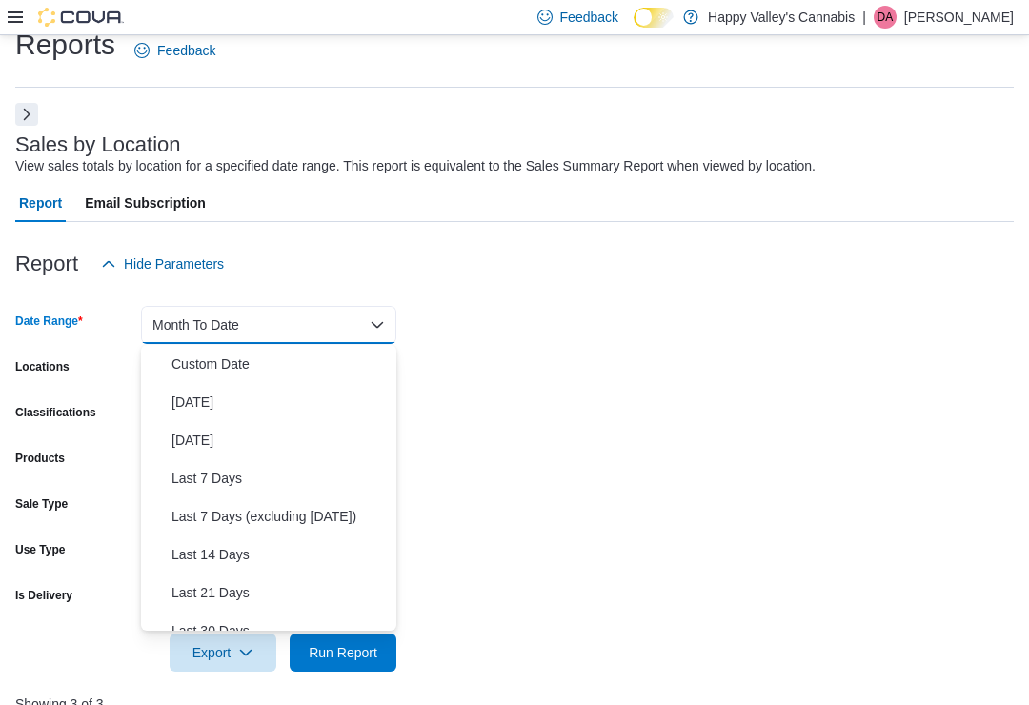
scroll to position [-2, 0]
click at [190, 356] on span "Custom Date" at bounding box center [280, 364] width 217 height 23
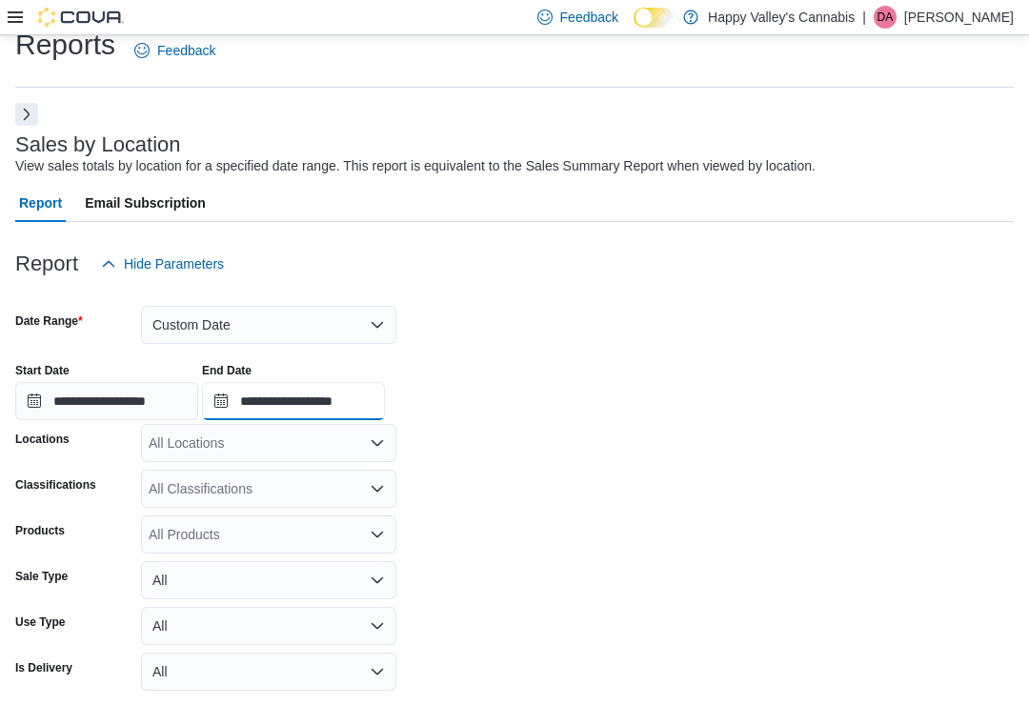
click at [293, 399] on input "**********" at bounding box center [293, 401] width 183 height 38
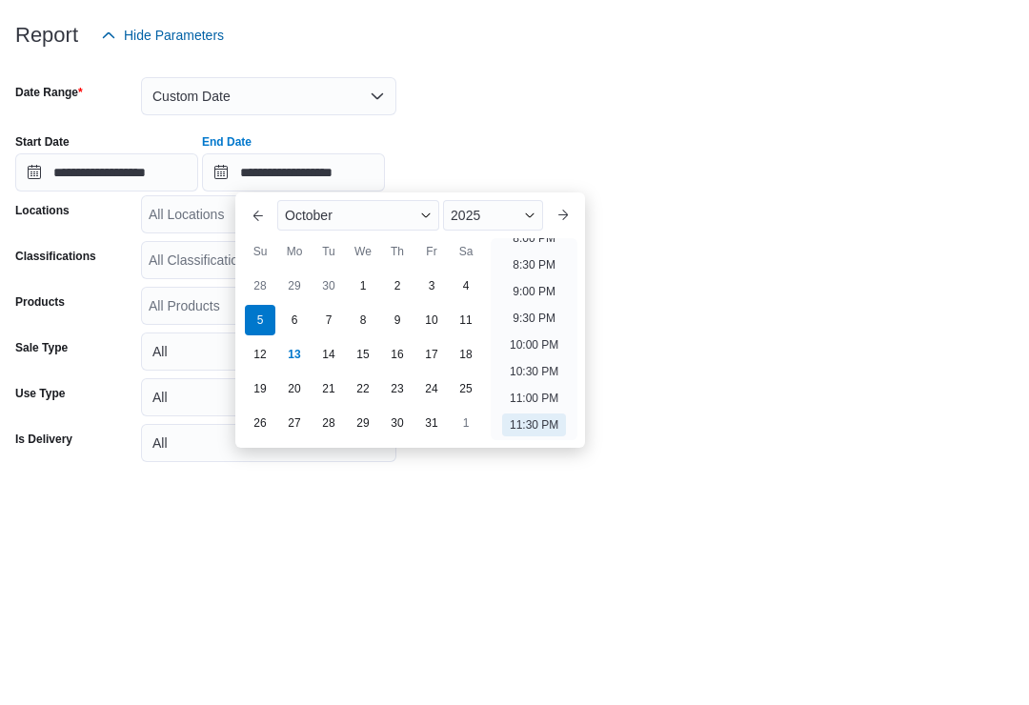
click at [259, 430] on button "Previous Month" at bounding box center [258, 445] width 30 height 30
type input "**********"
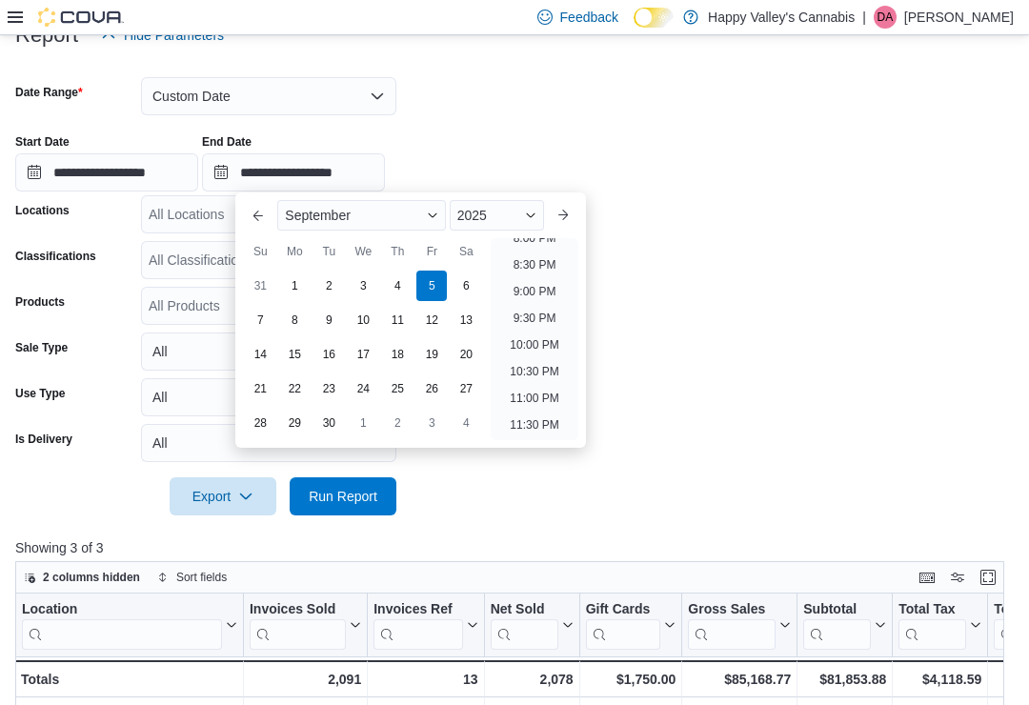
click at [434, 323] on div "12" at bounding box center [431, 320] width 30 height 30
type input "**********"
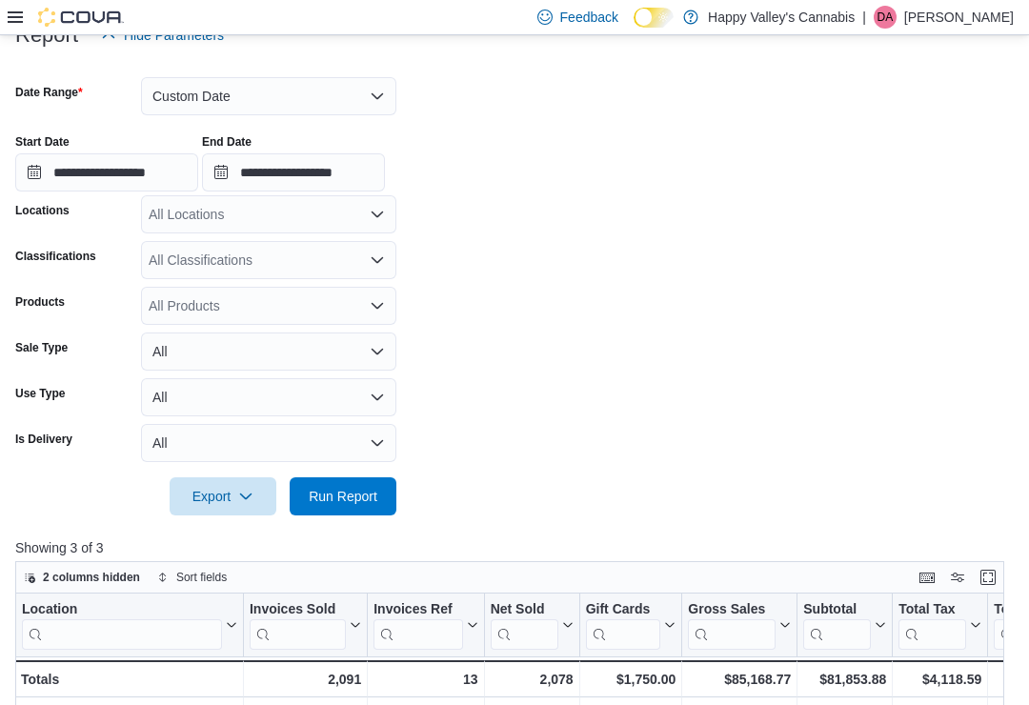
click at [695, 382] on form "**********" at bounding box center [514, 284] width 999 height 461
click at [125, 173] on input "**********" at bounding box center [106, 172] width 183 height 38
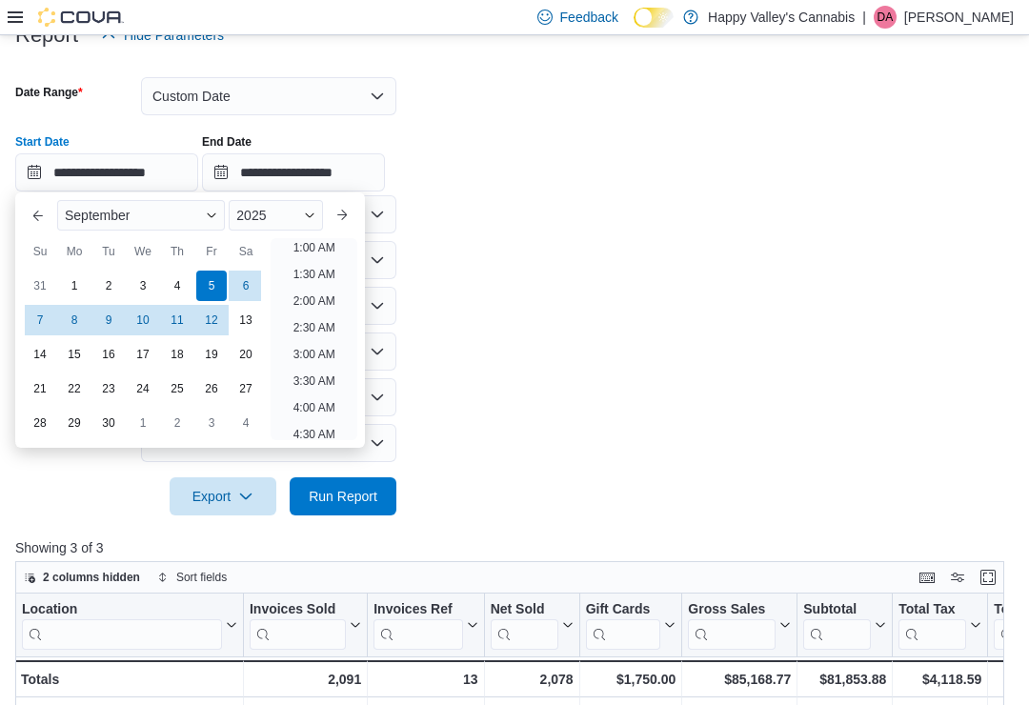
click at [71, 278] on div "1" at bounding box center [74, 286] width 30 height 30
type input "**********"
click at [528, 298] on form "**********" at bounding box center [514, 284] width 999 height 461
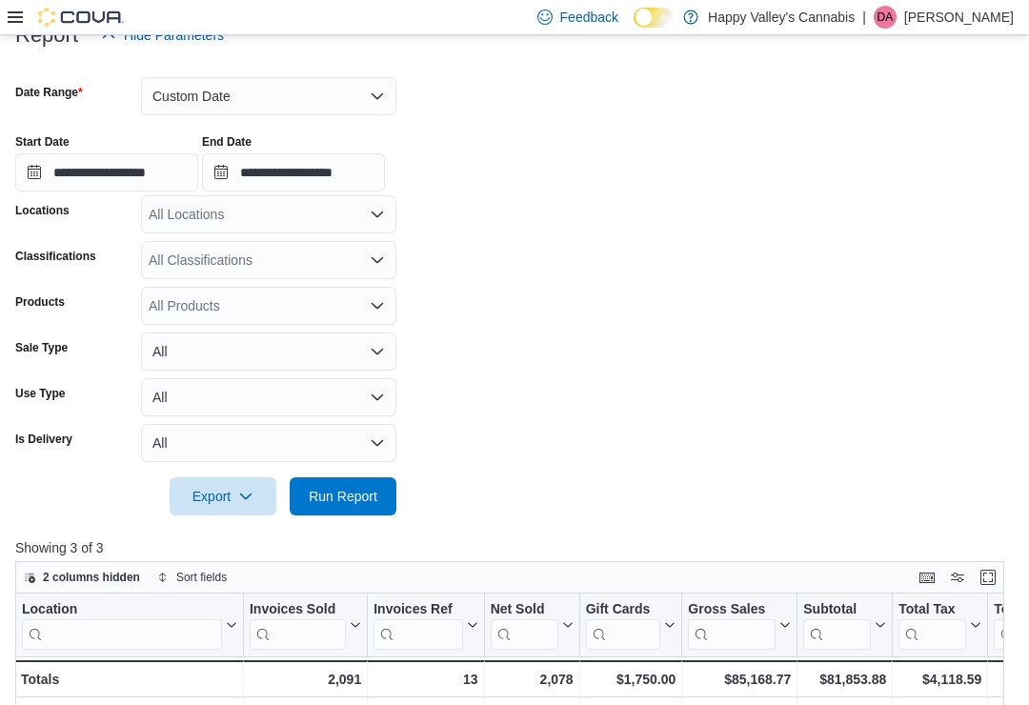
click at [328, 503] on span "Run Report" at bounding box center [343, 496] width 69 height 19
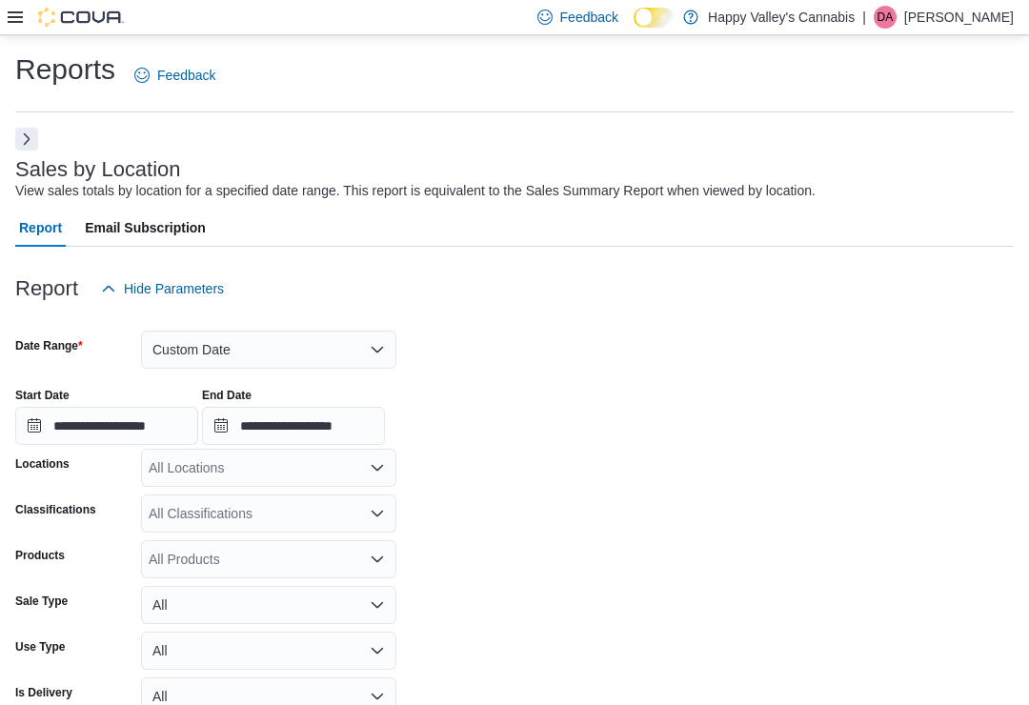
click at [703, 336] on form "**********" at bounding box center [514, 538] width 999 height 461
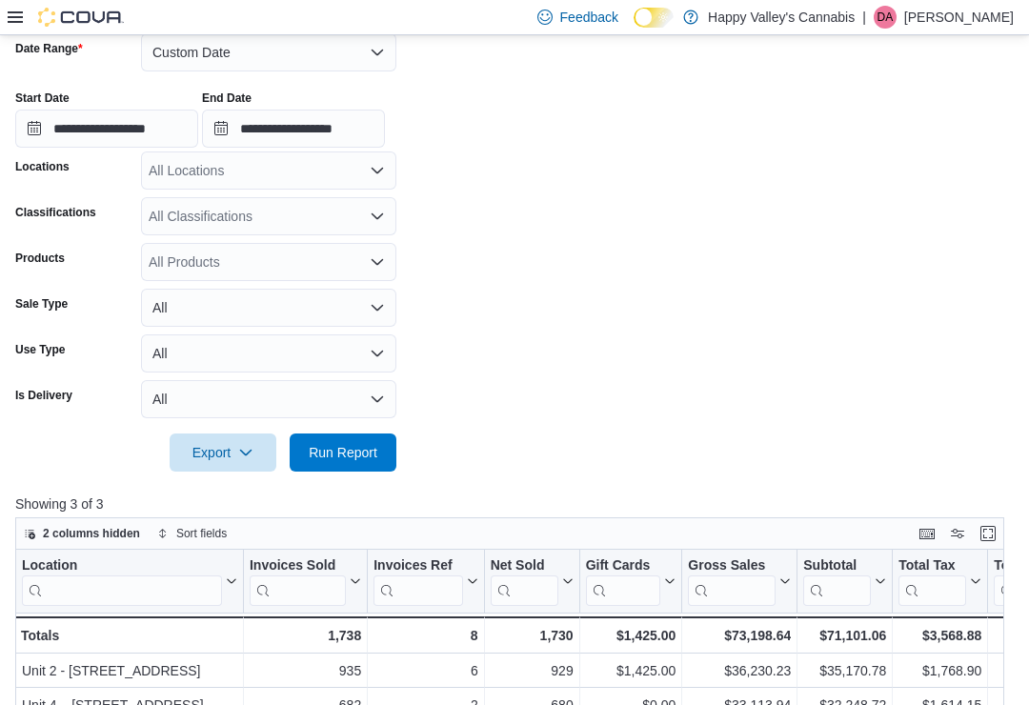
scroll to position [106, 0]
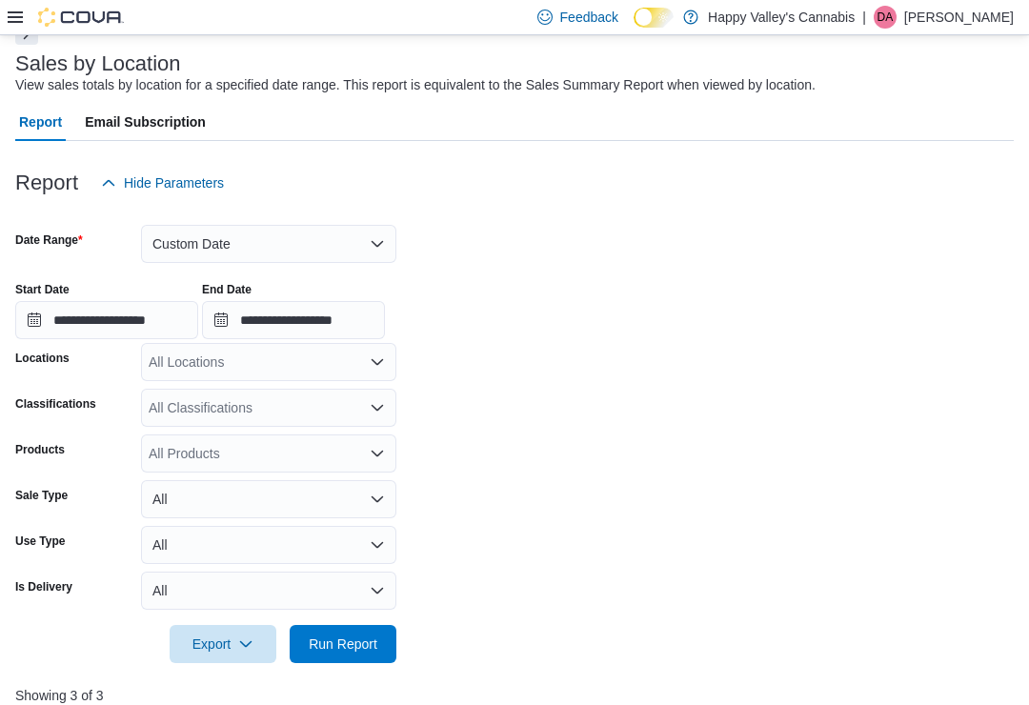
click at [208, 241] on button "Custom Date" at bounding box center [268, 244] width 255 height 38
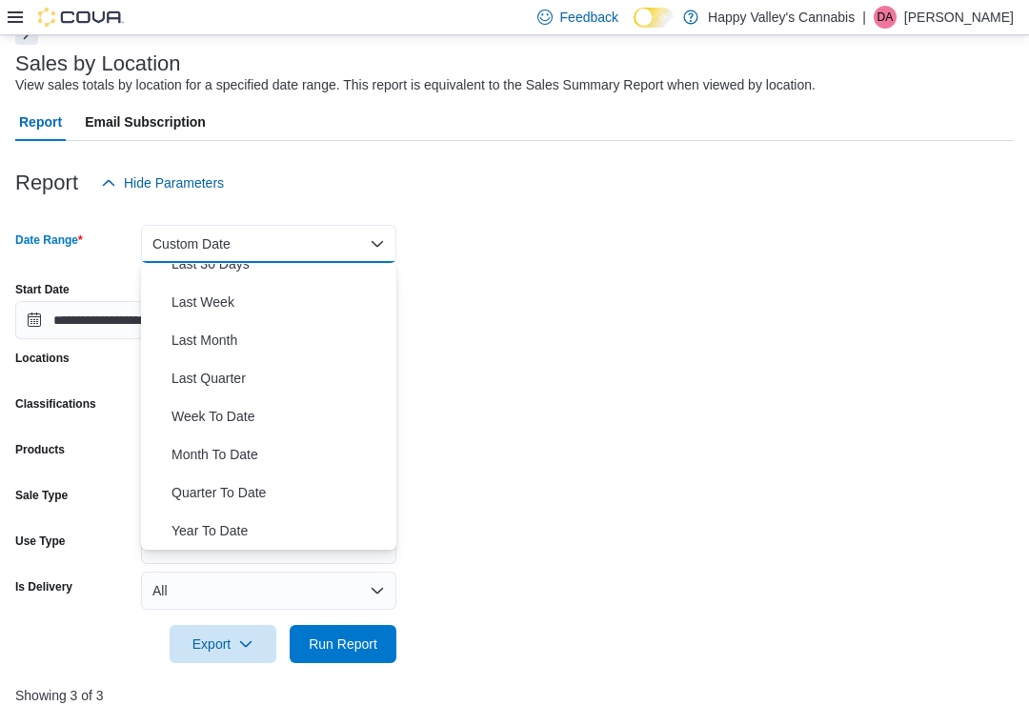
scroll to position [286, 0]
click at [195, 454] on span "Month To Date" at bounding box center [280, 454] width 217 height 23
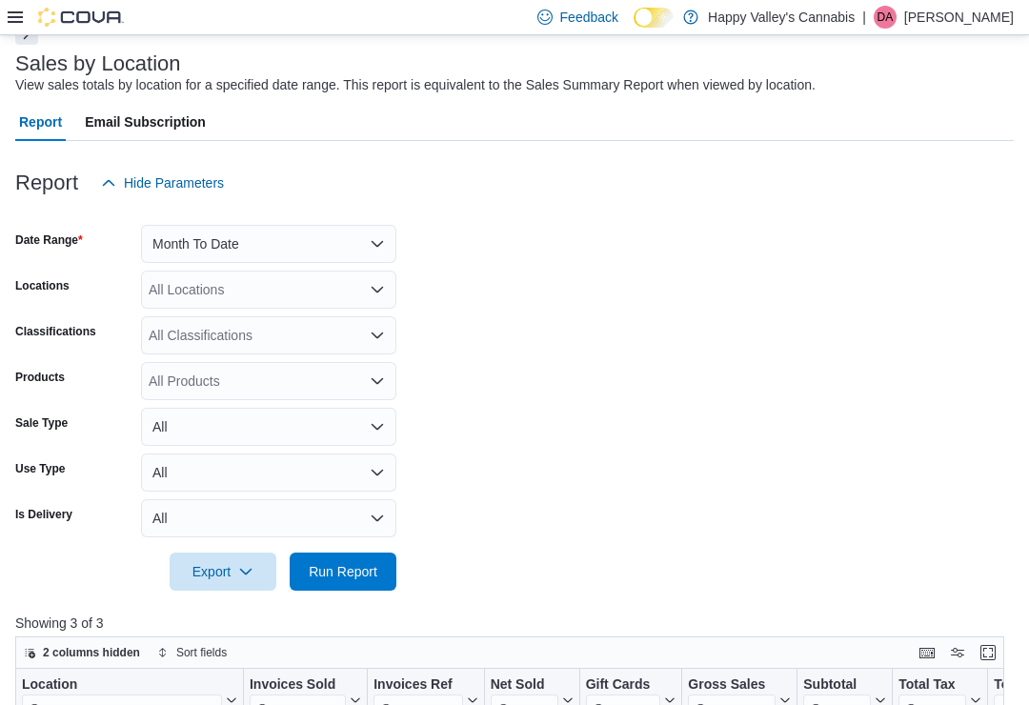
click at [325, 578] on span "Run Report" at bounding box center [343, 571] width 69 height 19
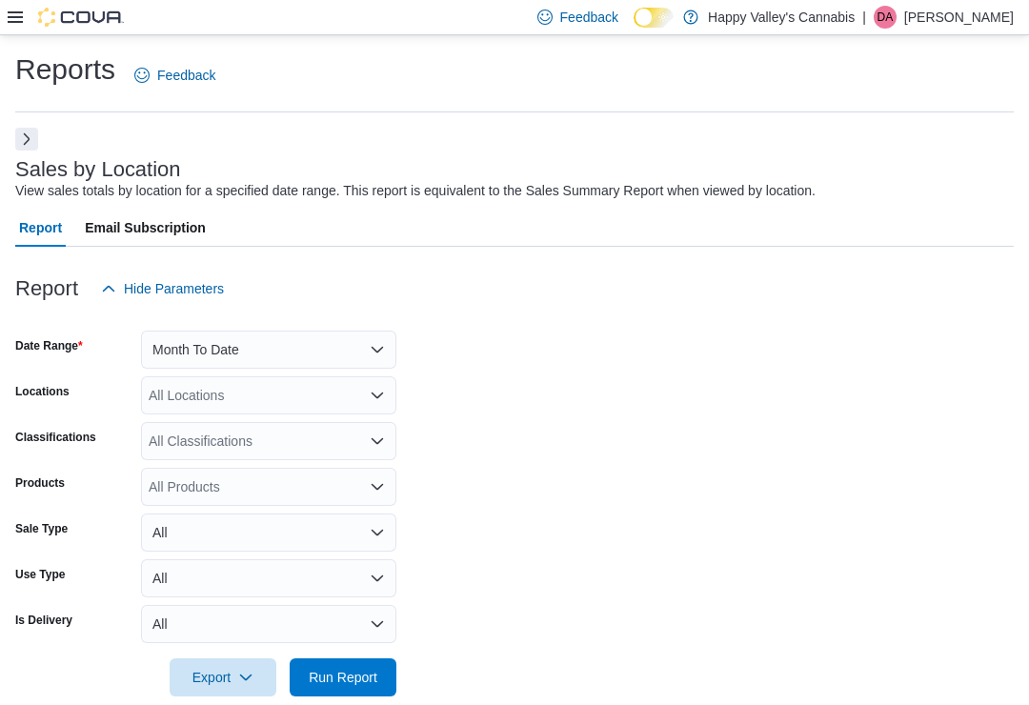
click at [1028, 333] on div "Reports Feedback Sales by Location View sales totals by location for a specifie…" at bounding box center [514, 678] width 1029 height 1286
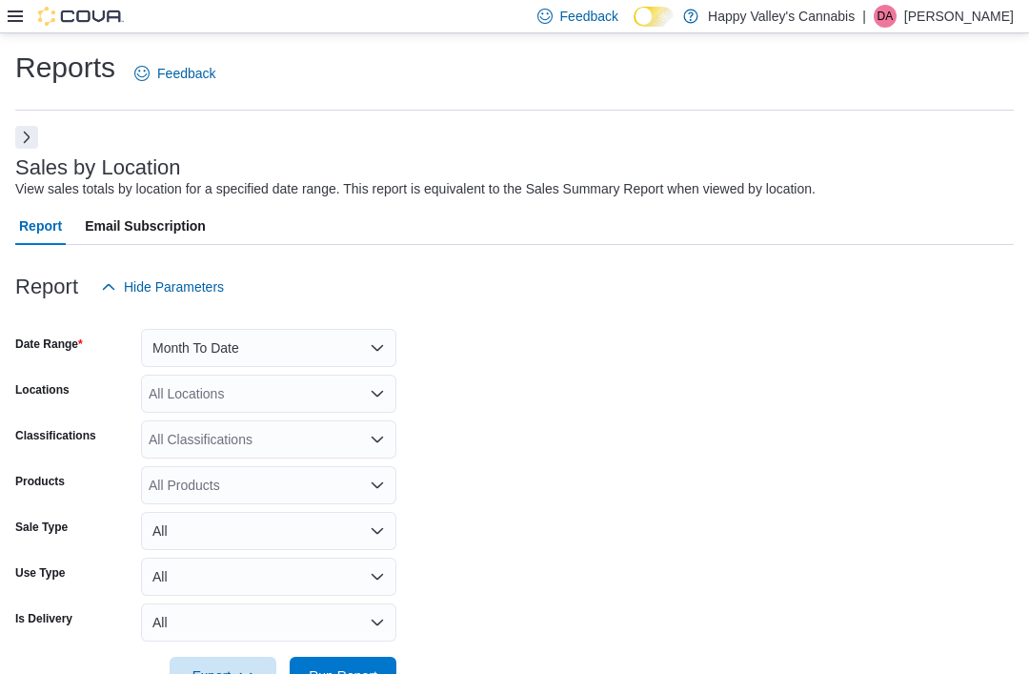
click at [930, 20] on div "| DA David Asprey" at bounding box center [937, 16] width 151 height 23
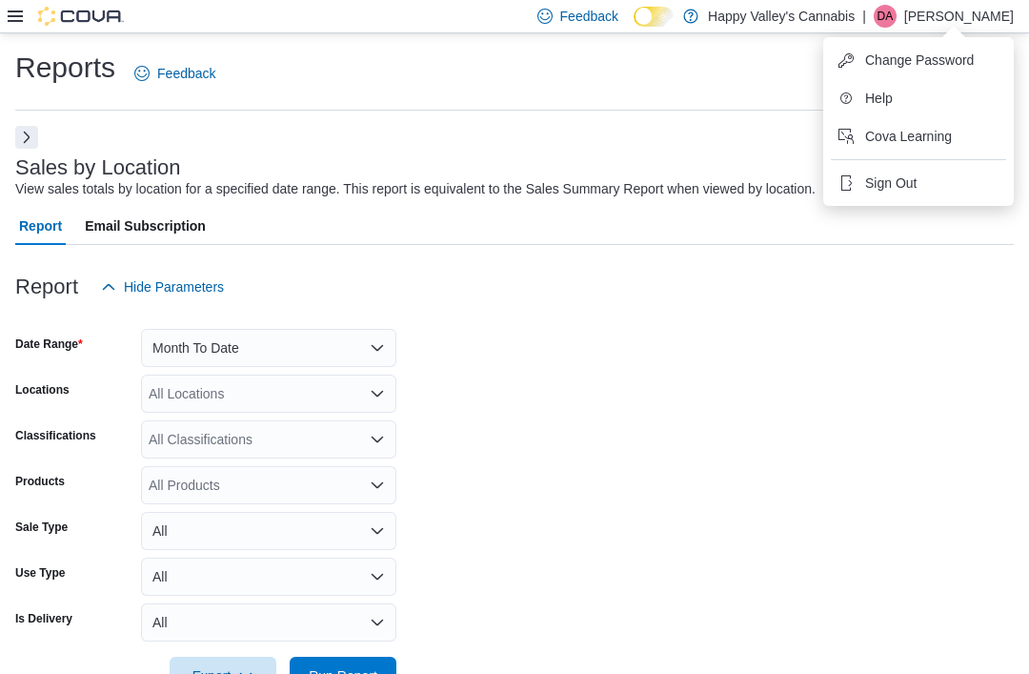
click at [867, 178] on span "Sign Out" at bounding box center [890, 182] width 51 height 19
